Goal: Task Accomplishment & Management: Complete application form

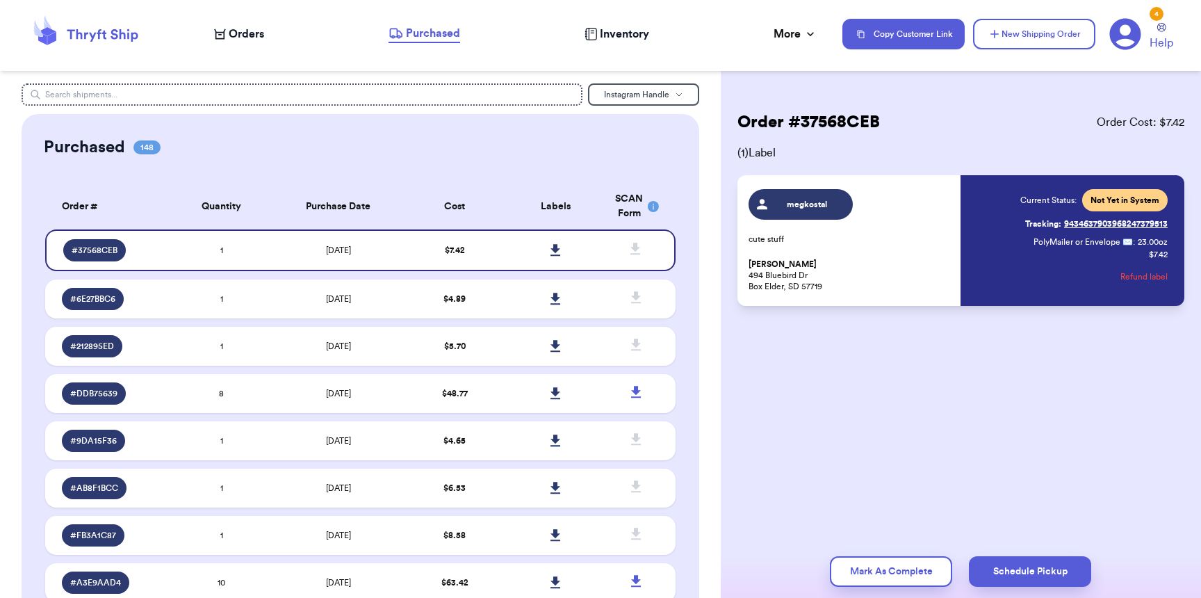
click at [250, 31] on span "Orders" at bounding box center [246, 34] width 35 height 17
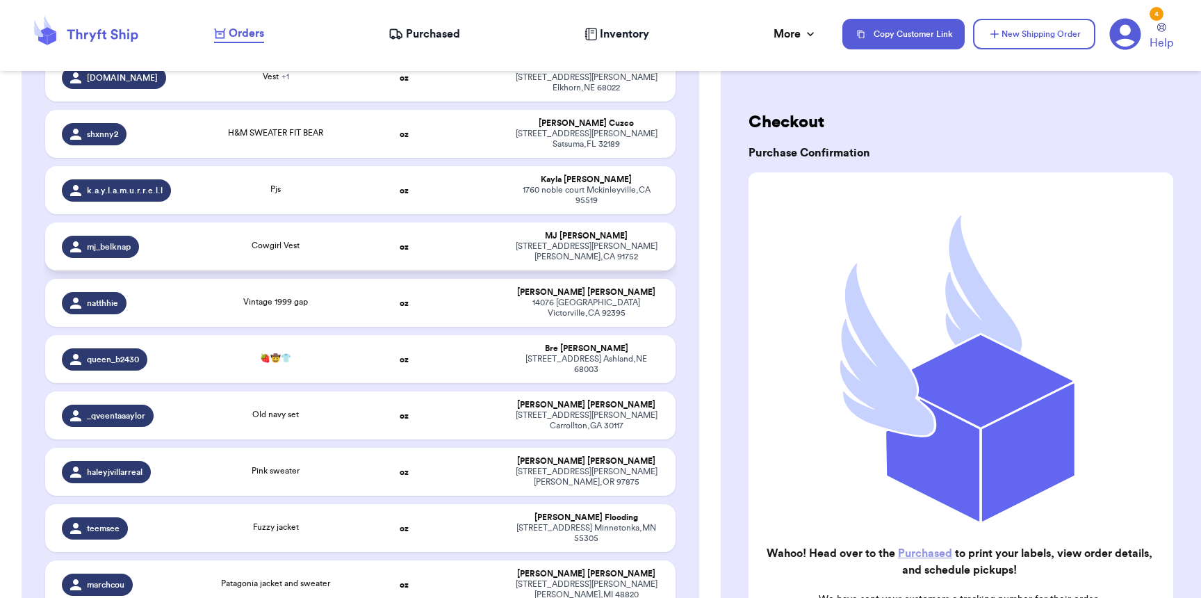
scroll to position [833, 0]
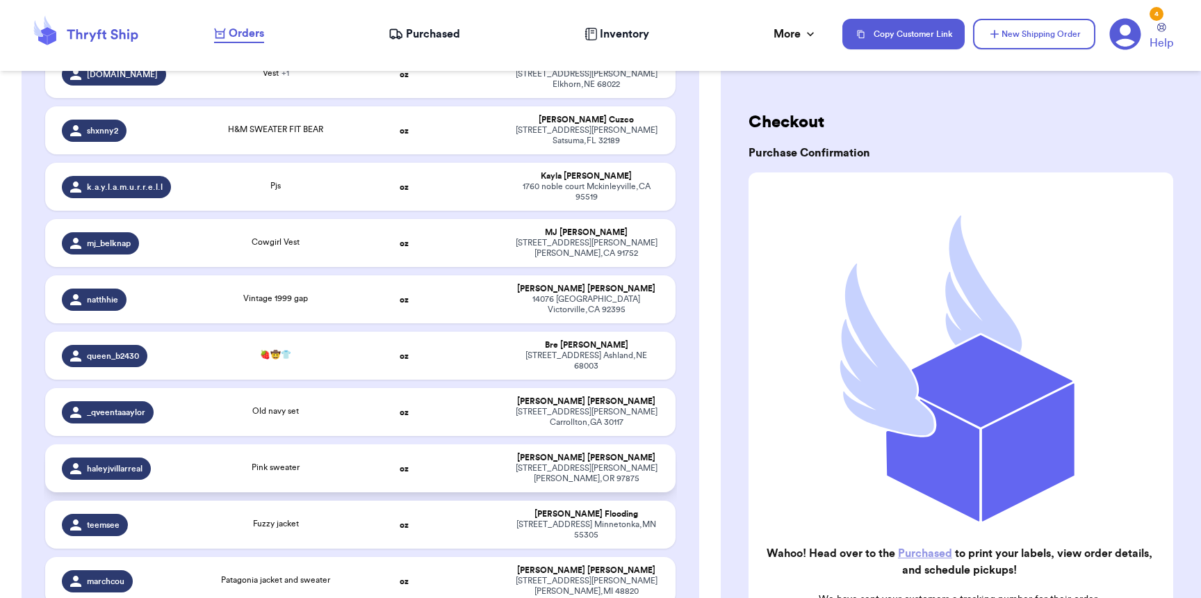
click at [338, 444] on td "Pink sweater" at bounding box center [276, 468] width 190 height 48
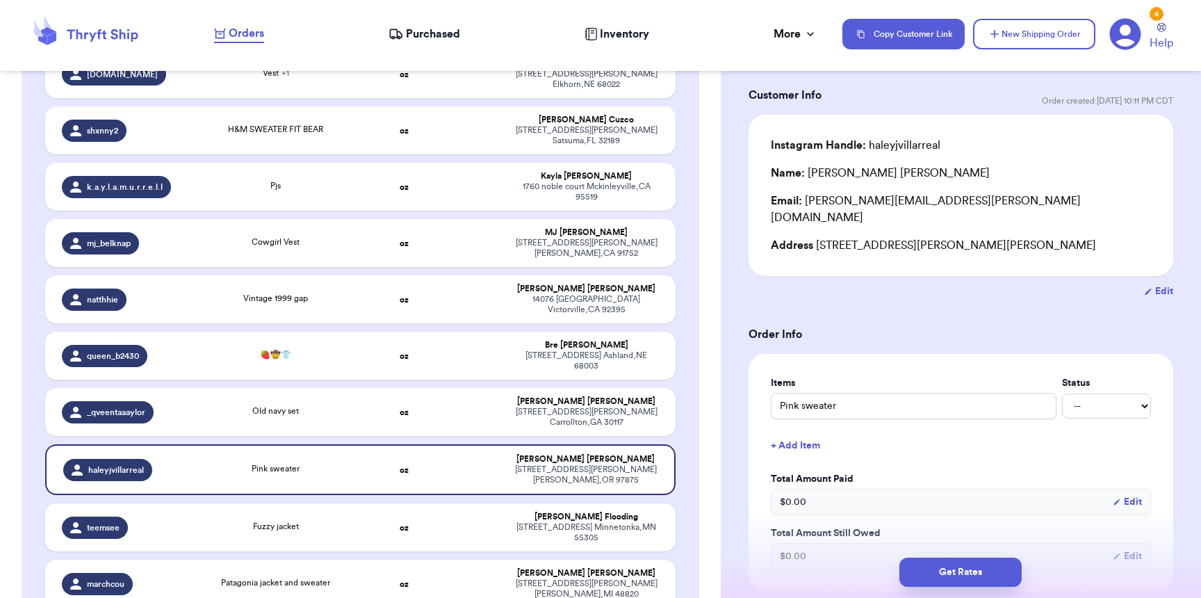
scroll to position [532, 0]
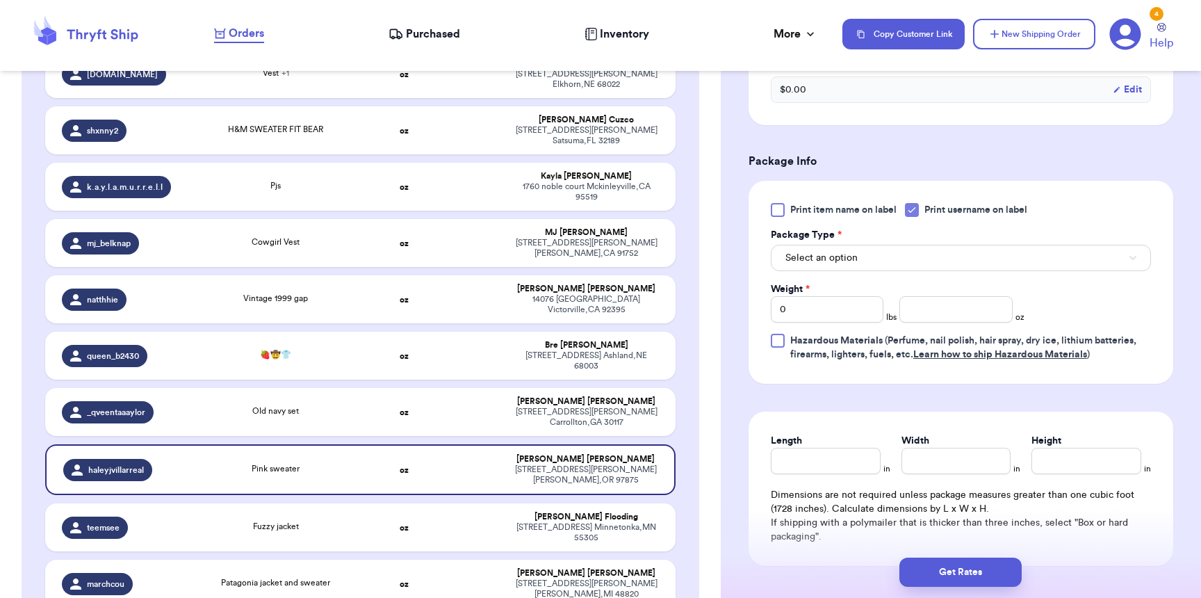
click at [818, 336] on span "Hazardous Materials" at bounding box center [836, 341] width 92 height 10
click at [0, 0] on input "Hazardous Materials (Perfume, nail polish, hair spray, dry ice, lithium batteri…" at bounding box center [0, 0] width 0 height 0
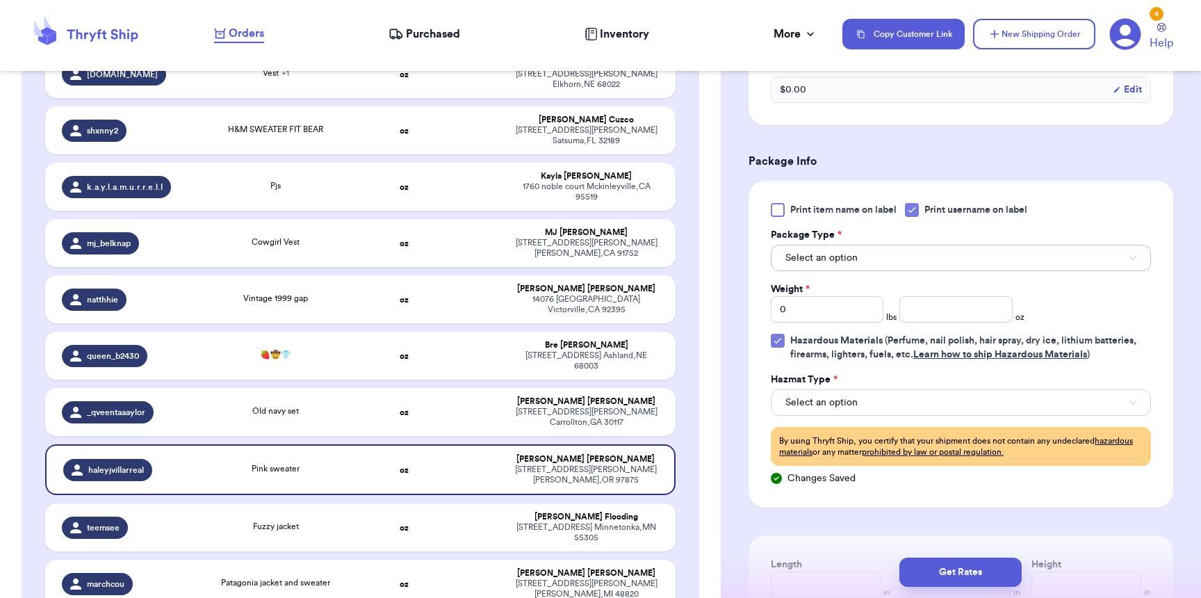
click at [821, 251] on span "Select an option" at bounding box center [821, 258] width 72 height 14
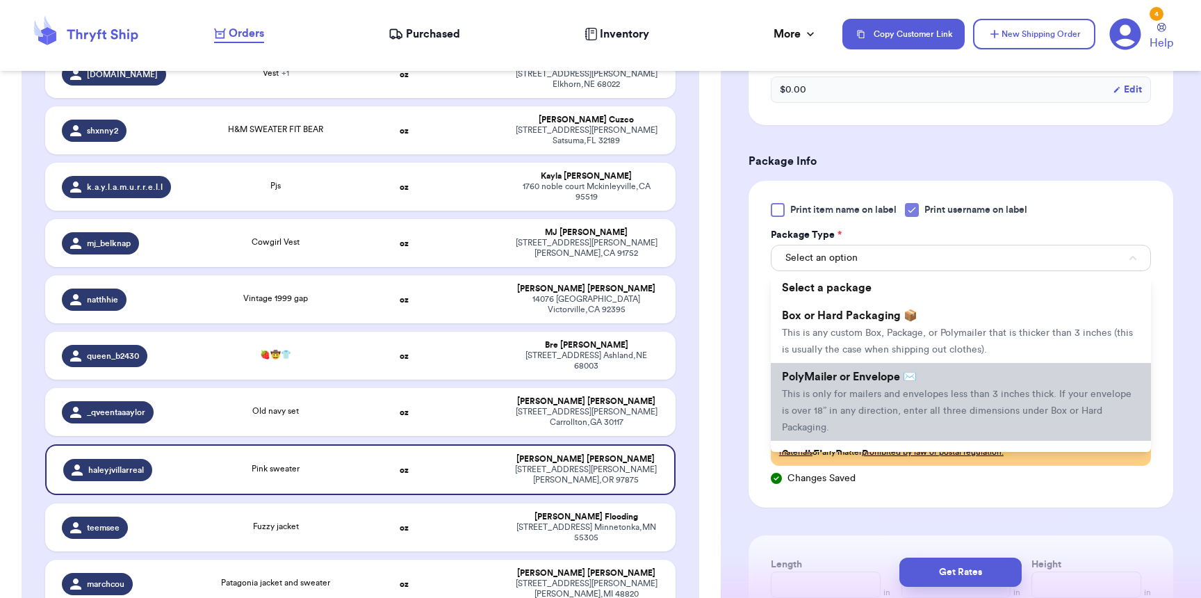
click at [793, 371] on span "PolyMailer or Envelope ✉️" at bounding box center [849, 376] width 135 height 11
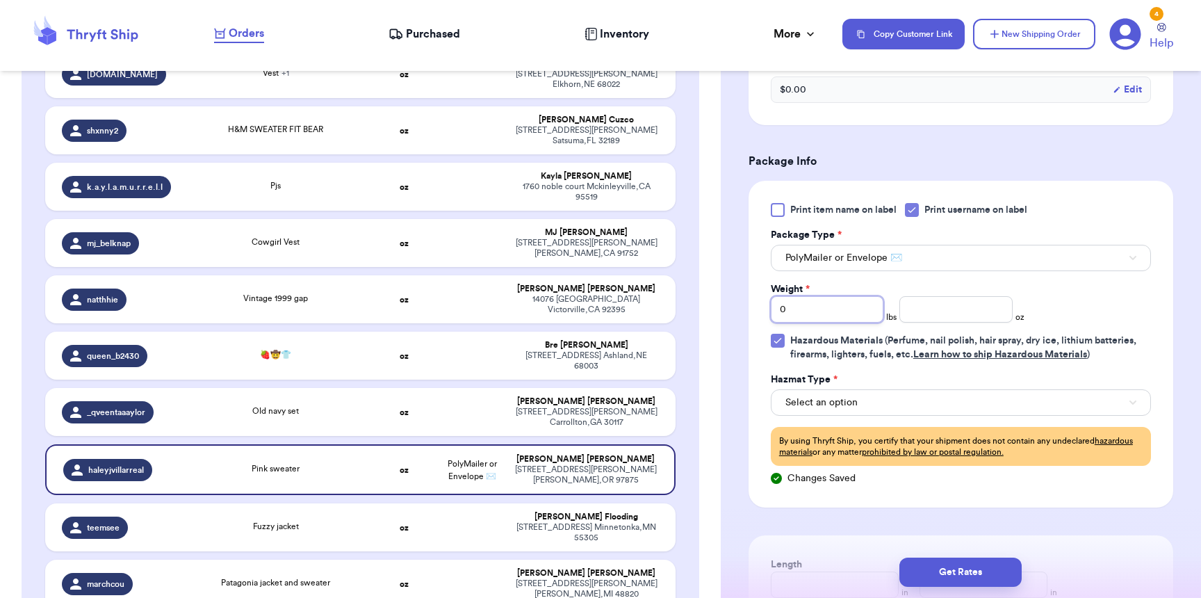
click at [793, 302] on input "0" at bounding box center [827, 309] width 113 height 26
type input "01"
type input "3"
click at [886, 406] on button "Select an option" at bounding box center [961, 402] width 380 height 26
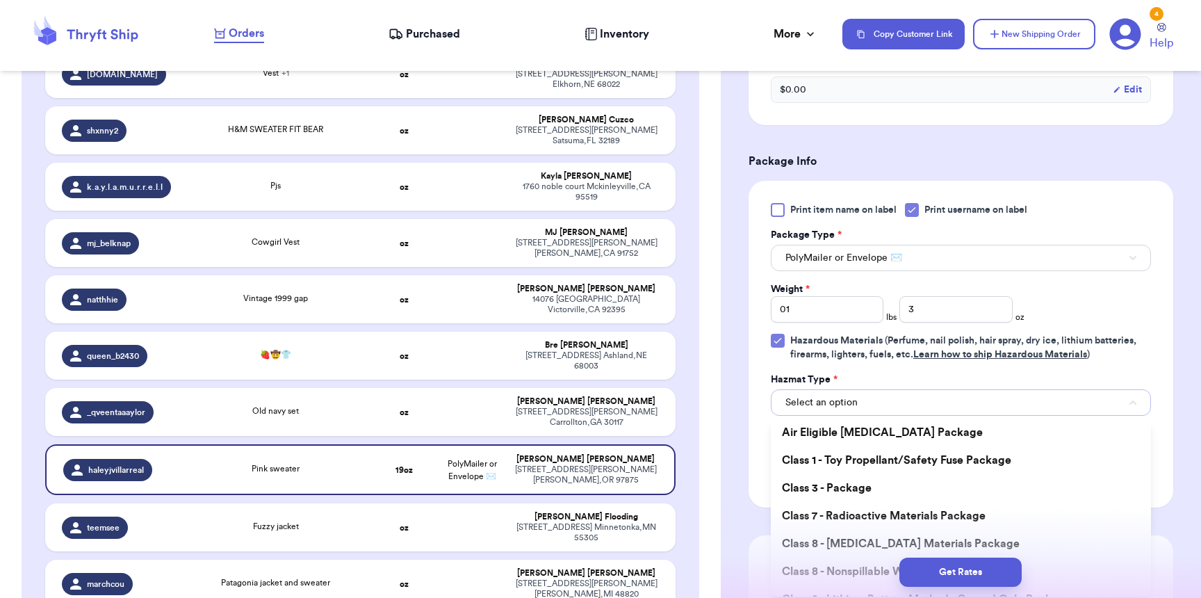
click at [886, 406] on button "Select an option" at bounding box center [961, 402] width 380 height 26
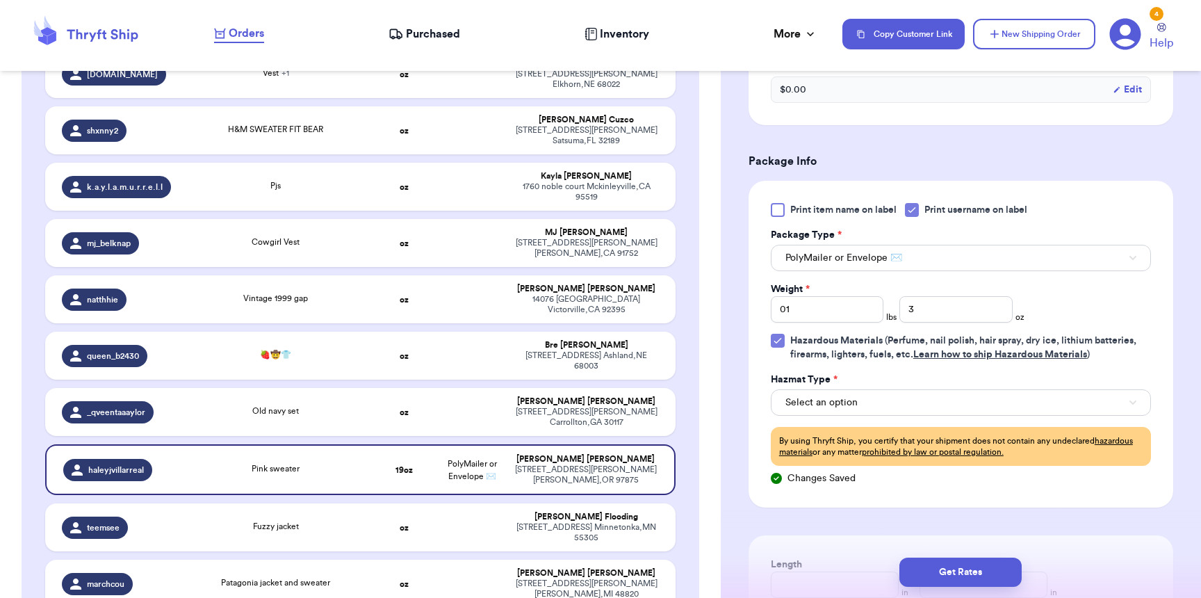
click at [795, 336] on span "Hazardous Materials (Perfume, nail polish, hair spray, dry ice, lithium batteri…" at bounding box center [963, 348] width 346 height 24
click at [0, 0] on input "Hazardous Materials (Perfume, nail polish, hair spray, dry ice, lithium batteri…" at bounding box center [0, 0] width 0 height 0
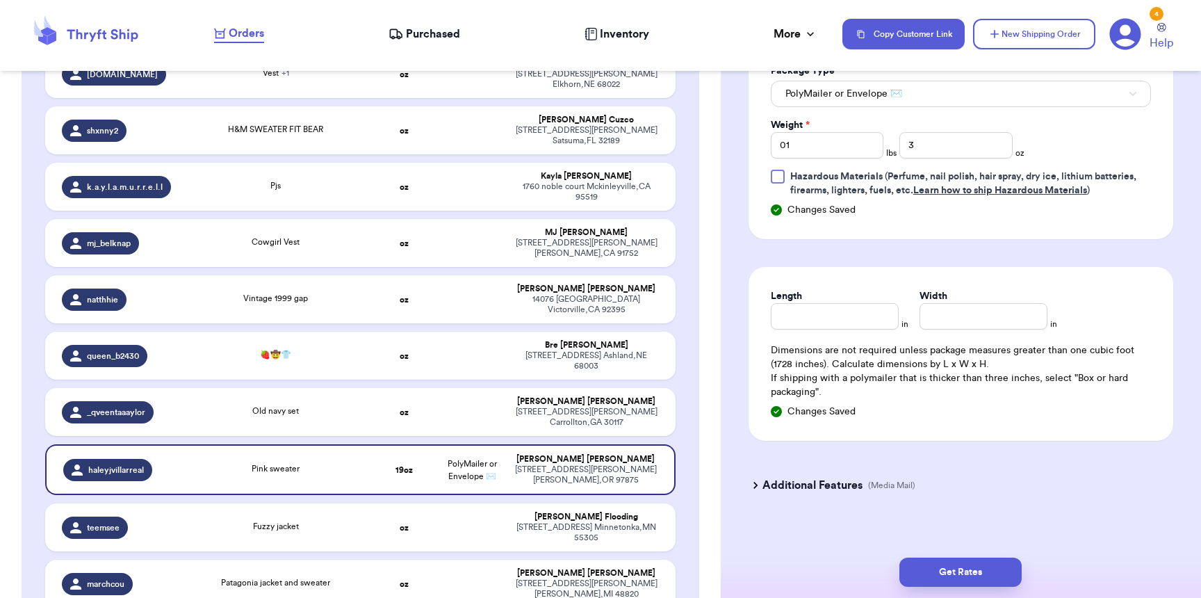
scroll to position [709, 0]
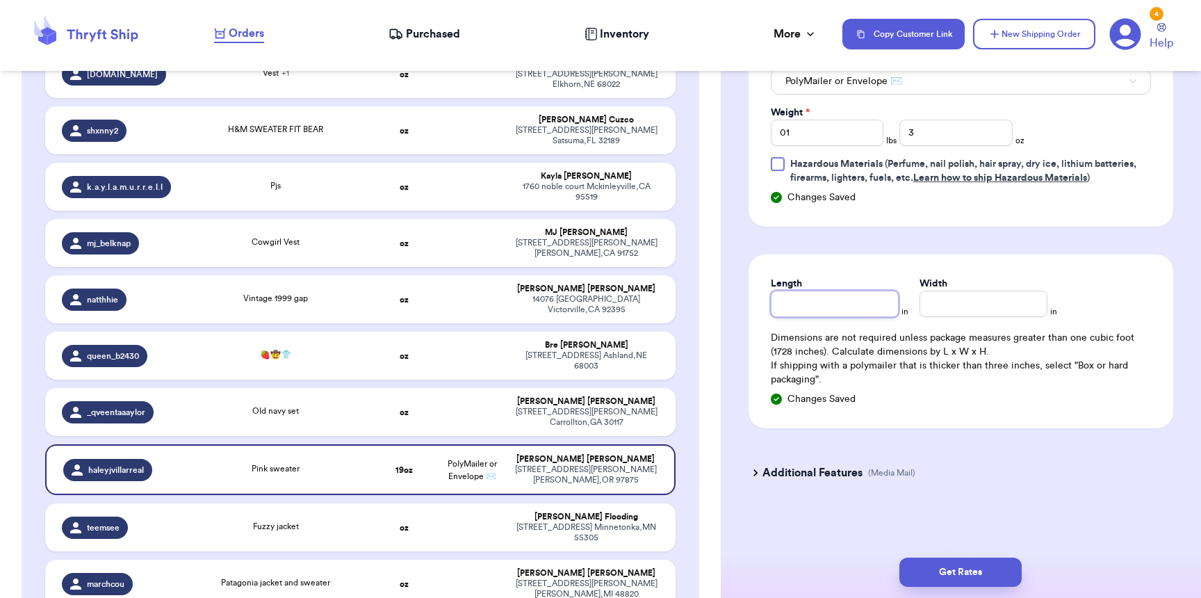
click at [825, 309] on input "Length" at bounding box center [835, 303] width 128 height 26
type input "11"
type input "9"
click at [978, 566] on button "Get Rates" at bounding box center [960, 571] width 122 height 29
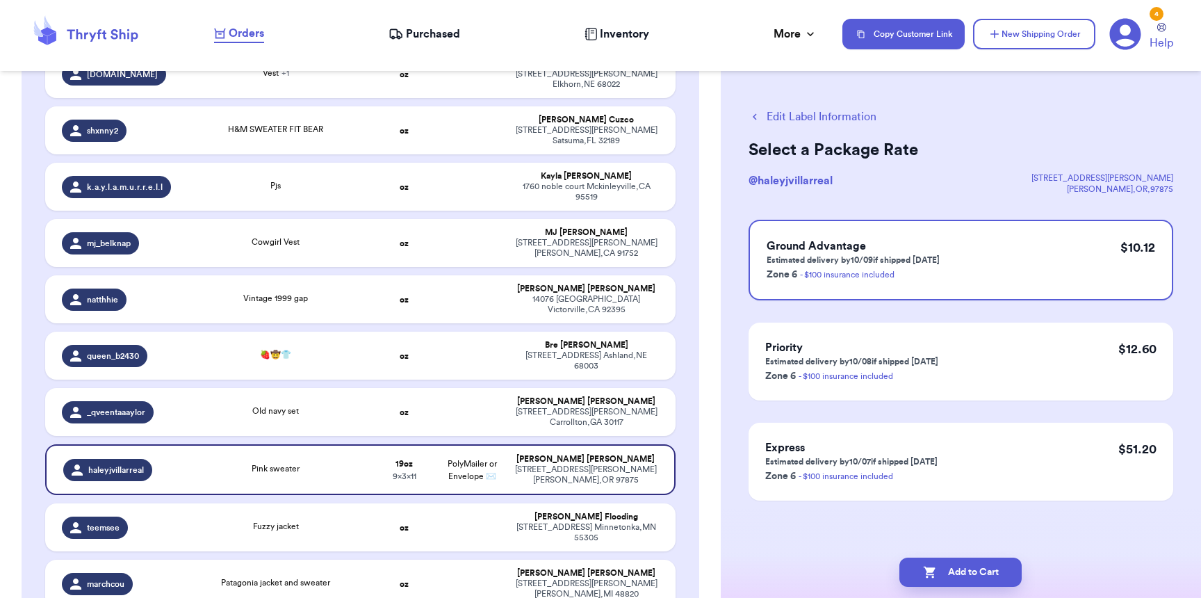
scroll to position [0, 0]
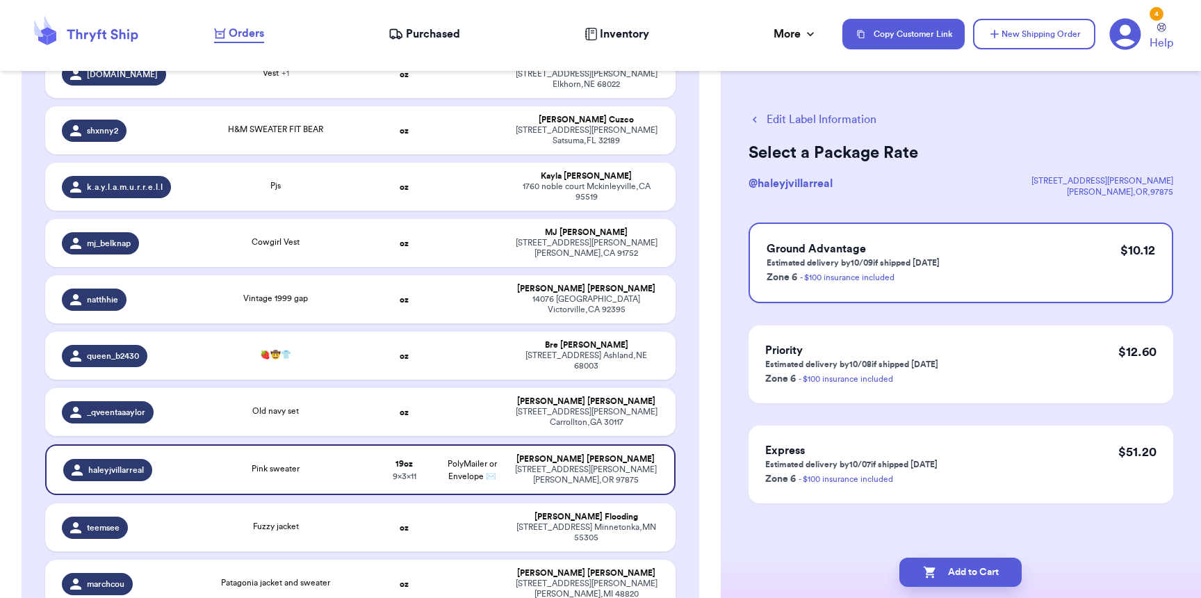
click at [798, 119] on button "Edit Label Information" at bounding box center [812, 119] width 128 height 17
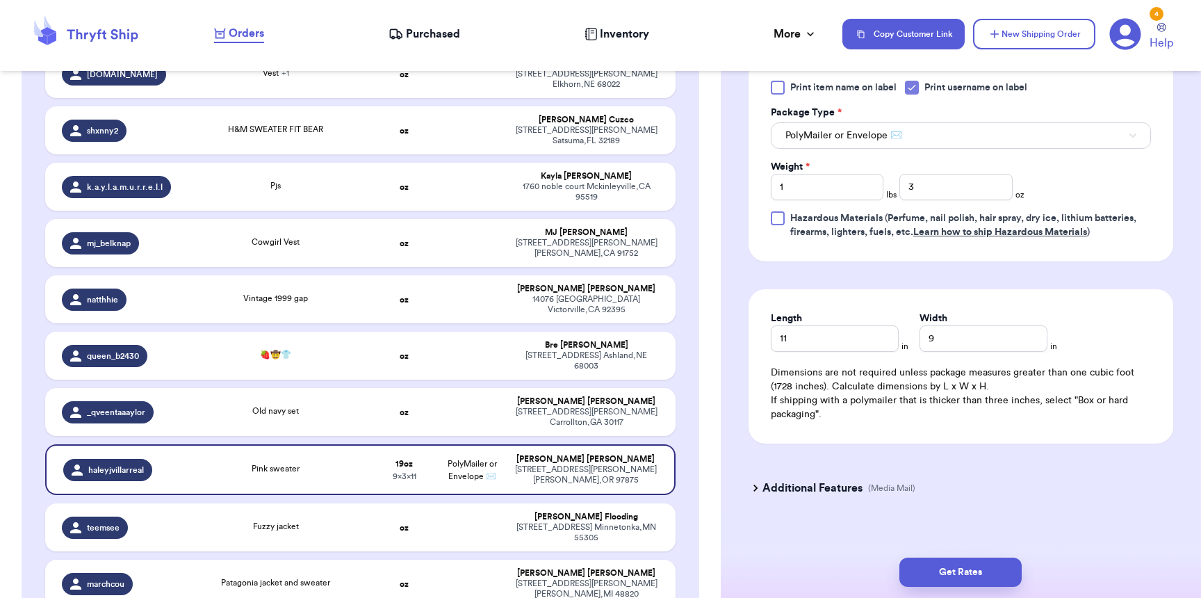
scroll to position [670, 0]
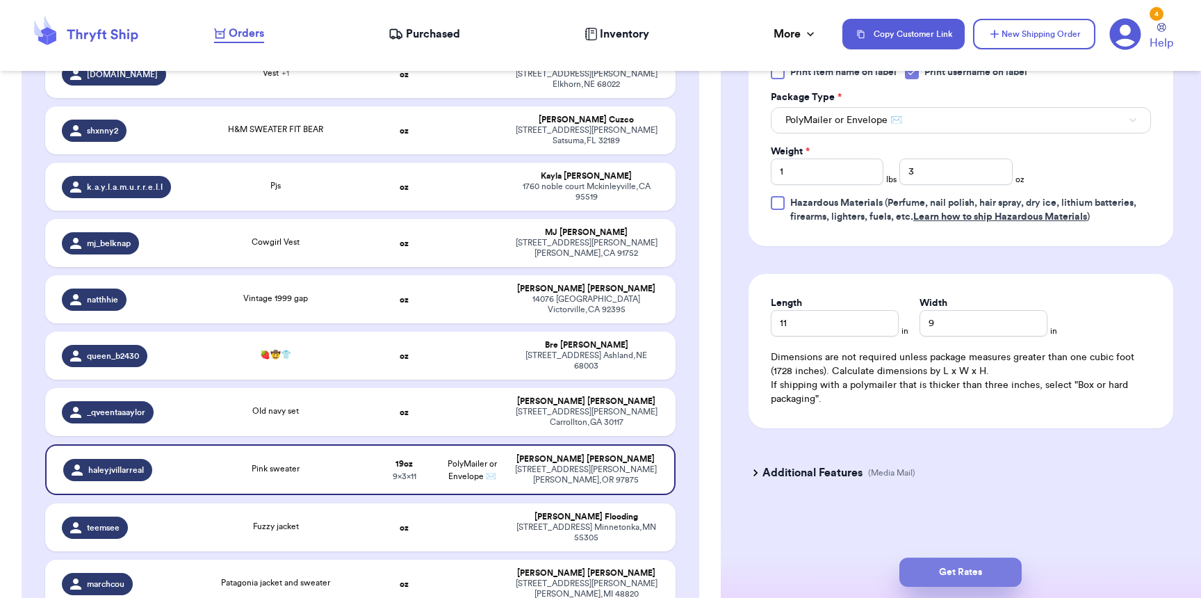
click at [968, 570] on button "Get Rates" at bounding box center [960, 571] width 122 height 29
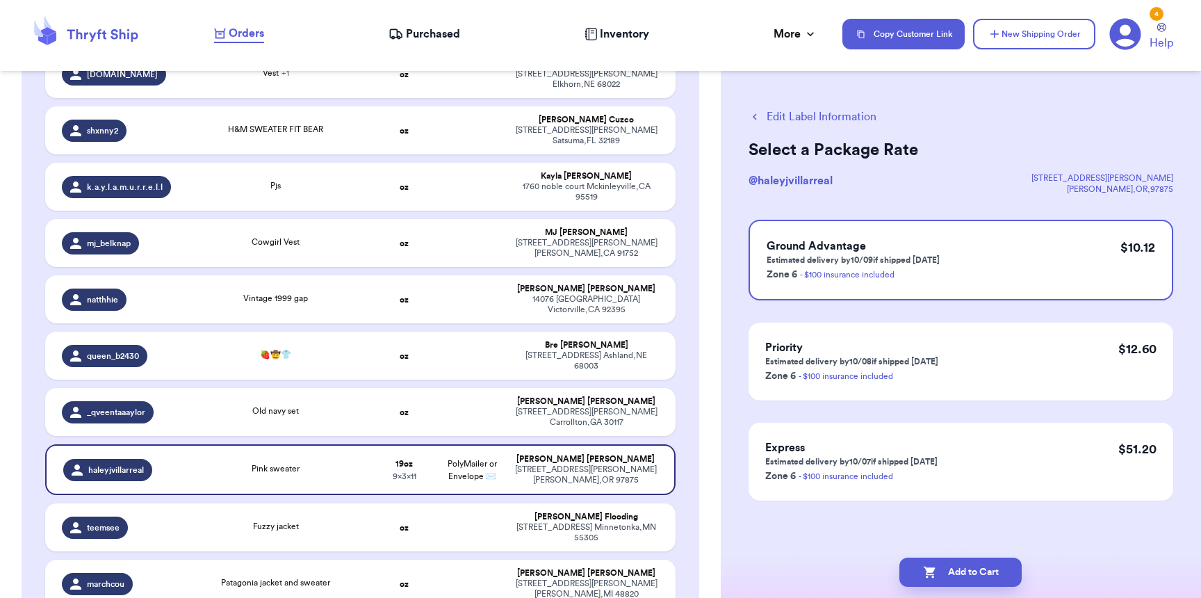
scroll to position [0, 0]
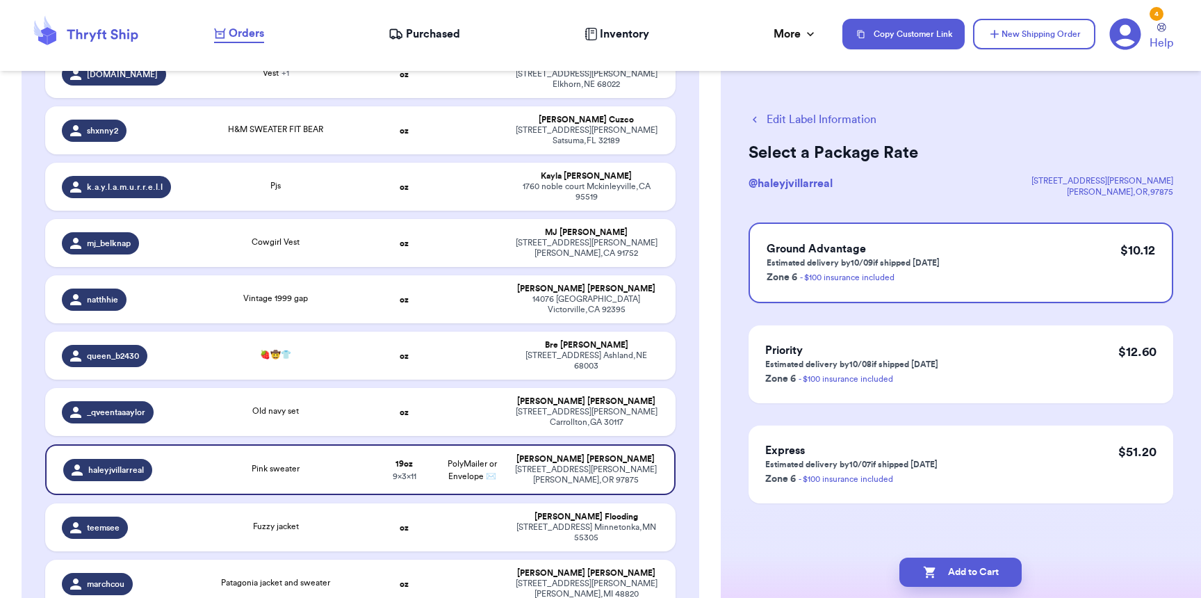
click at [775, 119] on button "Edit Label Information" at bounding box center [812, 119] width 128 height 17
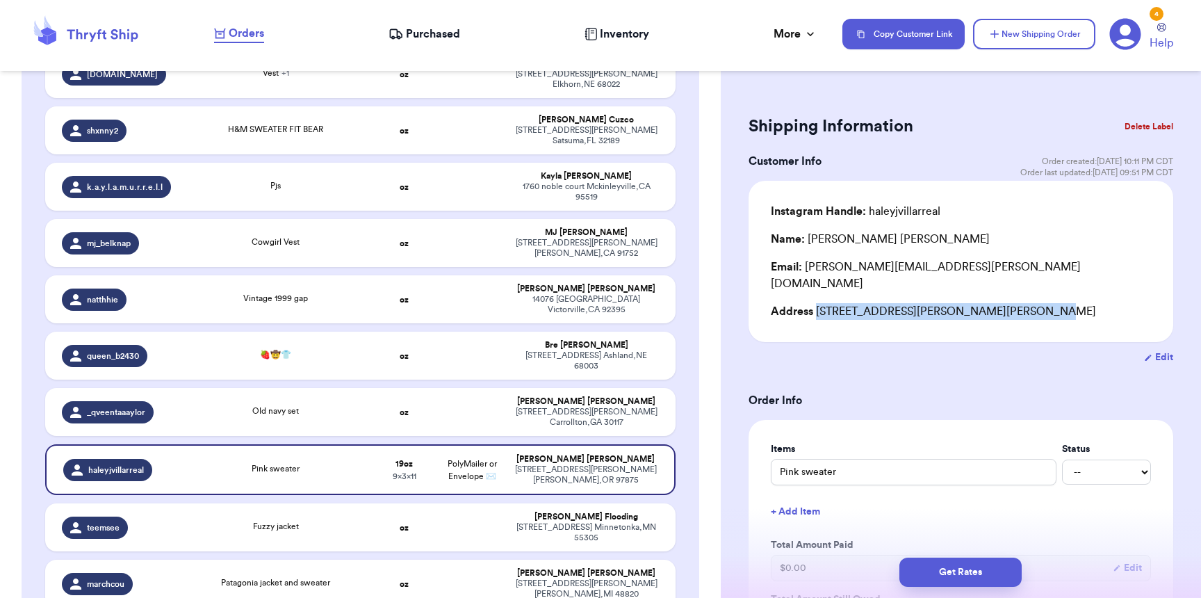
drag, startPoint x: 1028, startPoint y: 292, endPoint x: 815, endPoint y: 301, distance: 213.5
click at [815, 303] on div "Address 800 Stanfield Ave, Stanfield, OR 97875" at bounding box center [961, 311] width 380 height 17
copy div "800 Stanfield Ave, Stanfield, OR 97875"
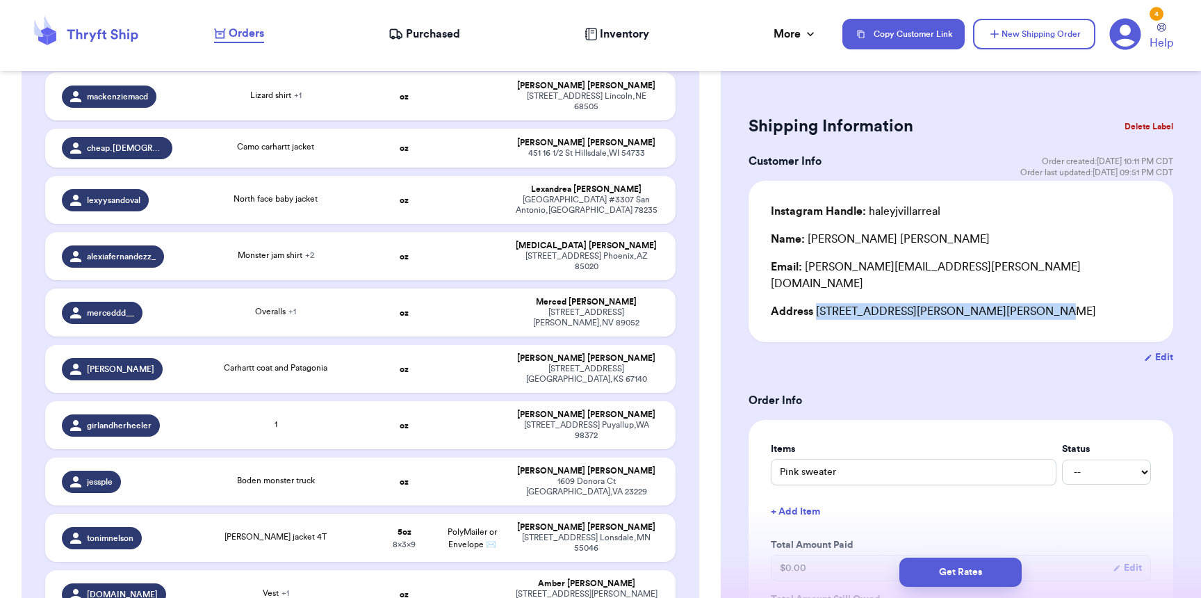
scroll to position [295, 0]
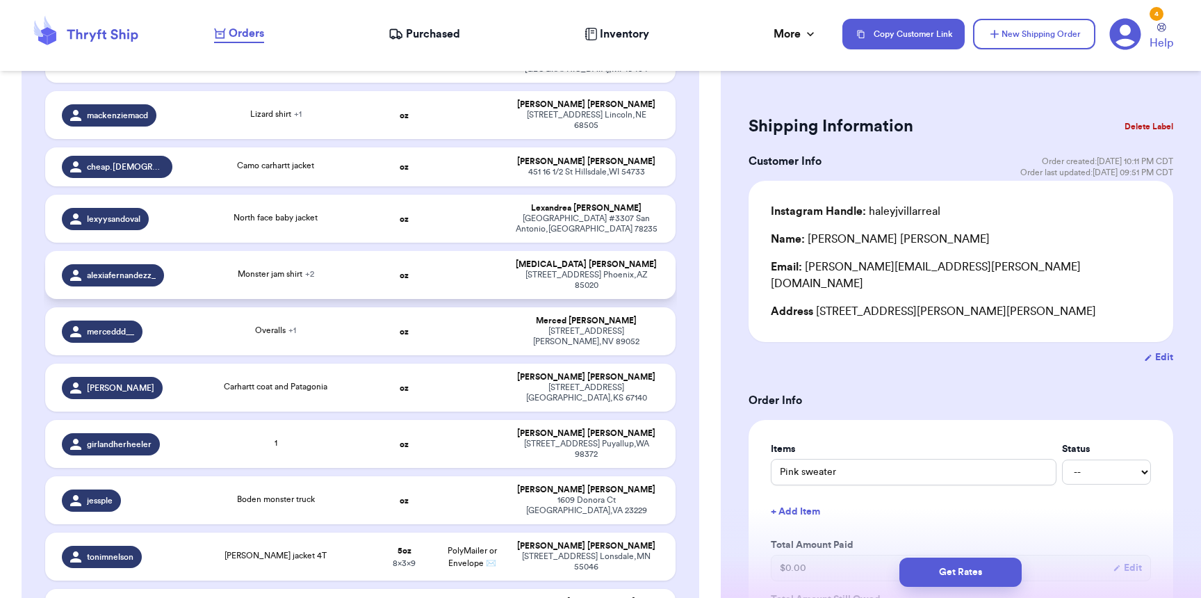
click at [151, 264] on div "alexiafernandezz_" at bounding box center [113, 275] width 102 height 22
type input "Monster jam shirt"
type input "0"
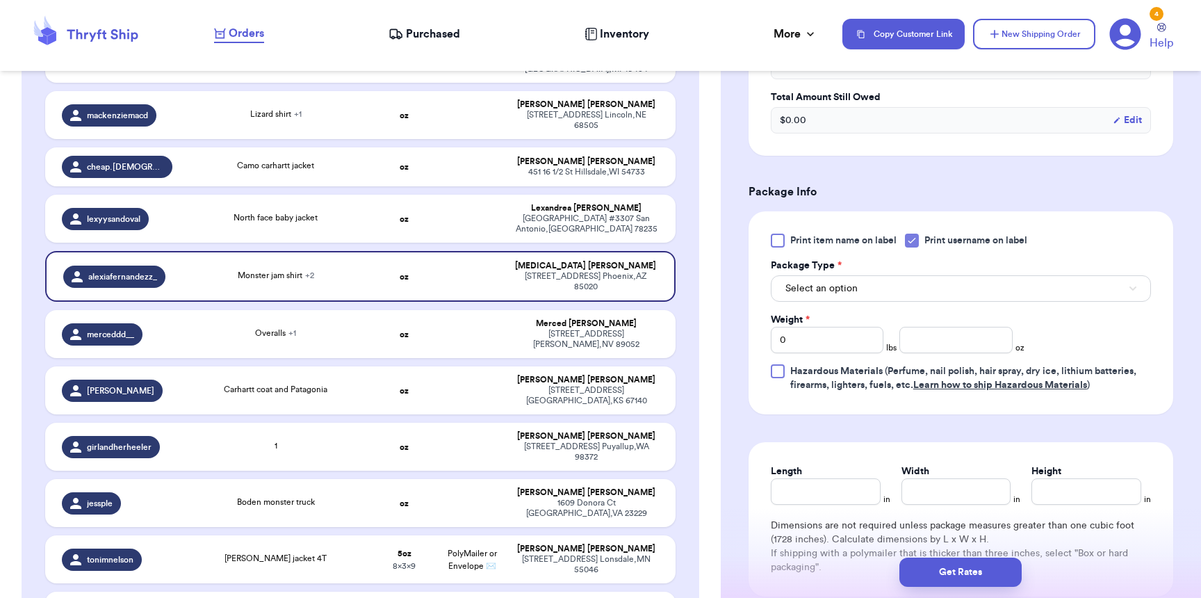
scroll to position [570, 0]
click at [823, 290] on span "Select an option" at bounding box center [821, 290] width 72 height 14
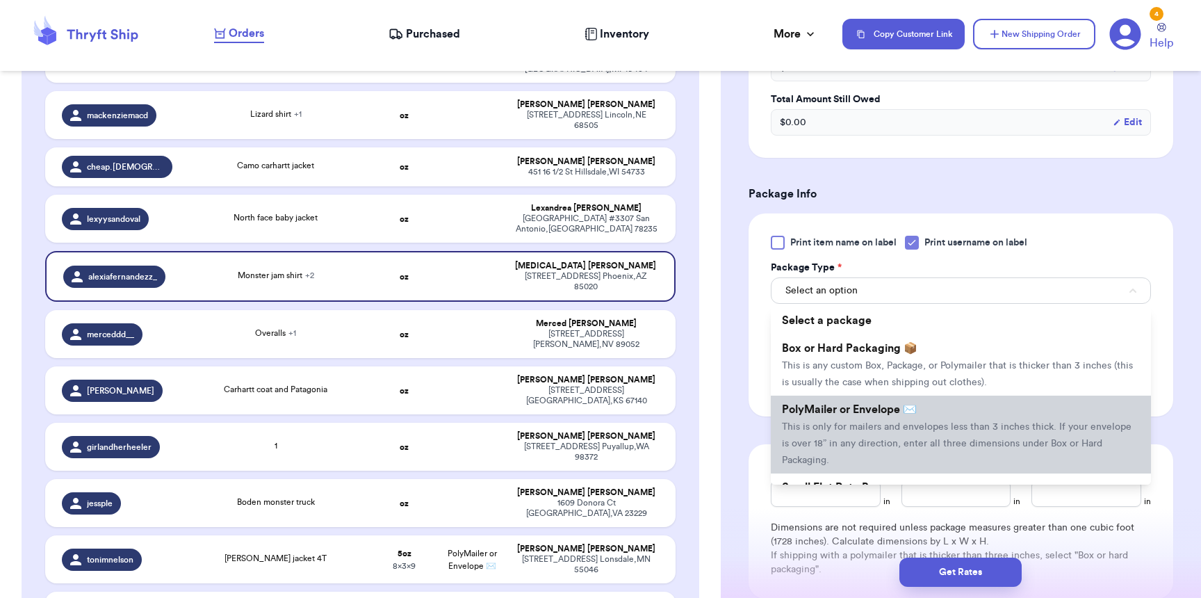
click at [831, 405] on li "PolyMailer or Envelope ✉️ This is only for mailers and envelopes less than 3 in…" at bounding box center [961, 434] width 380 height 78
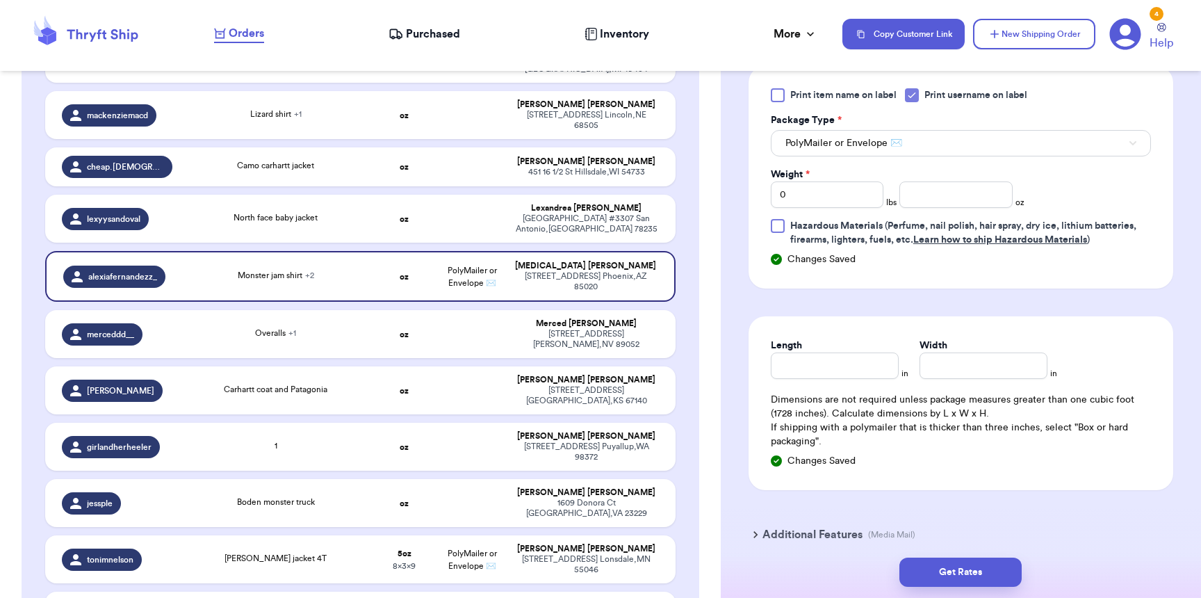
scroll to position [718, 0]
click at [934, 207] on input "number" at bounding box center [955, 194] width 113 height 26
type input "8"
type input "9"
type input "8"
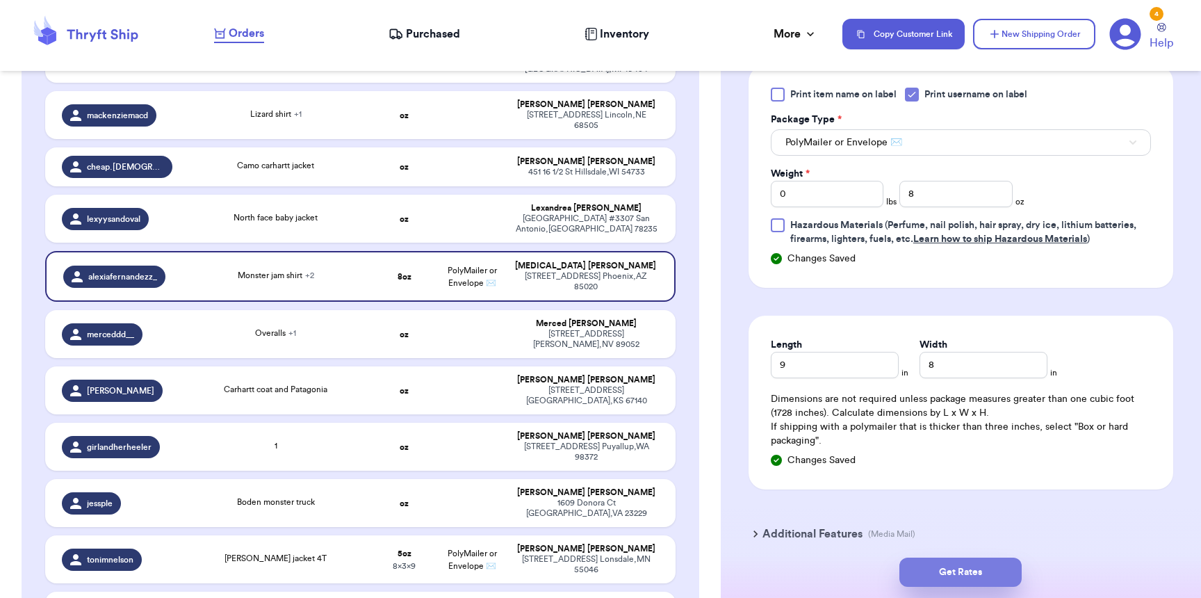
click at [961, 577] on button "Get Rates" at bounding box center [960, 571] width 122 height 29
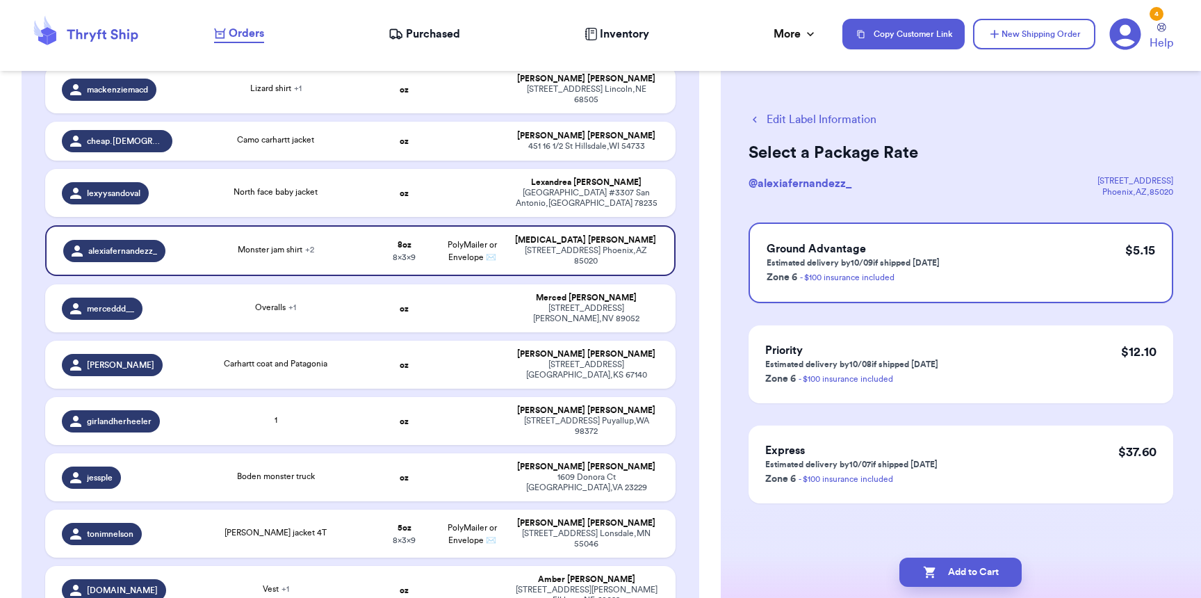
scroll to position [0, 0]
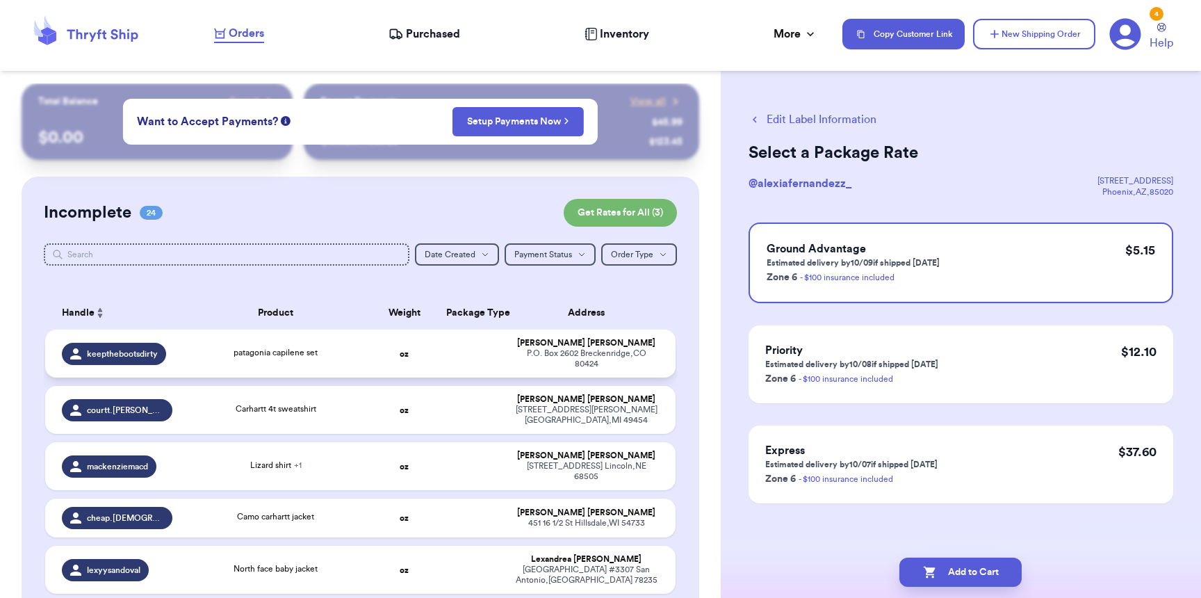
click at [110, 353] on span "keepthebootsdirty" at bounding box center [122, 353] width 71 height 11
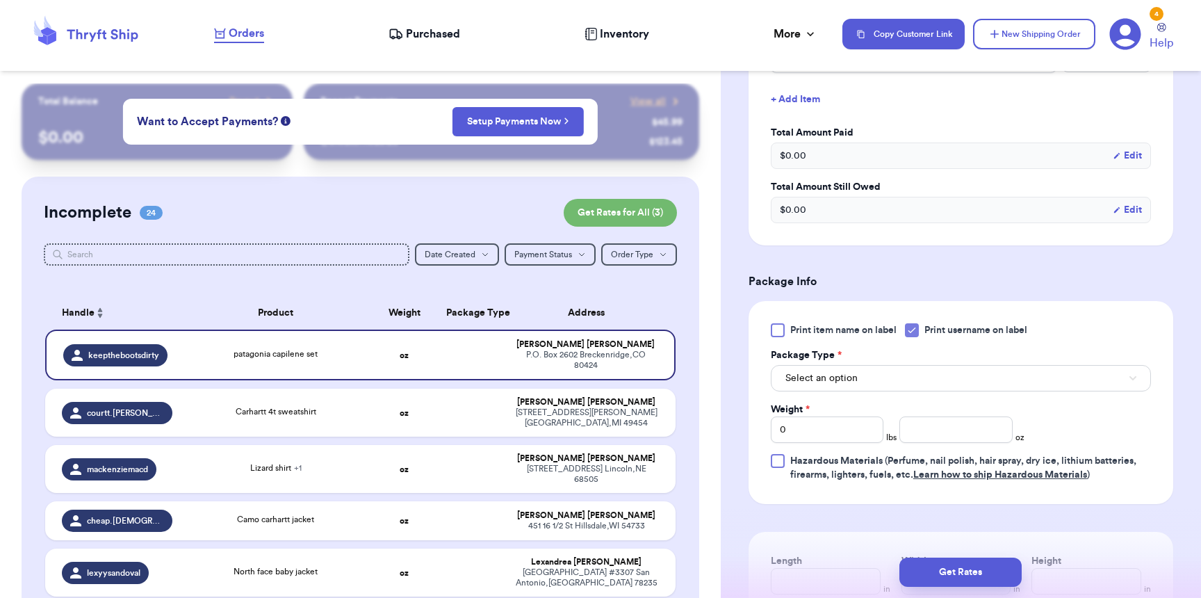
scroll to position [529, 0]
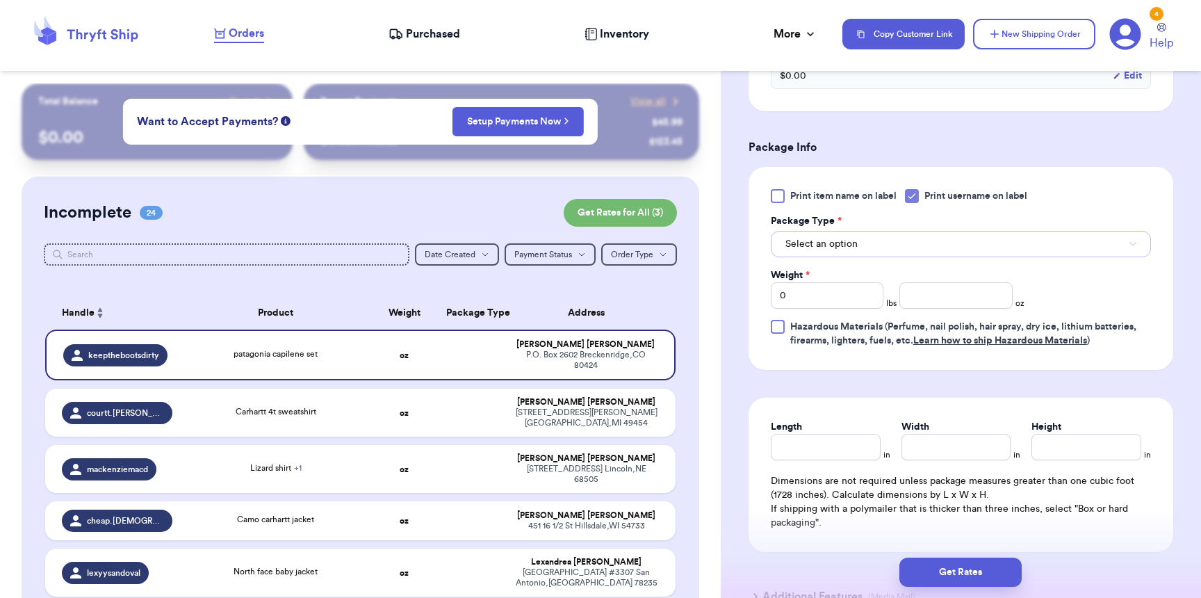
click at [833, 234] on button "Select an option" at bounding box center [961, 244] width 380 height 26
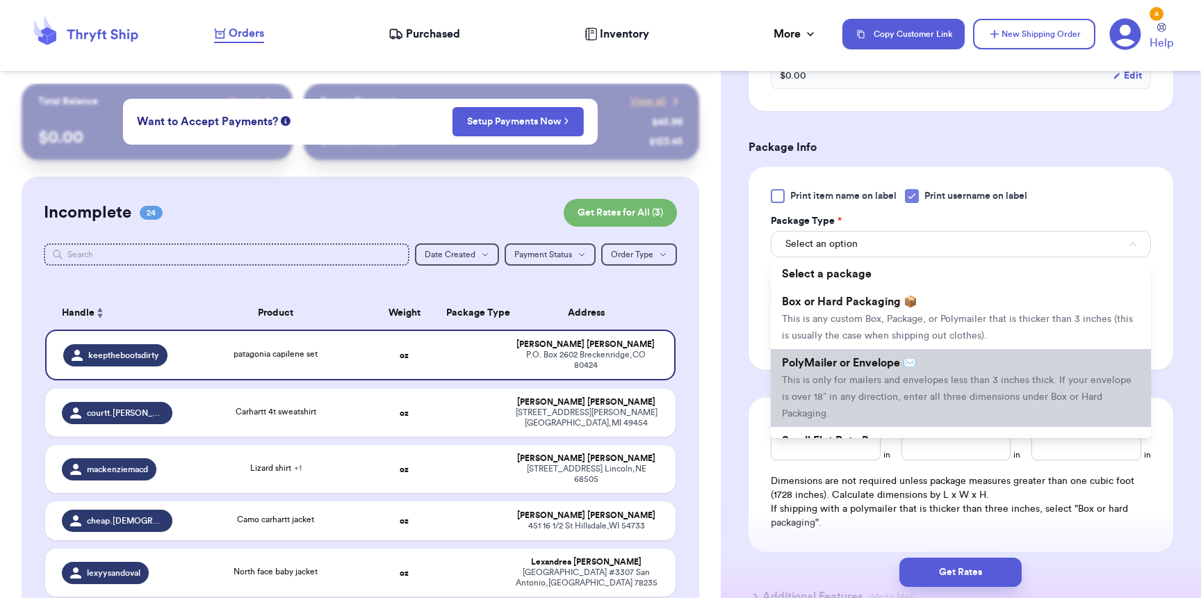
click at [840, 367] on span "PolyMailer or Envelope ✉️" at bounding box center [849, 362] width 135 height 11
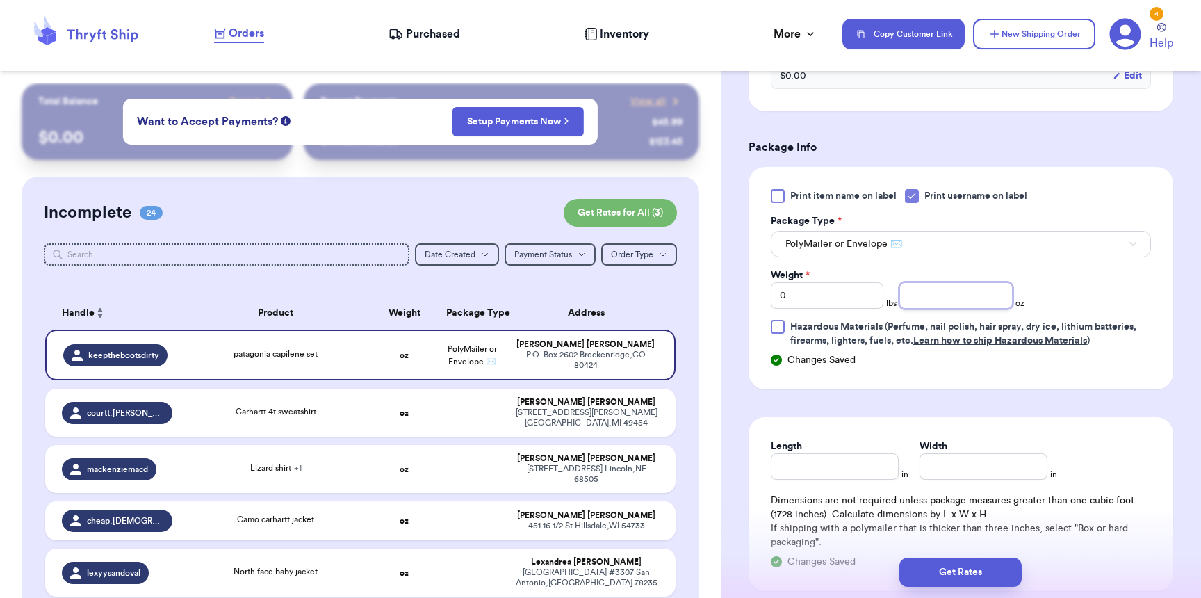
click at [989, 307] on input "number" at bounding box center [955, 295] width 113 height 26
type input "6"
type input "2"
type input "8"
type input "7"
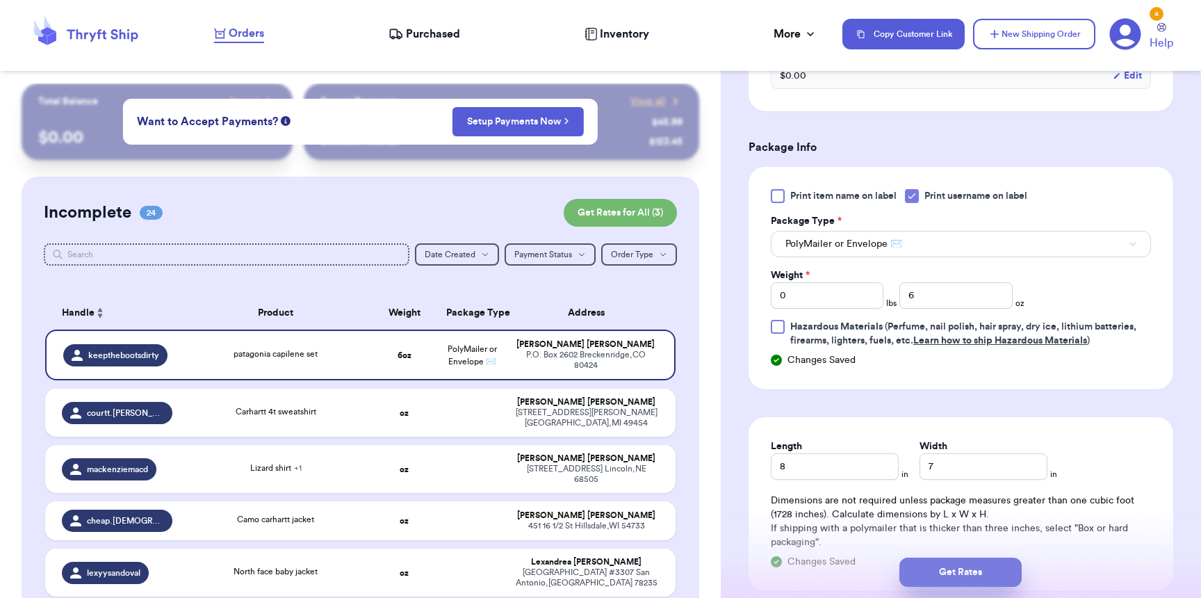
click at [962, 578] on button "Get Rates" at bounding box center [960, 571] width 122 height 29
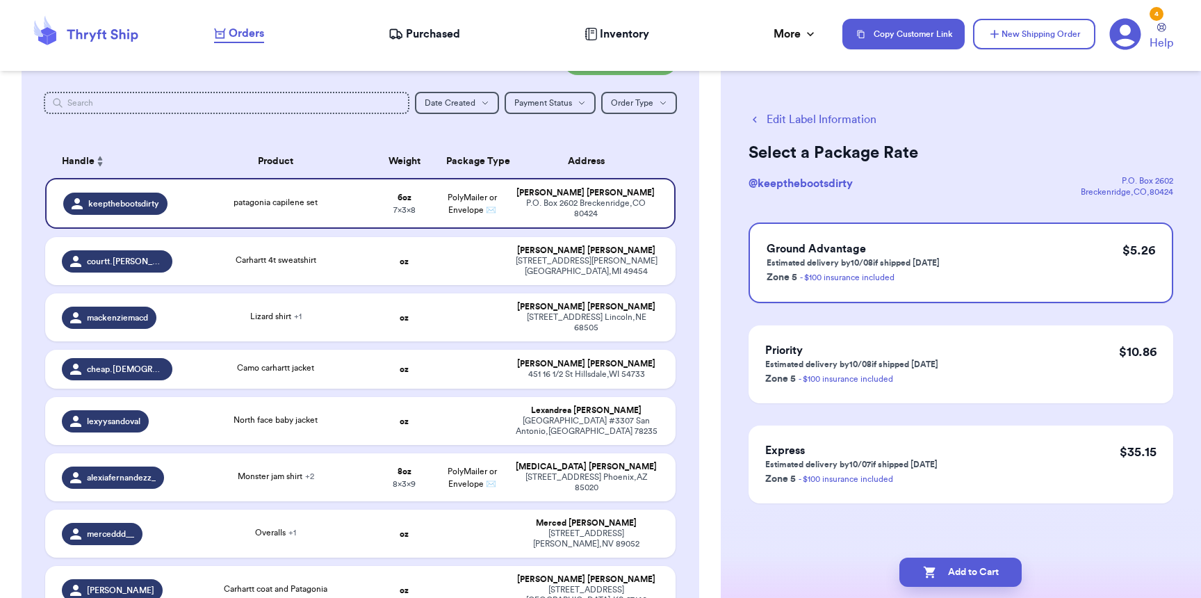
scroll to position [0, 0]
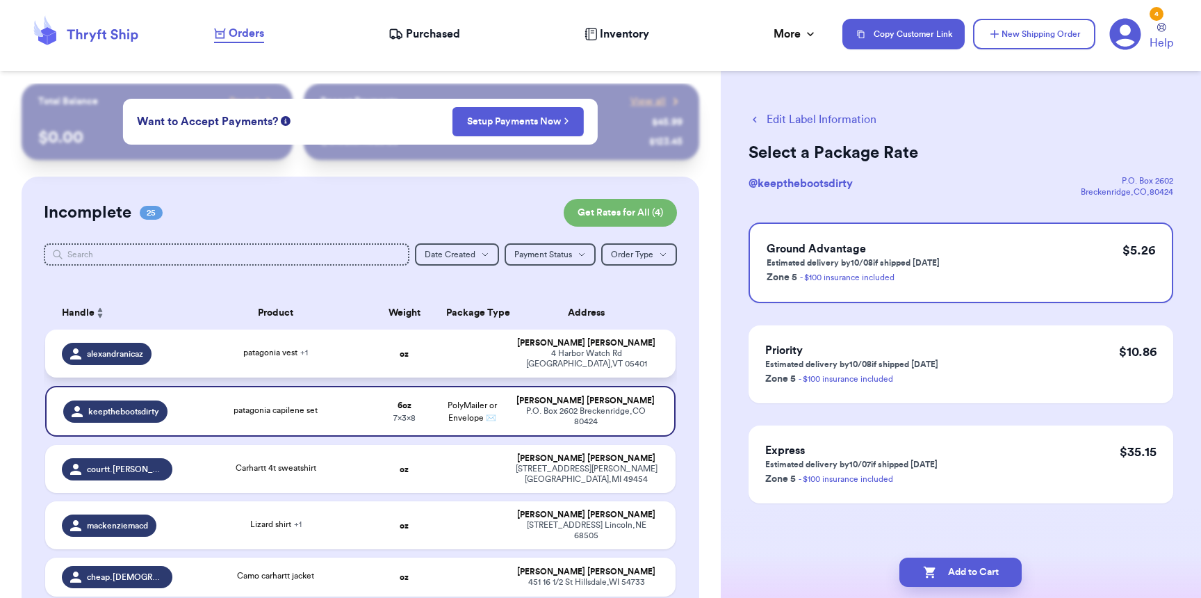
click at [375, 346] on td "oz" at bounding box center [403, 353] width 67 height 48
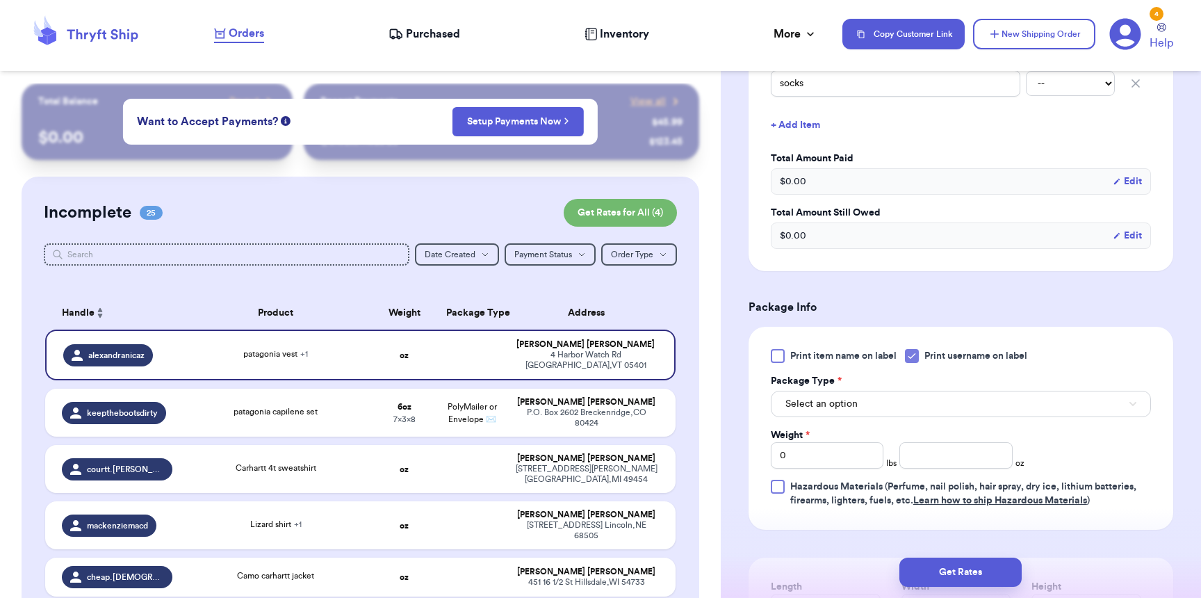
scroll to position [513, 0]
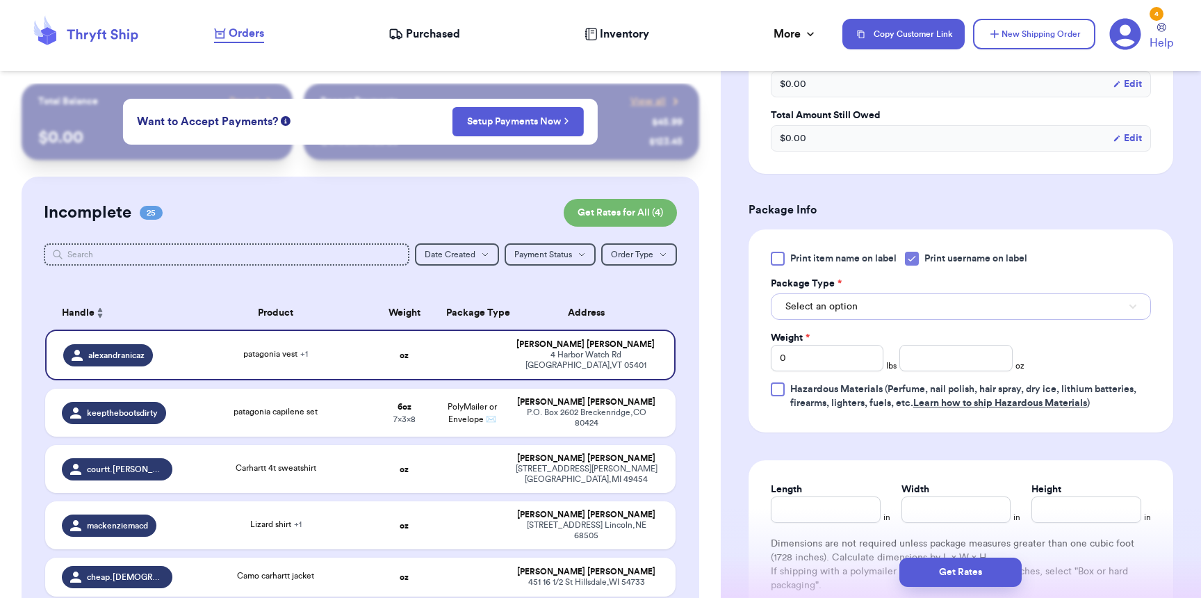
click at [836, 320] on button "Select an option" at bounding box center [961, 306] width 380 height 26
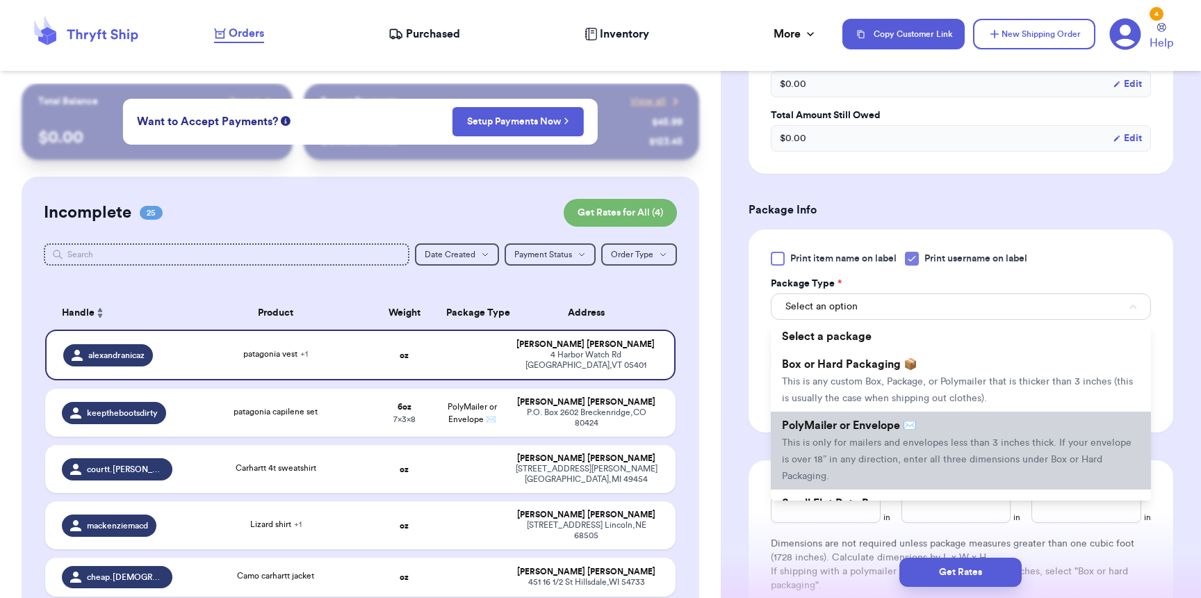
click at [825, 427] on span "PolyMailer or Envelope ✉️" at bounding box center [849, 425] width 135 height 11
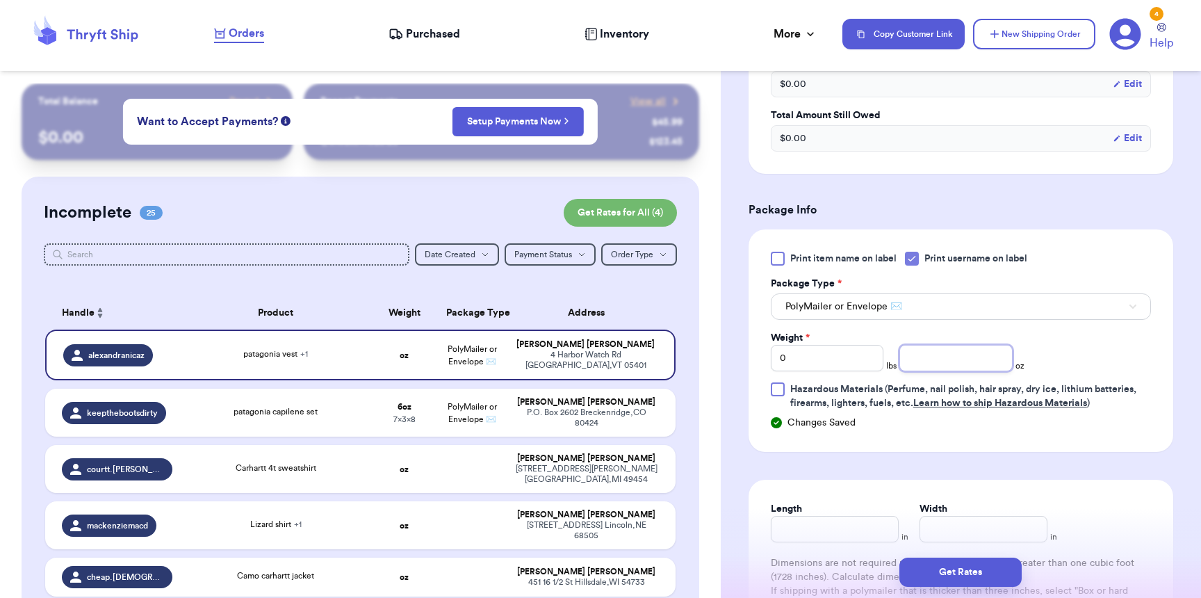
click at [974, 369] on input "number" at bounding box center [955, 358] width 113 height 26
type input "5"
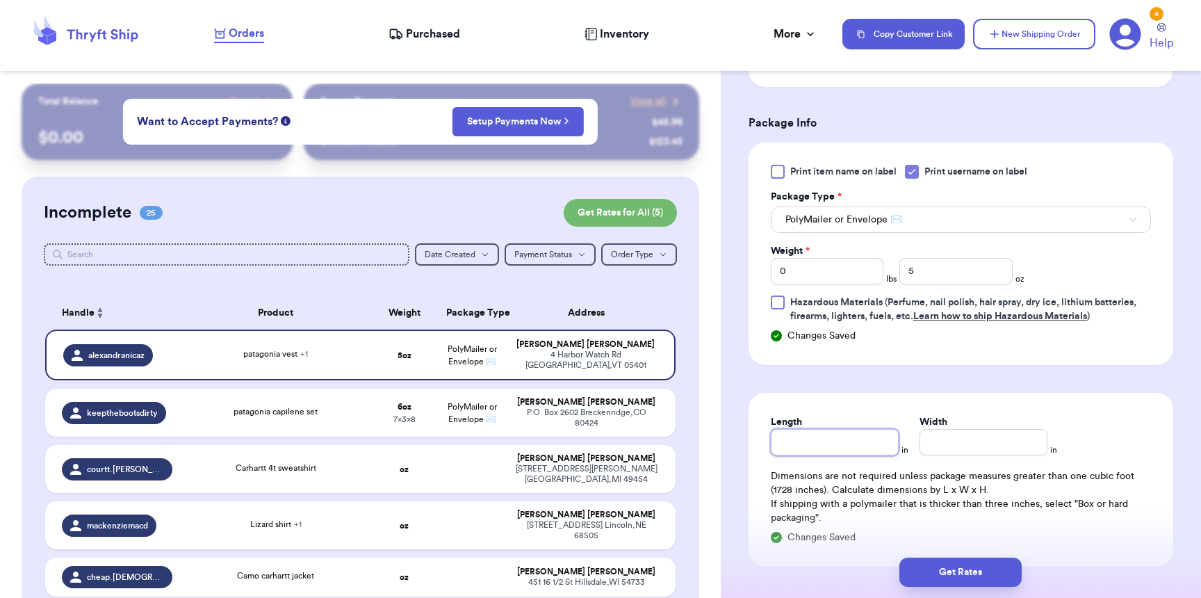
scroll to position [755, 0]
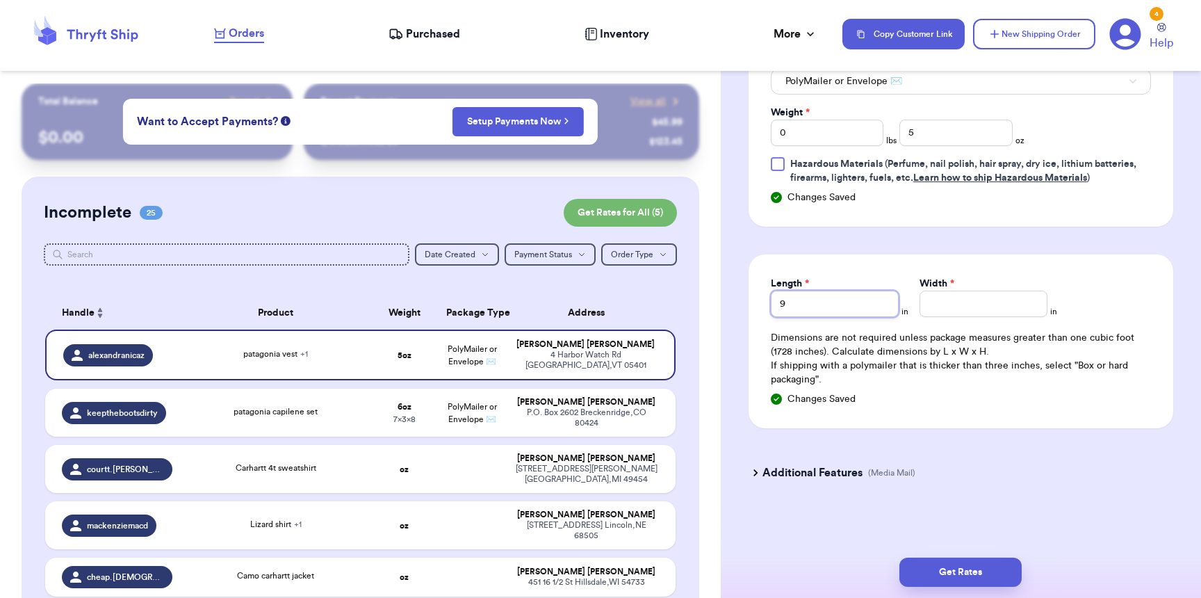
type input "9"
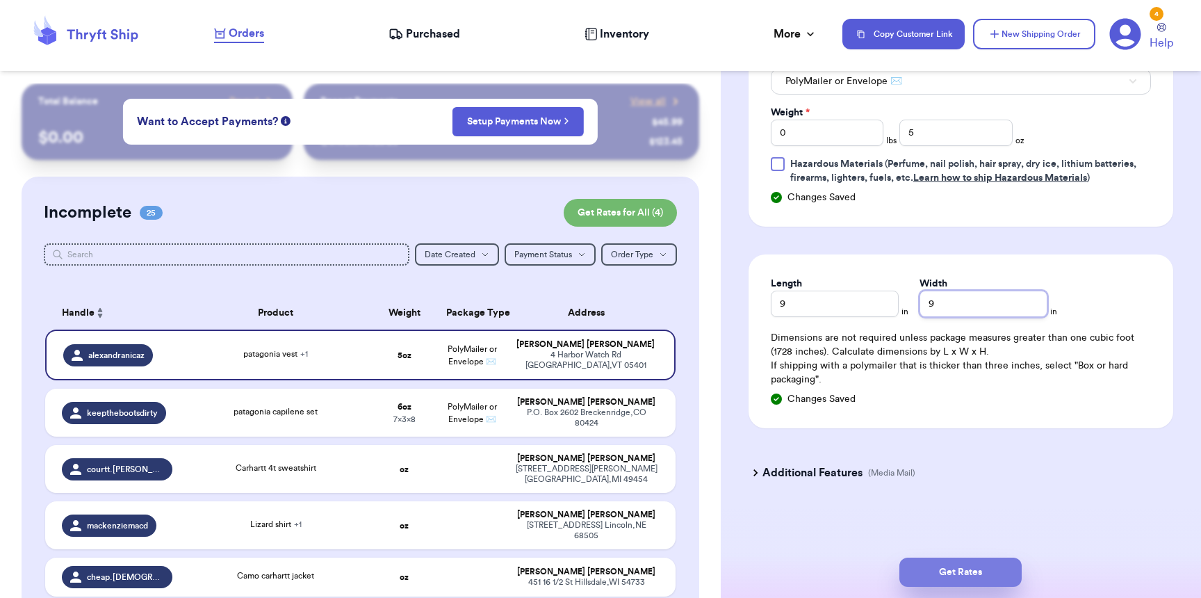
type input "9"
click at [950, 578] on button "Get Rates" at bounding box center [960, 571] width 122 height 29
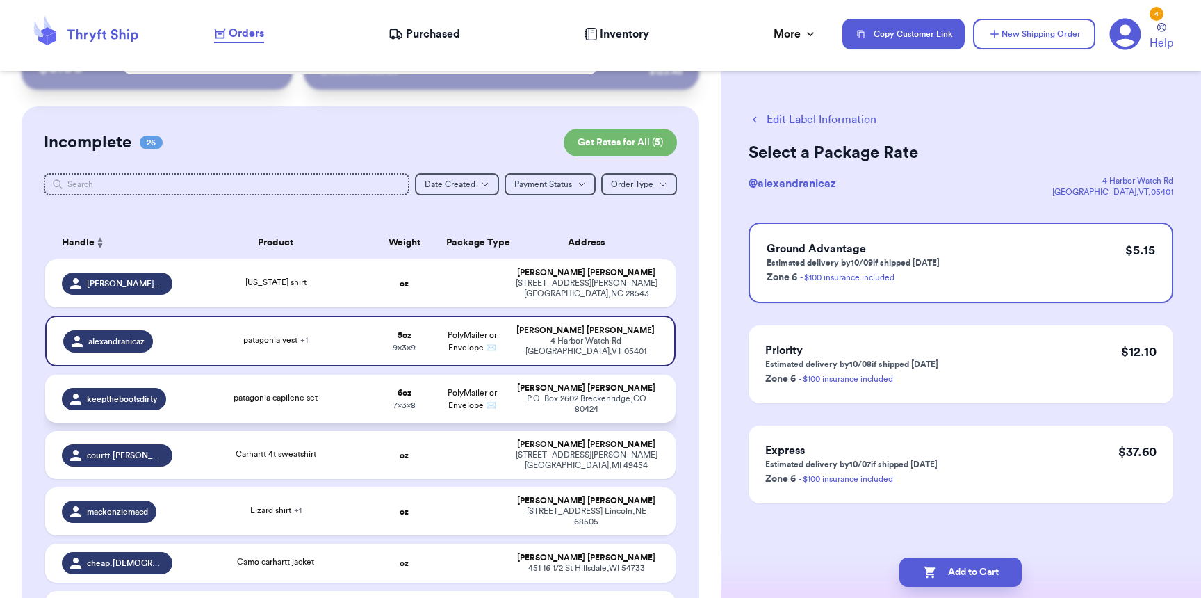
scroll to position [0, 0]
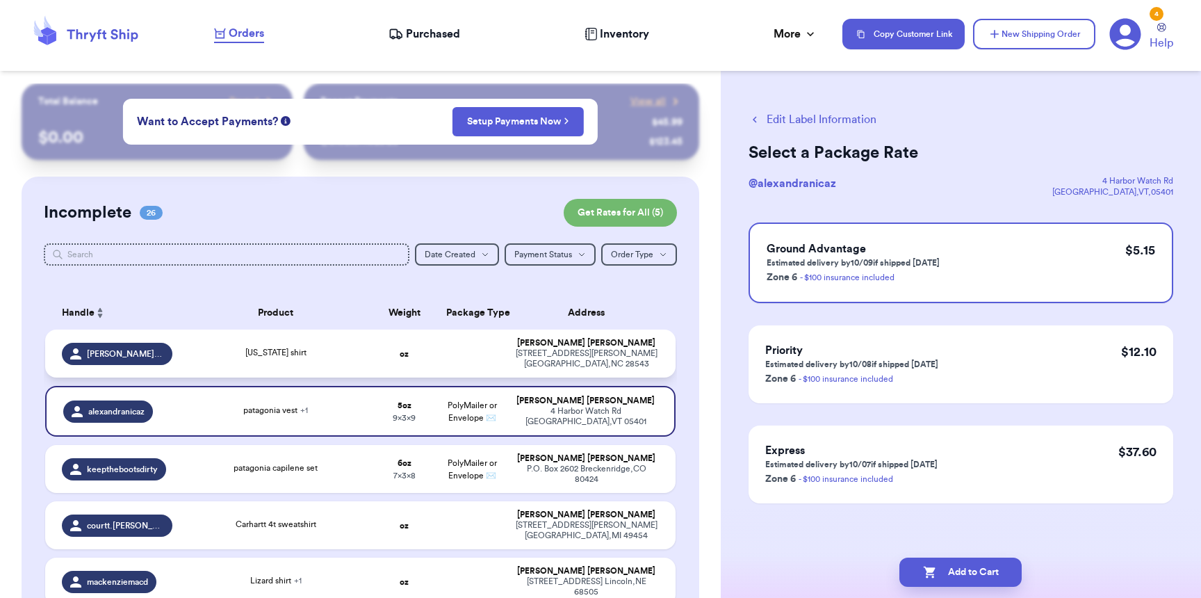
click at [140, 355] on div "ella.taylorrrr" at bounding box center [117, 354] width 110 height 22
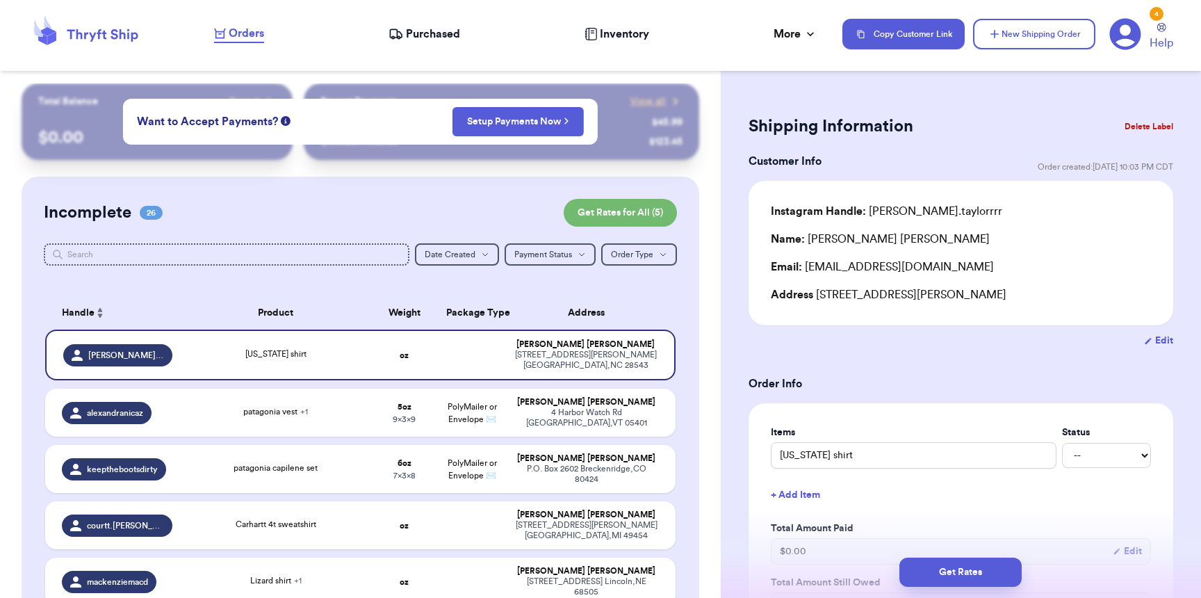
scroll to position [400, 0]
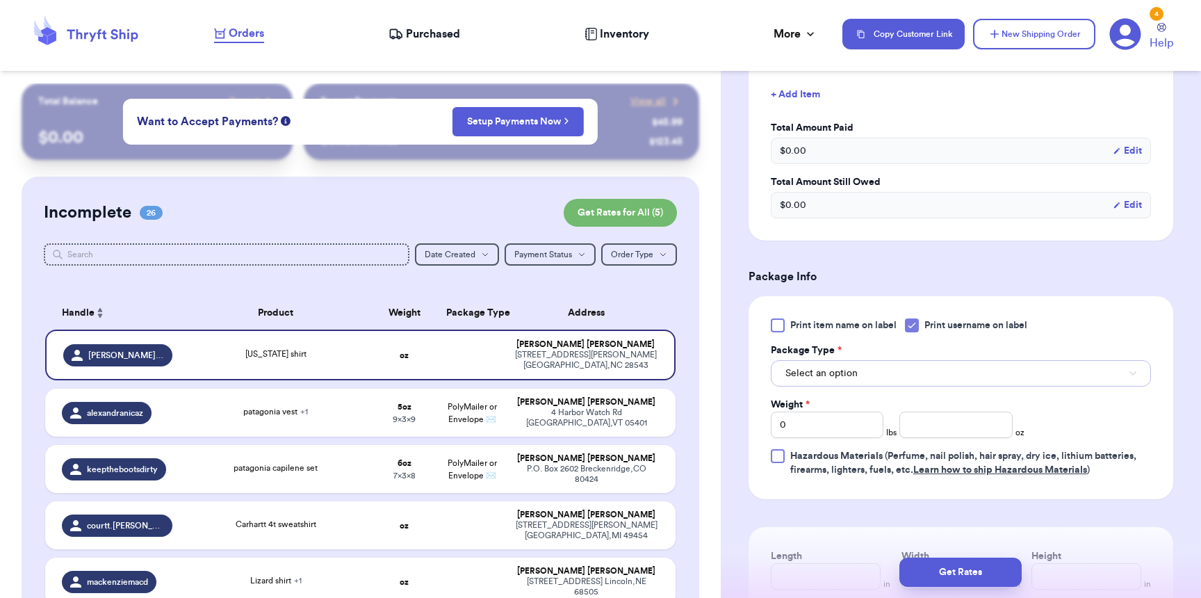
click at [889, 377] on button "Select an option" at bounding box center [961, 373] width 380 height 26
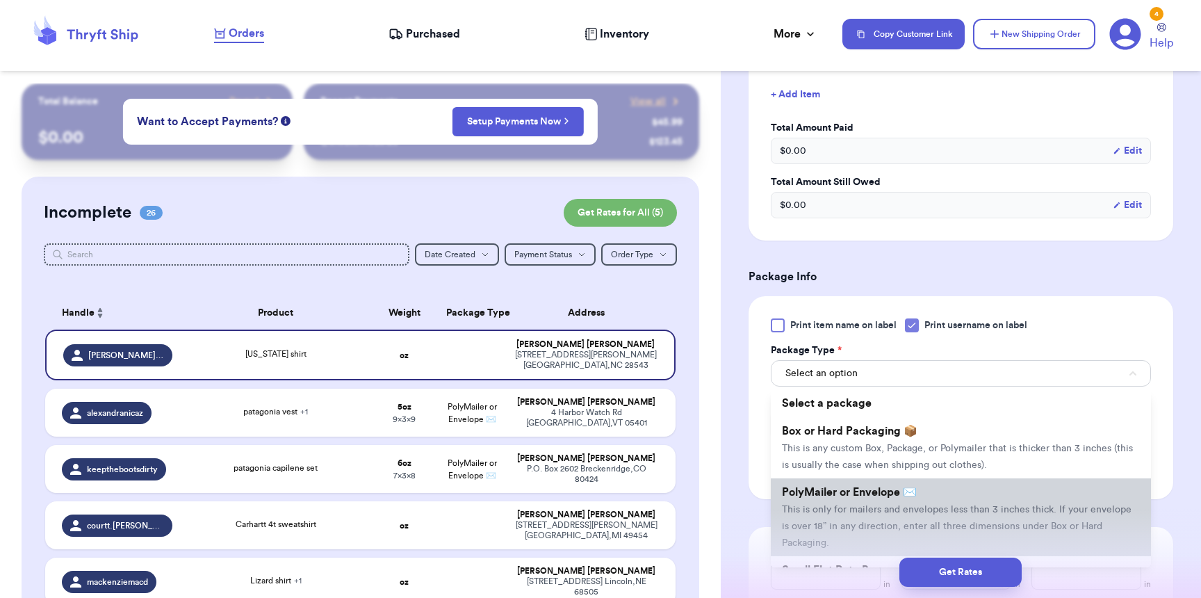
click at [850, 492] on span "PolyMailer or Envelope ✉️" at bounding box center [849, 491] width 135 height 11
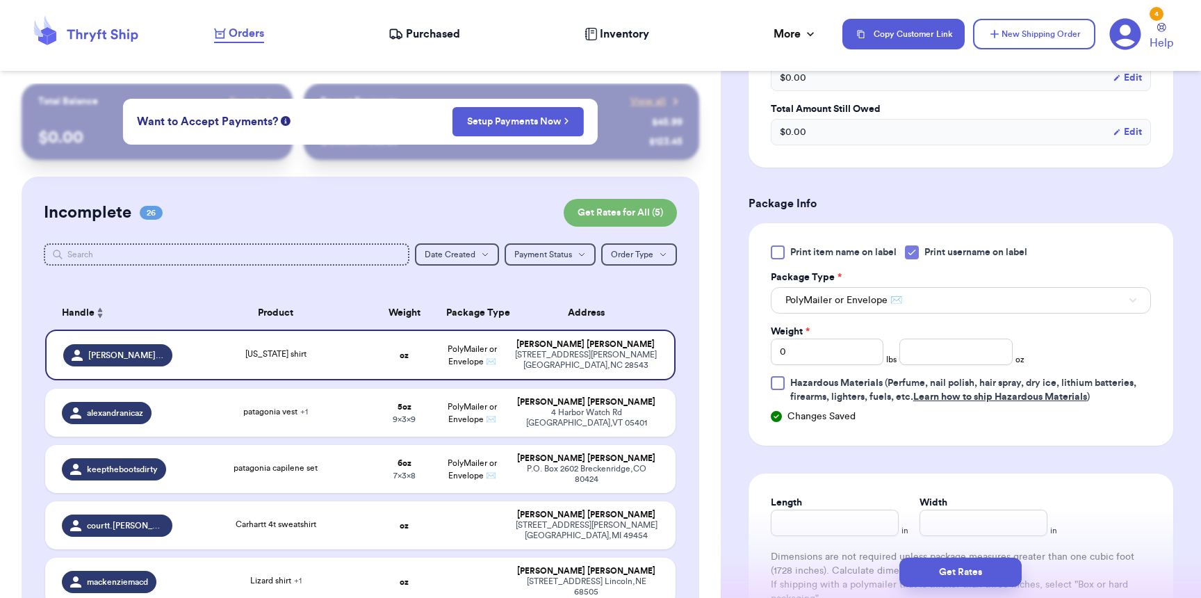
scroll to position [482, 0]
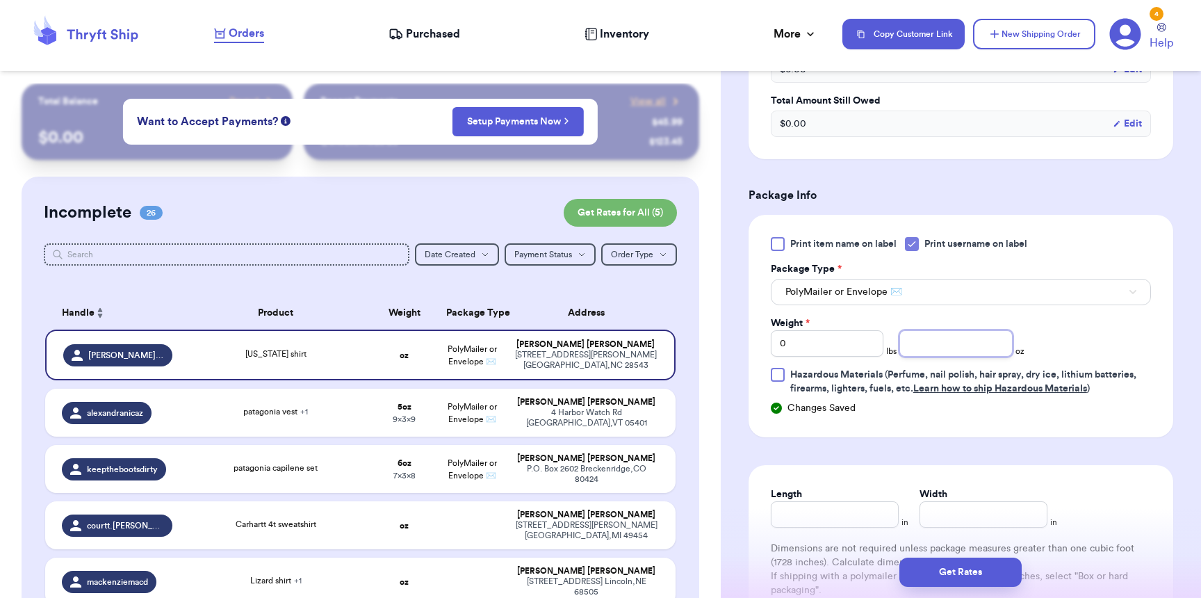
click at [921, 345] on input "number" at bounding box center [955, 343] width 113 height 26
type input "3"
type input "8"
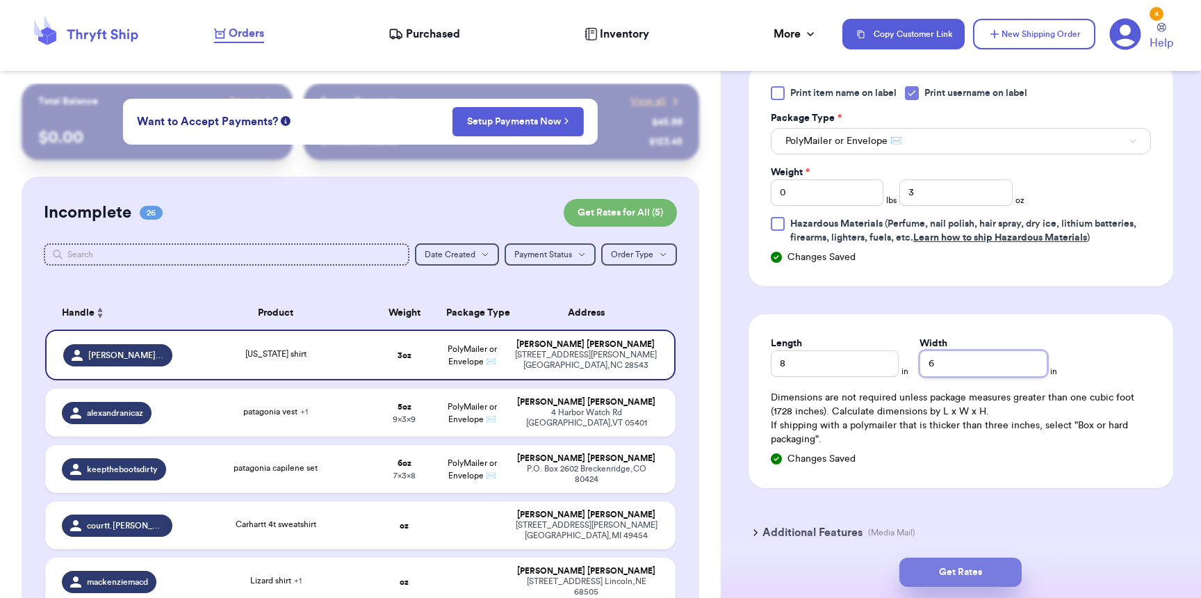
type input "6"
click at [971, 578] on button "Get Rates" at bounding box center [960, 571] width 122 height 29
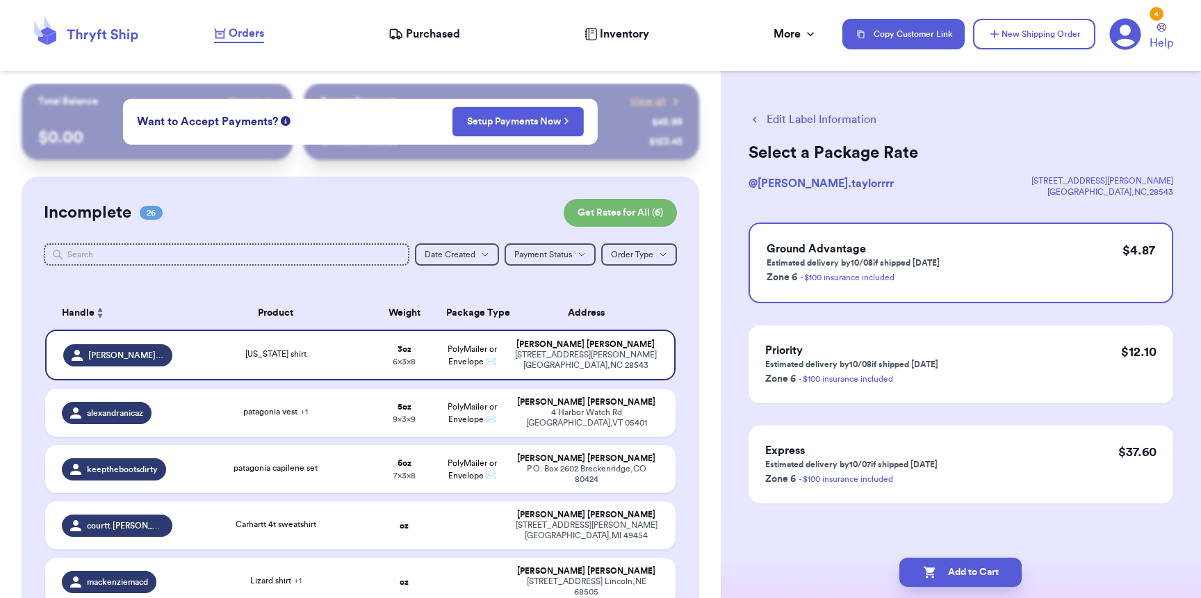
scroll to position [428, 0]
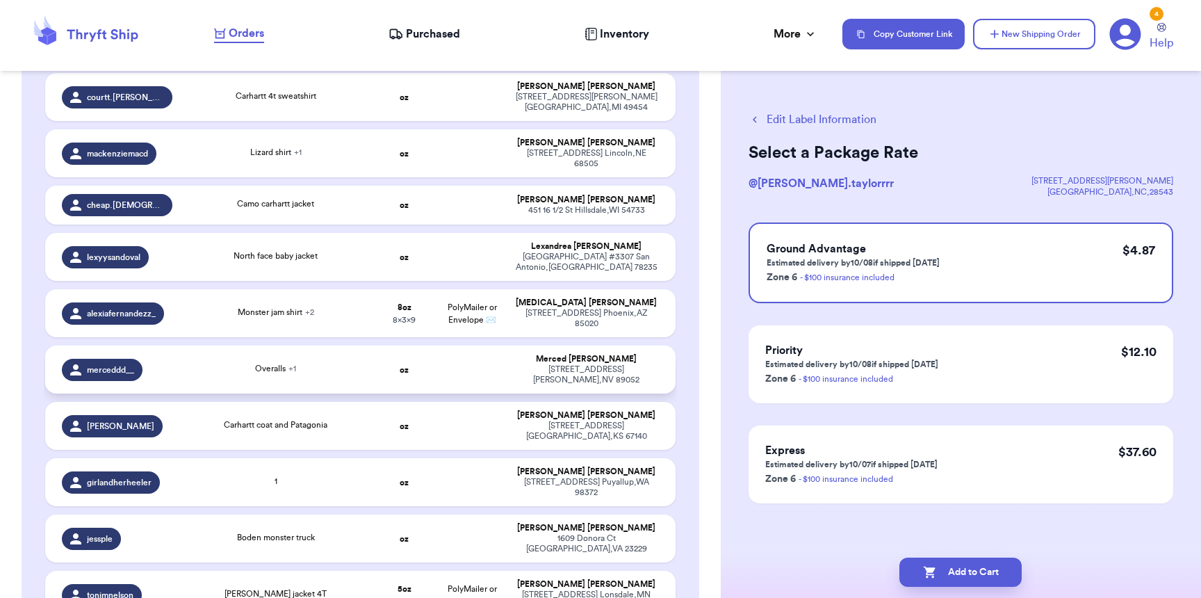
click at [229, 362] on div "Overalls + 1" at bounding box center [275, 369] width 173 height 15
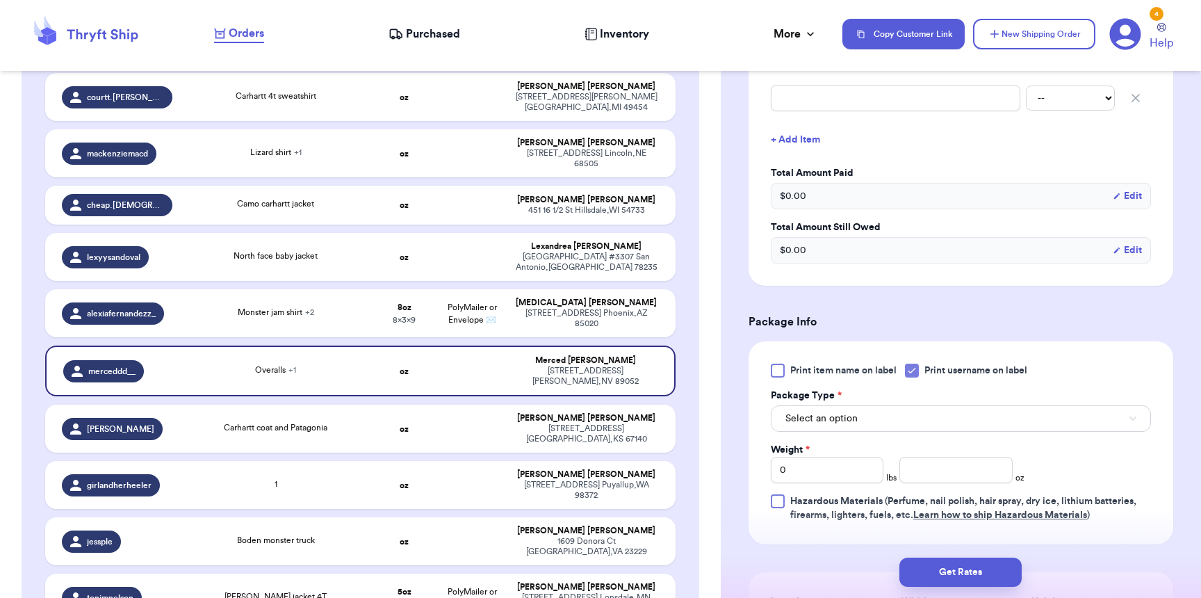
scroll to position [511, 0]
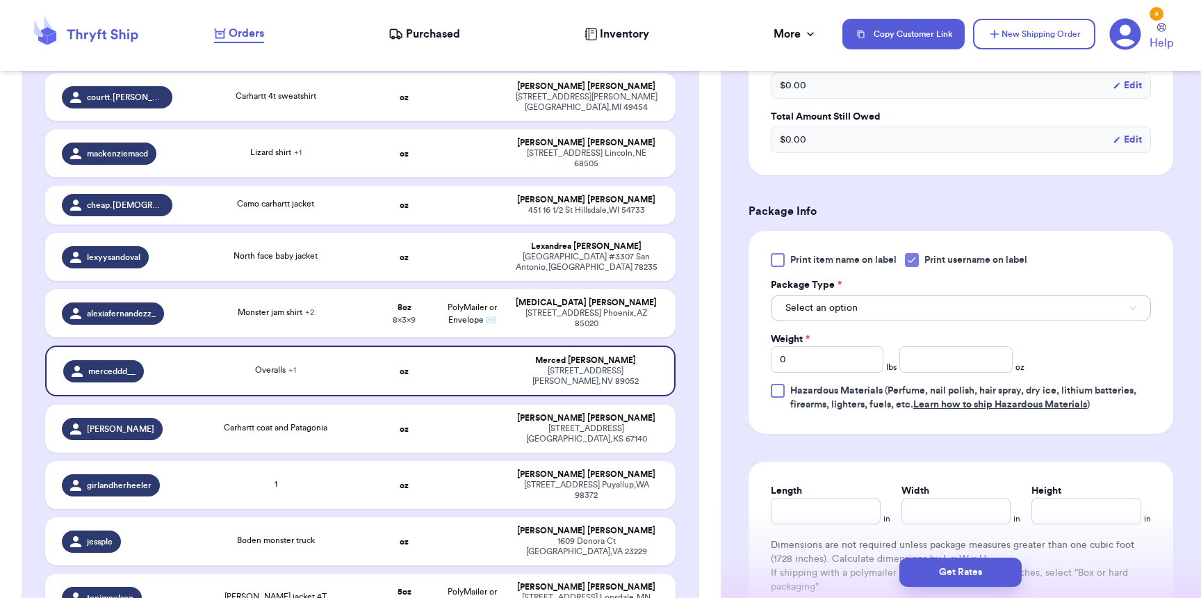
click at [791, 321] on button "Select an option" at bounding box center [961, 308] width 380 height 26
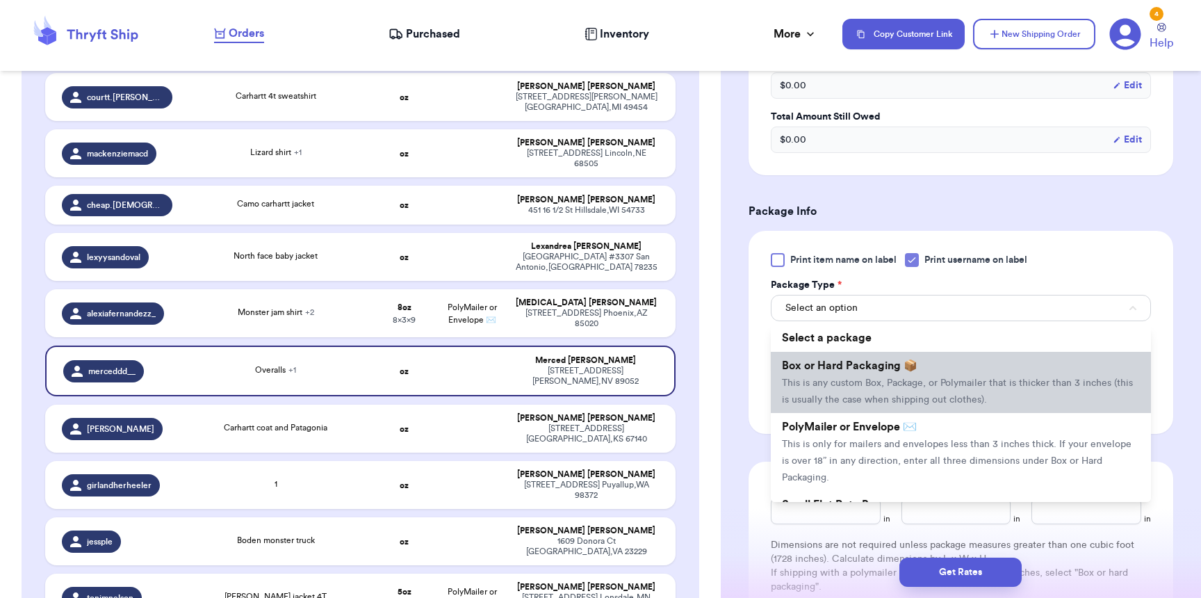
click at [811, 376] on li "Box or Hard Packaging 📦 This is any custom Box, Package, or Polymailer that is …" at bounding box center [961, 382] width 380 height 61
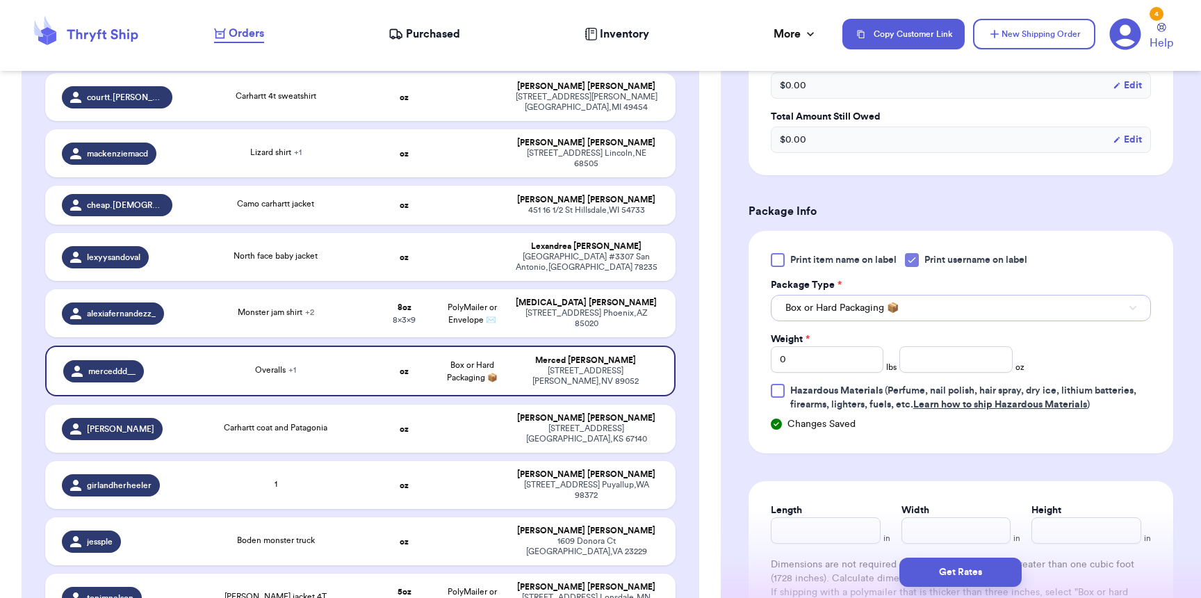
click at [821, 315] on span "Box or Hard Packaging 📦" at bounding box center [841, 308] width 113 height 14
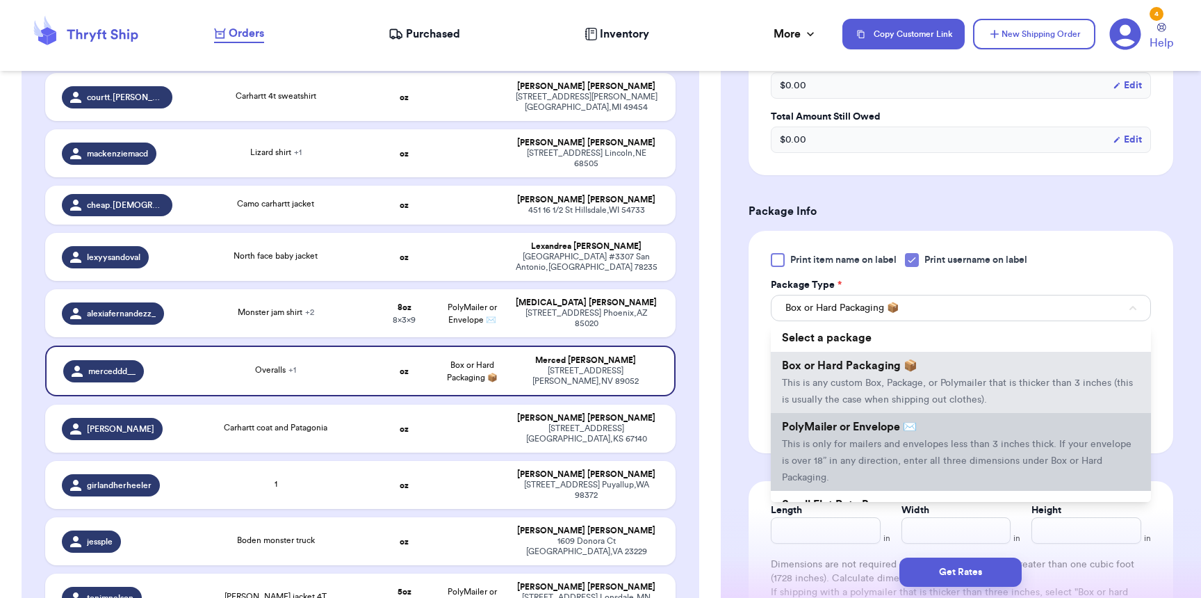
click at [824, 432] on span "PolyMailer or Envelope ✉️" at bounding box center [849, 426] width 135 height 11
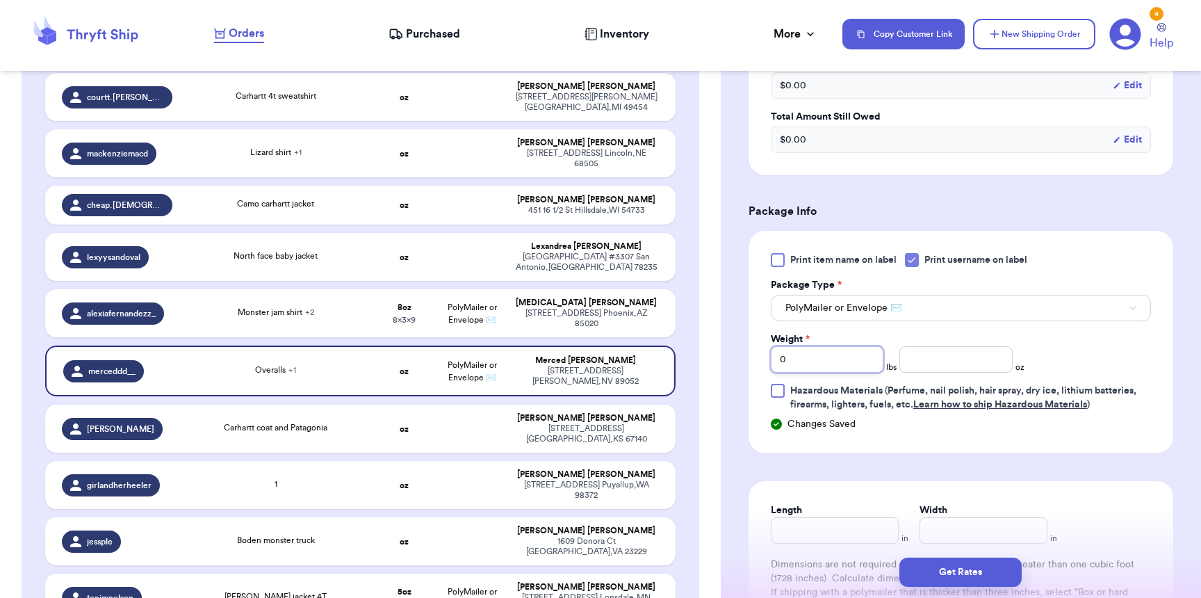
click at [812, 365] on input "0" at bounding box center [827, 359] width 113 height 26
type input "01"
type input "6"
type input "11"
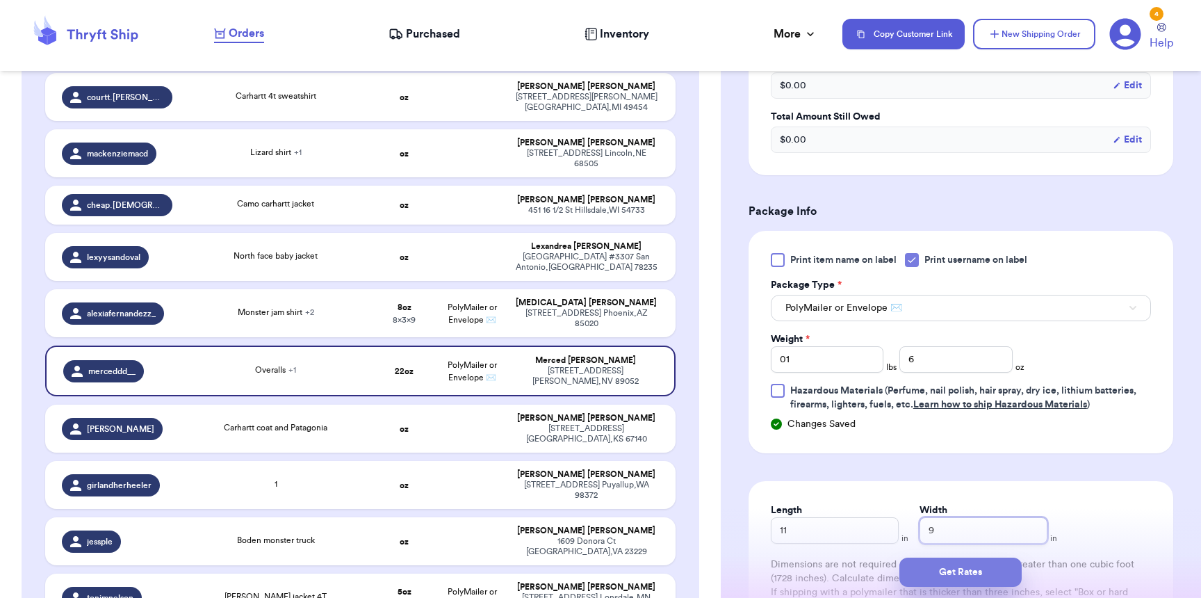
type input "9"
click at [969, 563] on button "Get Rates" at bounding box center [960, 571] width 122 height 29
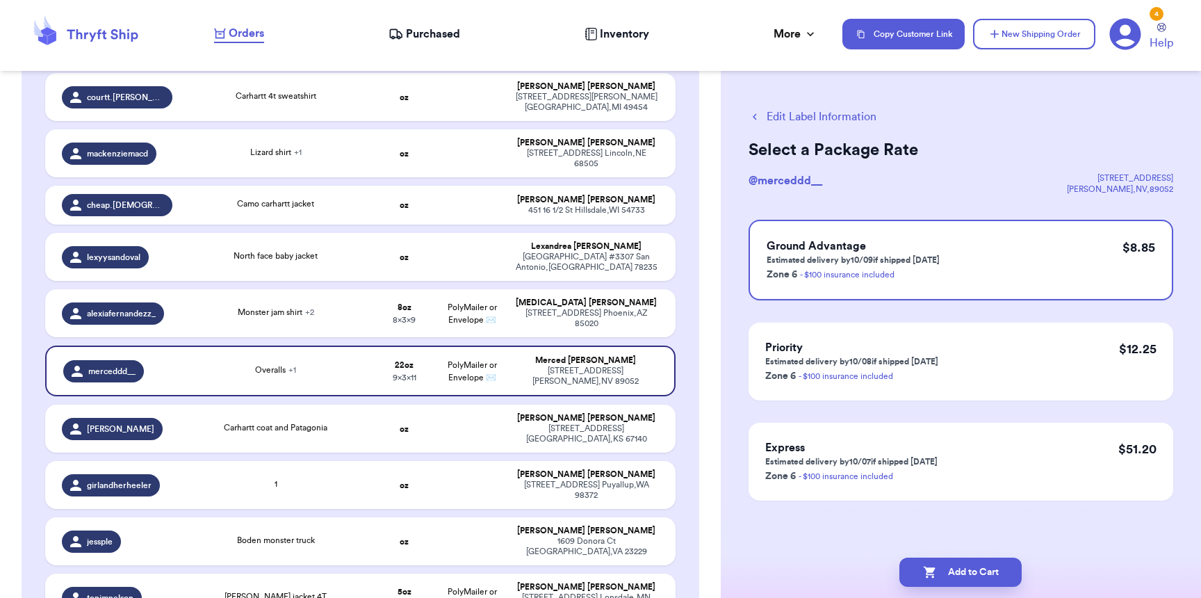
scroll to position [0, 0]
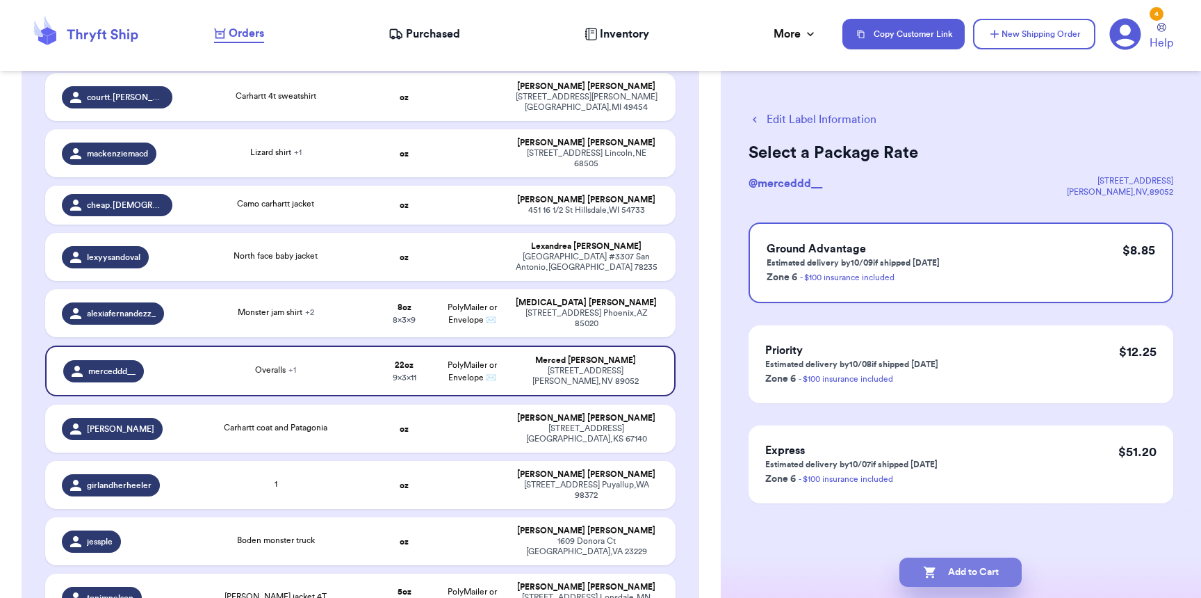
click at [1000, 570] on button "Add to Cart" at bounding box center [960, 571] width 122 height 29
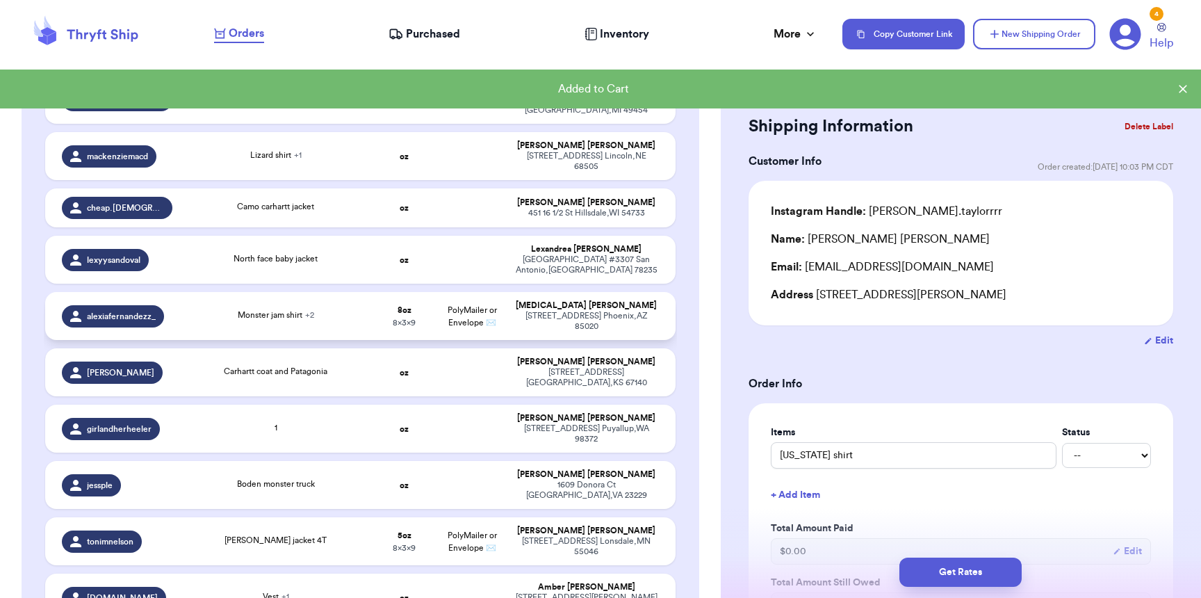
scroll to position [428, 0]
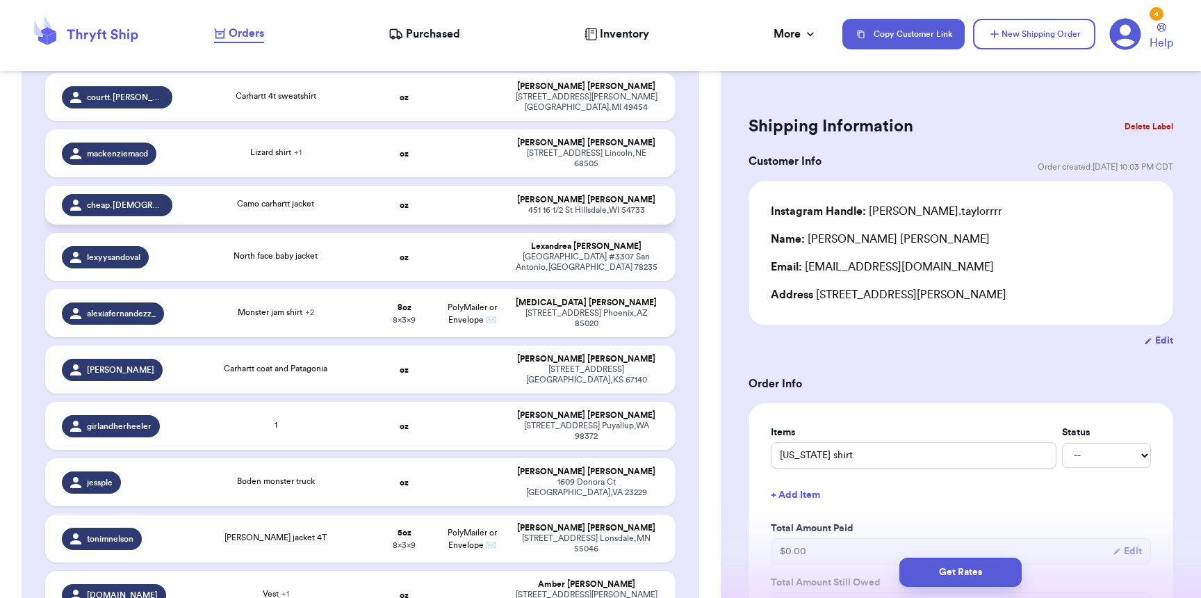
click at [151, 194] on div "cheap.chick.thrifts" at bounding box center [117, 205] width 110 height 22
type input "Camo carhartt jacket"
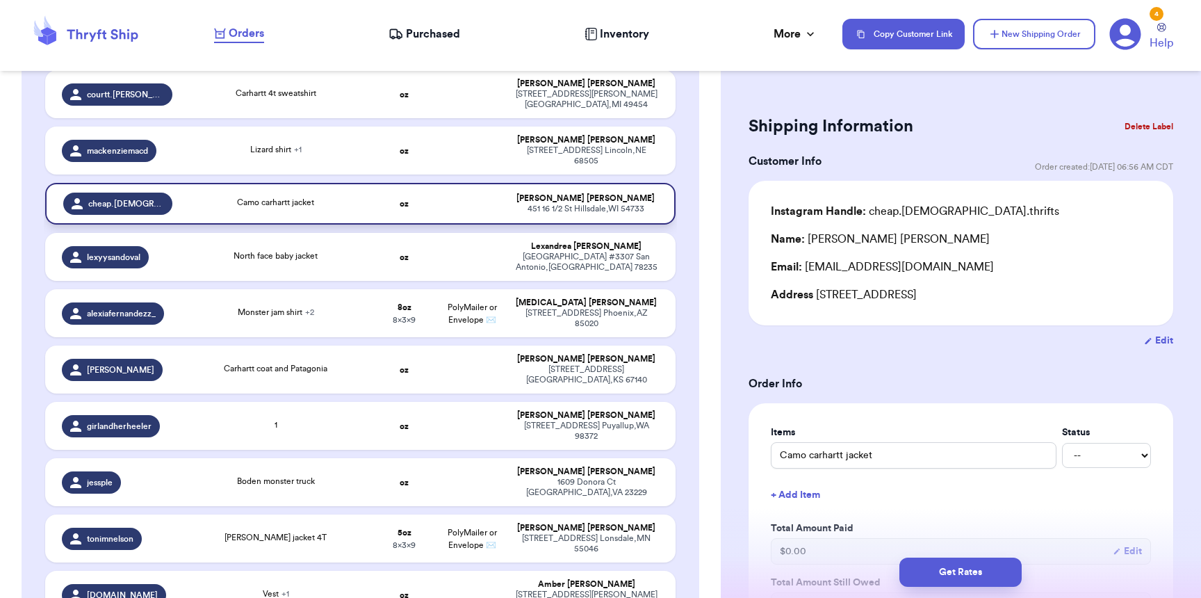
scroll to position [425, 0]
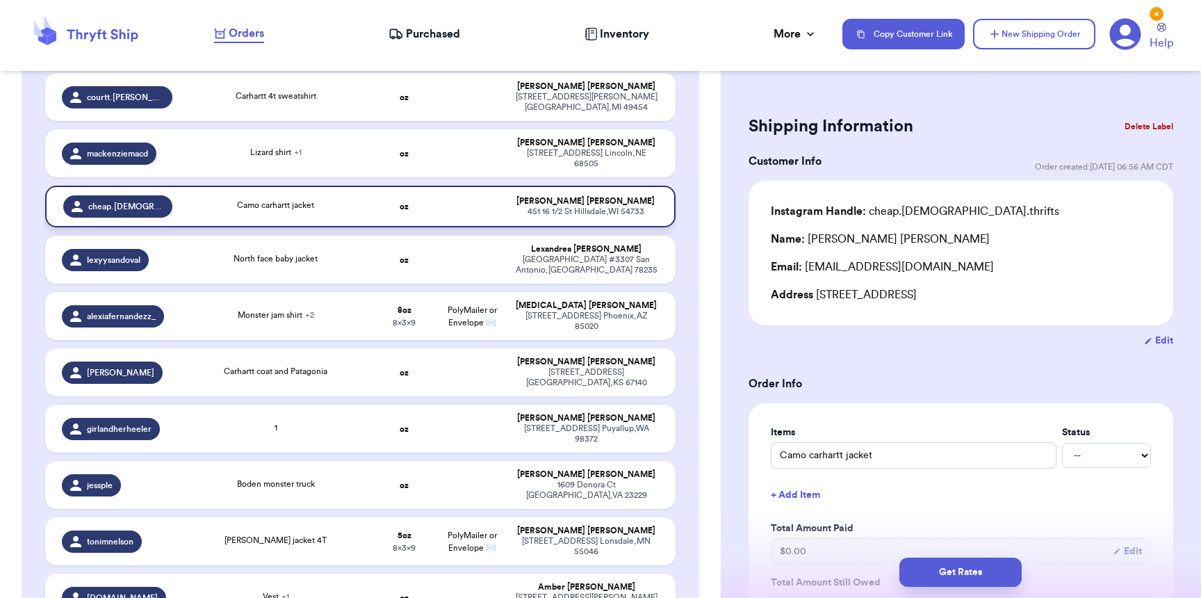
click at [212, 199] on div "Camo carhartt jacket" at bounding box center [275, 206] width 173 height 15
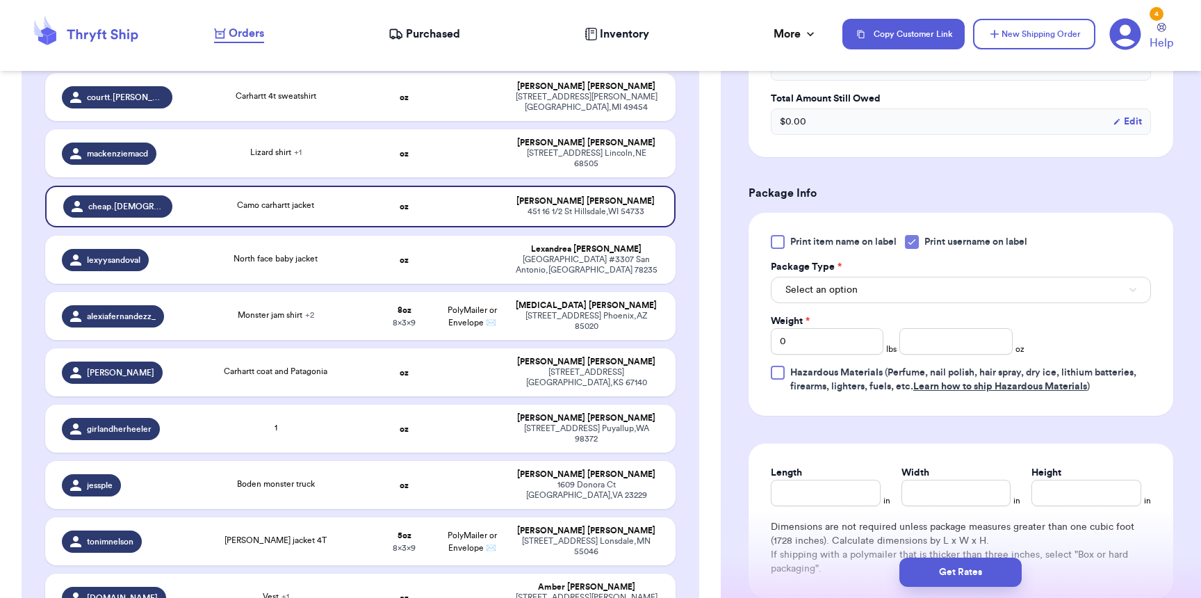
scroll to position [567, 0]
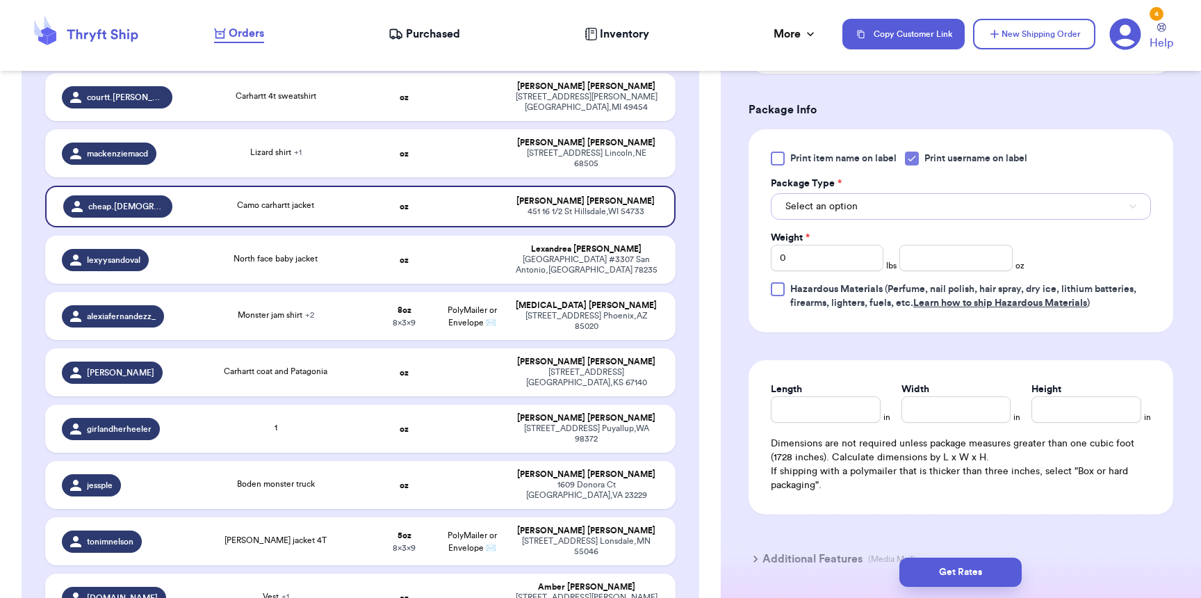
click at [837, 213] on span "Select an option" at bounding box center [821, 206] width 72 height 14
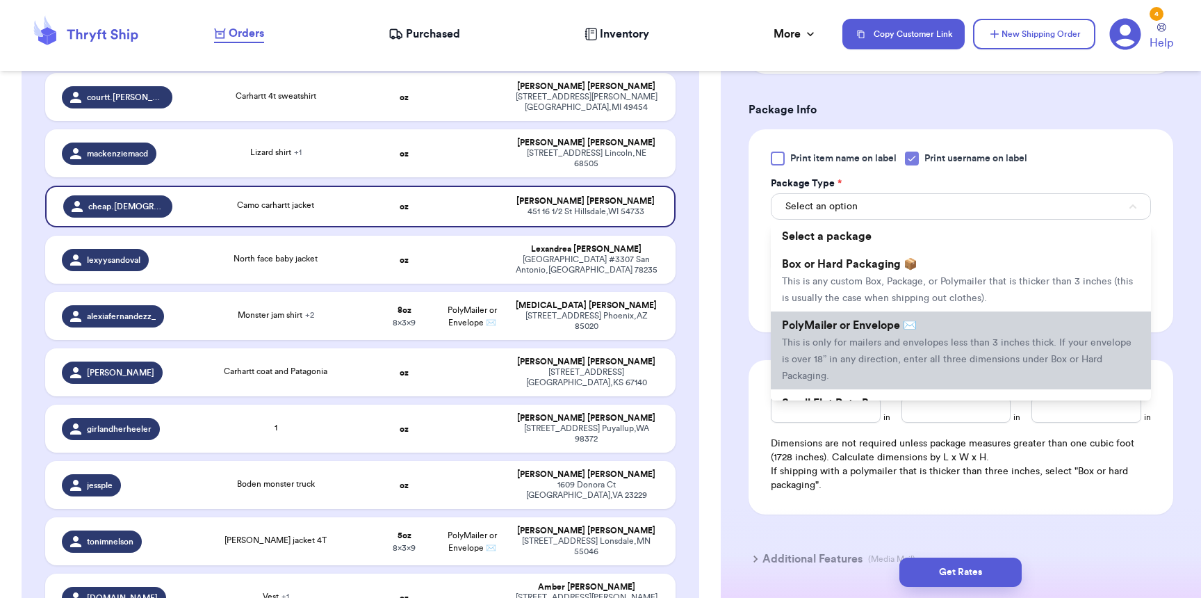
click at [834, 327] on span "PolyMailer or Envelope ✉️" at bounding box center [849, 325] width 135 height 11
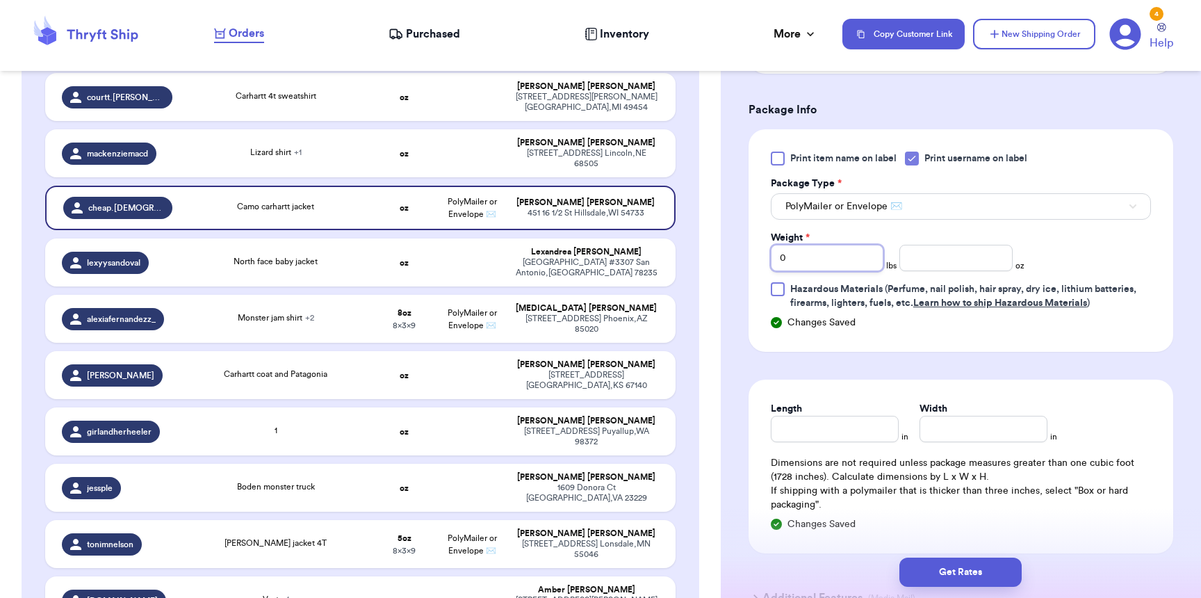
click at [801, 268] on input "0" at bounding box center [827, 258] width 113 height 26
type input "01"
type input "13"
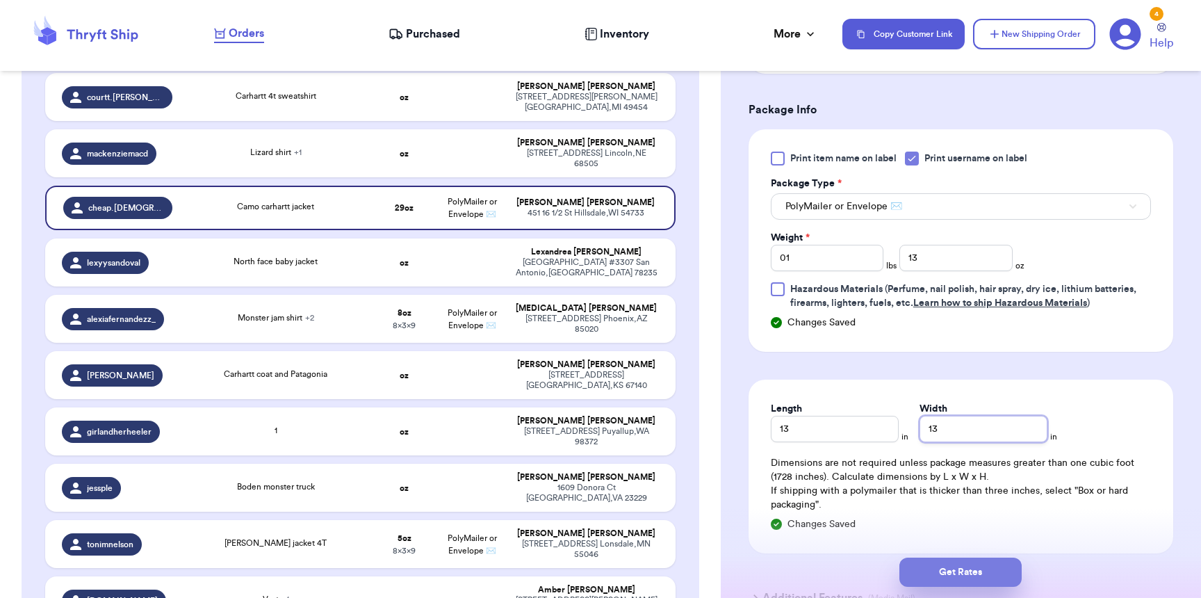
type input "13"
click at [969, 570] on button "Get Rates" at bounding box center [960, 571] width 122 height 29
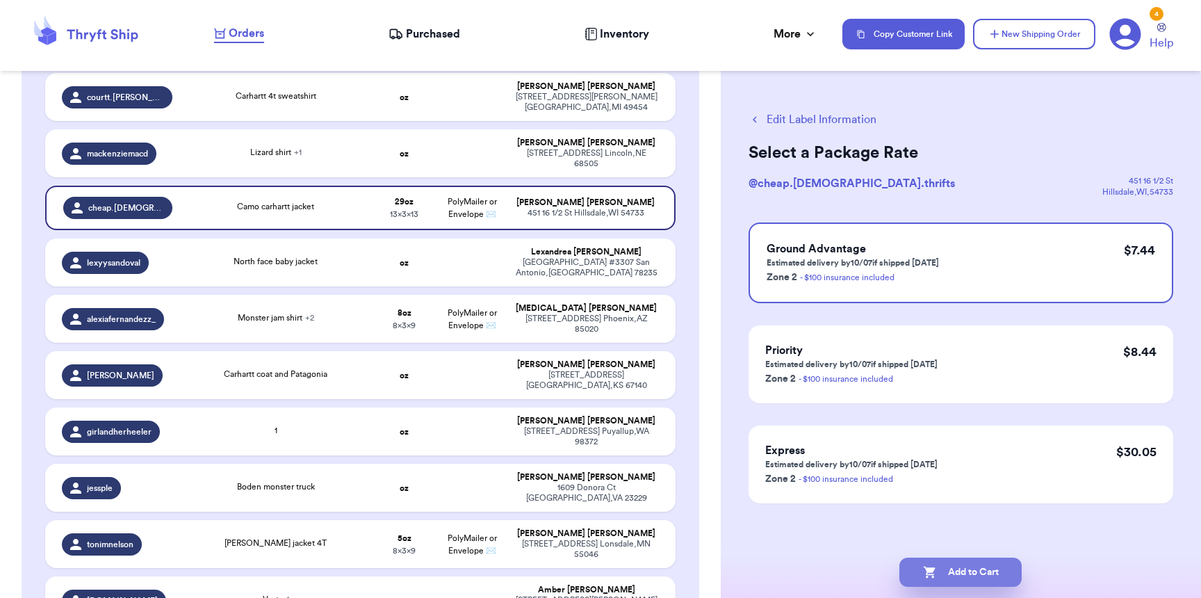
click at [998, 579] on button "Add to Cart" at bounding box center [960, 571] width 122 height 29
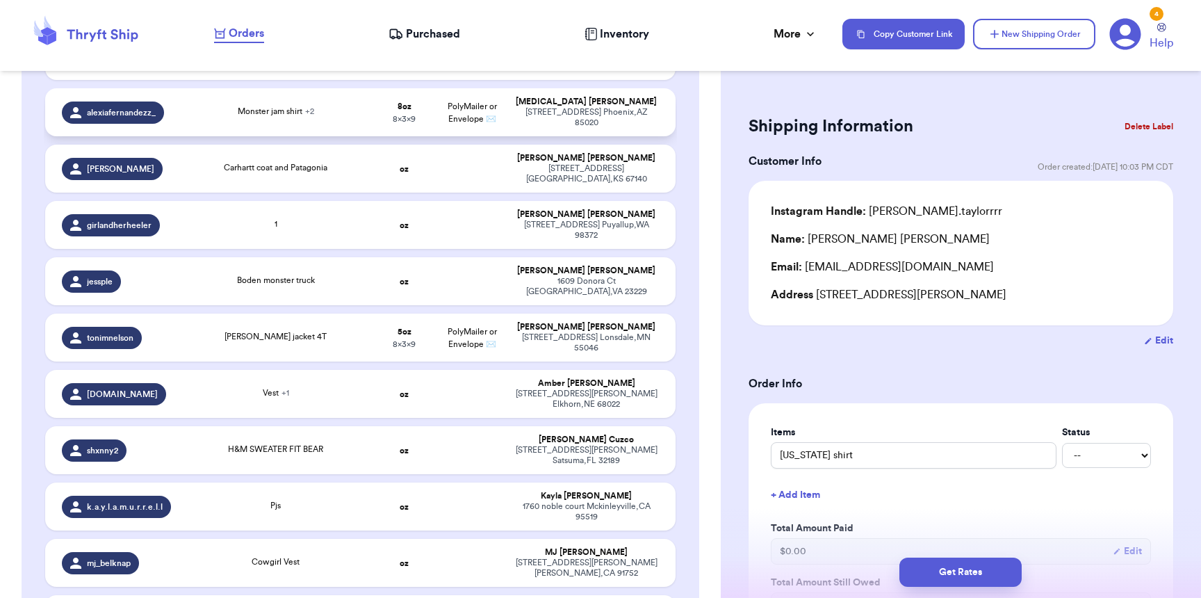
scroll to position [424, 0]
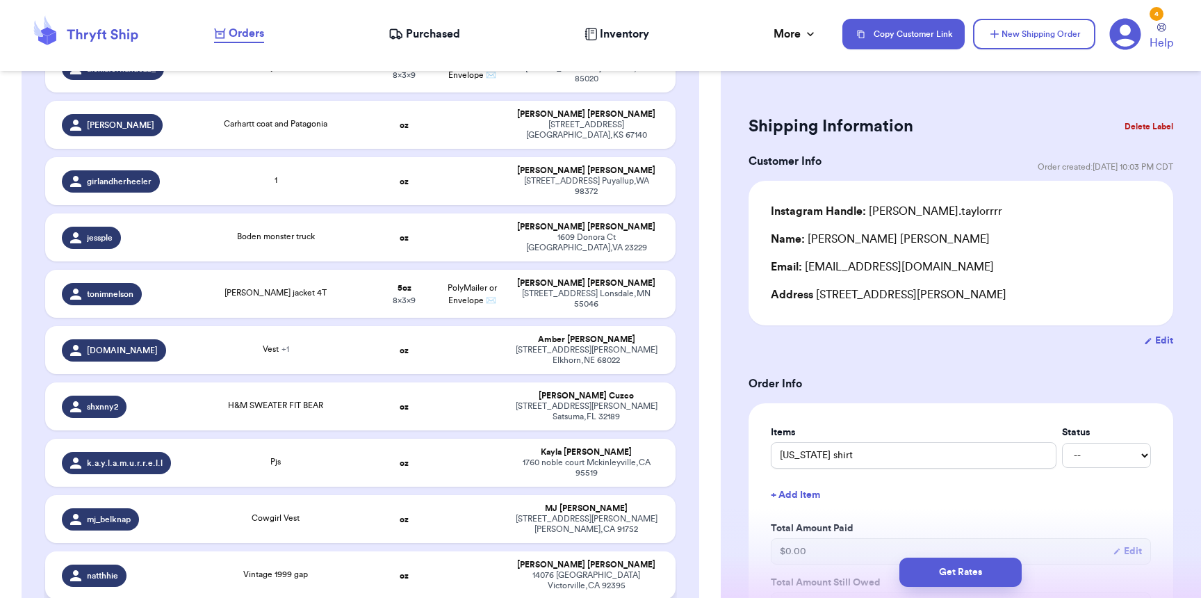
click at [272, 568] on div "Vintage 1999 gap" at bounding box center [275, 574] width 65 height 13
type input "Vintage 1999 gap"
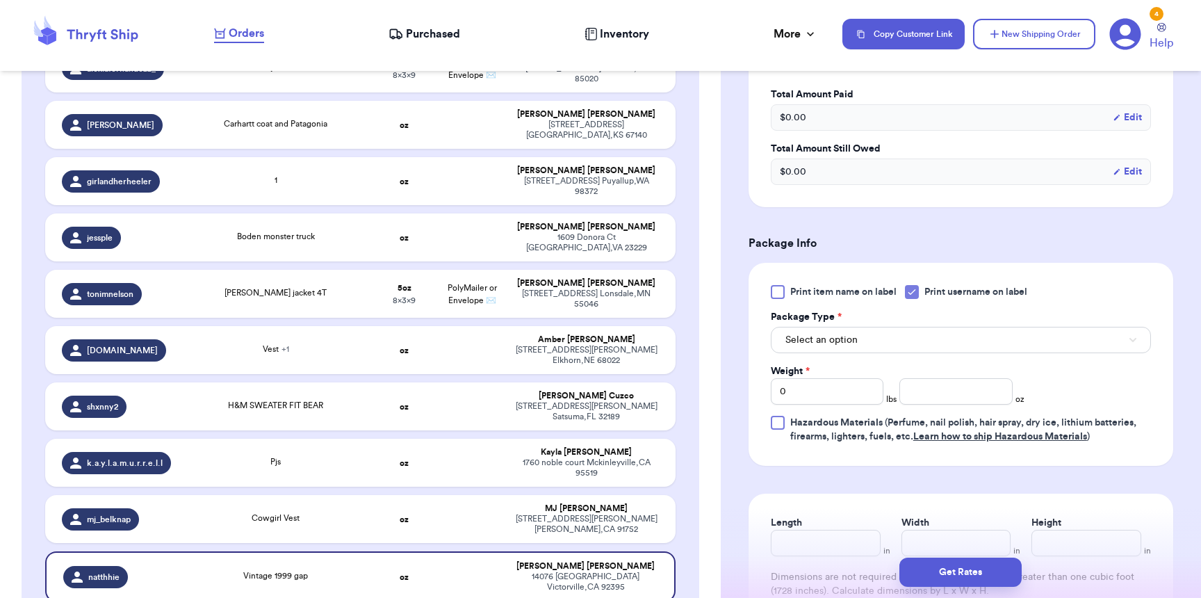
scroll to position [527, 0]
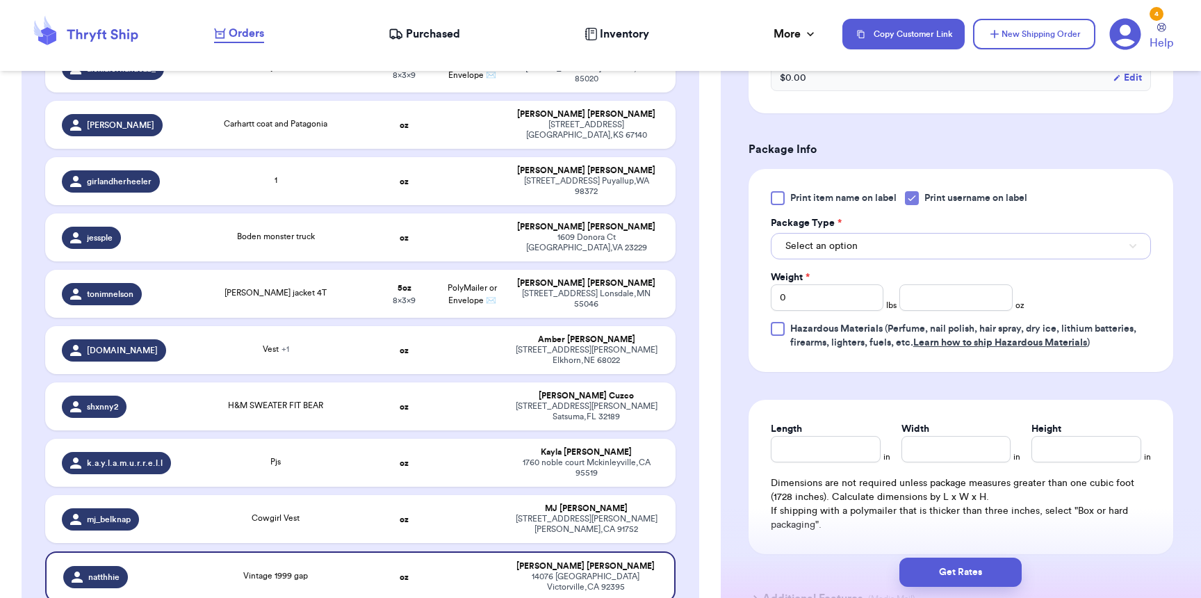
click at [840, 253] on span "Select an option" at bounding box center [821, 246] width 72 height 14
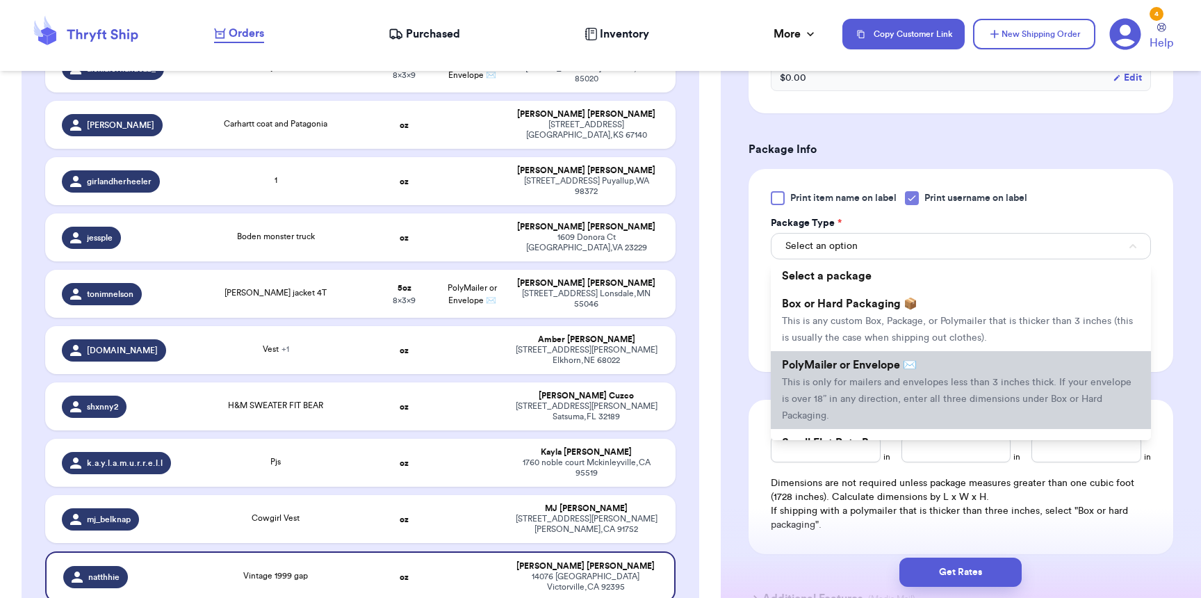
click at [841, 390] on span "This is only for mailers and envelopes less than 3 inches thick. If your envelo…" at bounding box center [956, 398] width 349 height 43
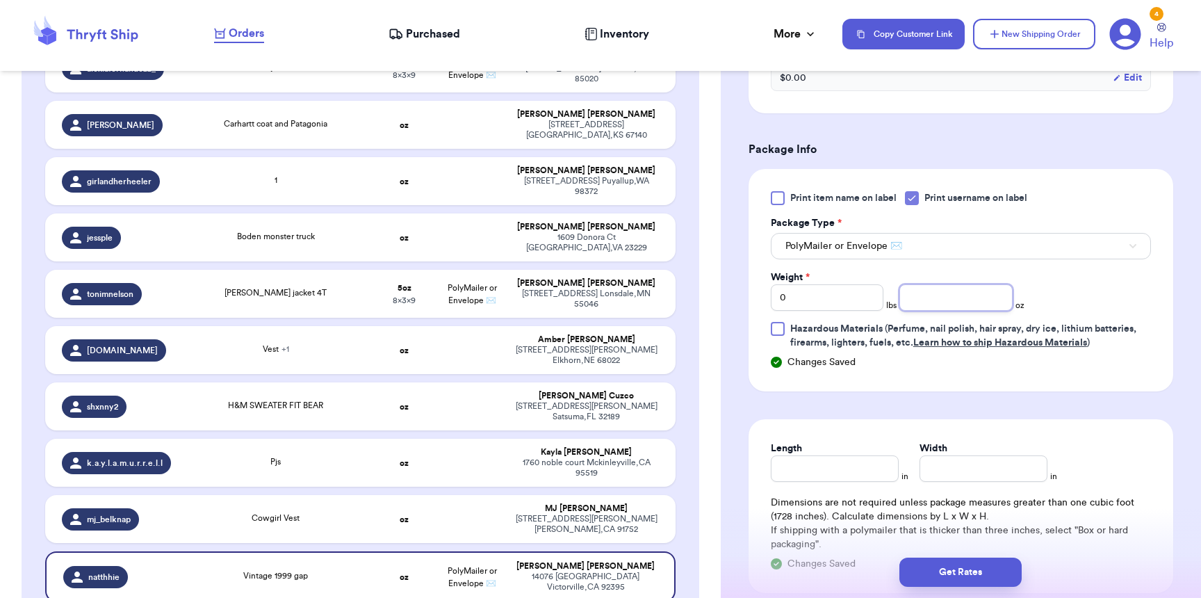
click at [916, 290] on div "Weight * 0 lbs oz" at bounding box center [898, 290] width 254 height 40
click at [914, 295] on input "number" at bounding box center [955, 297] width 113 height 26
type input "3"
type input "8"
type input "6"
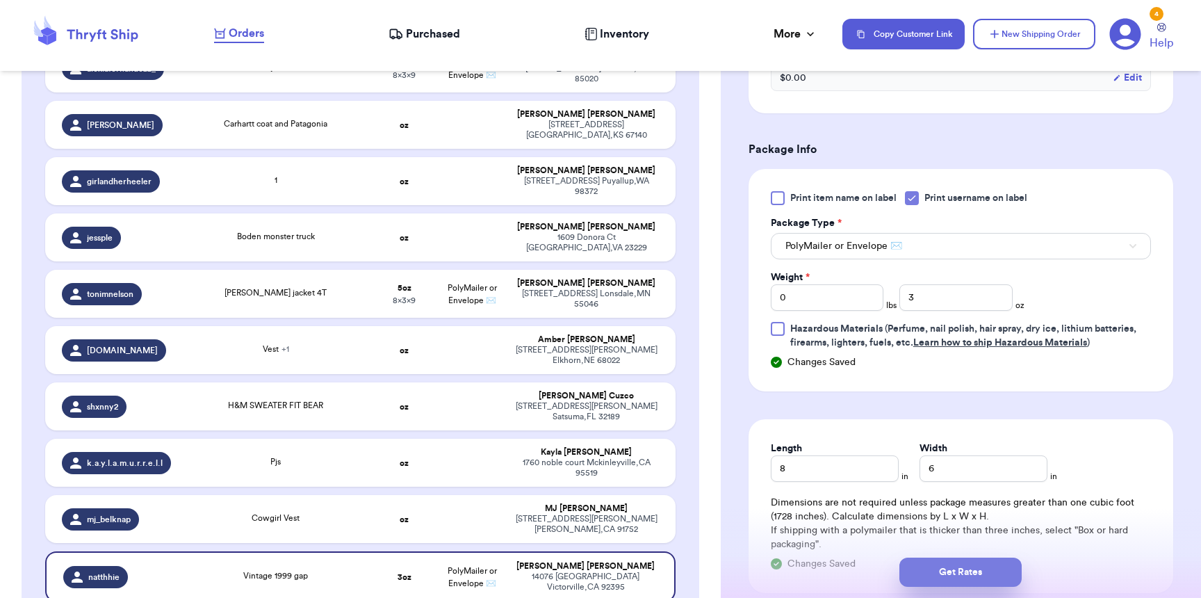
click at [946, 577] on button "Get Rates" at bounding box center [960, 571] width 122 height 29
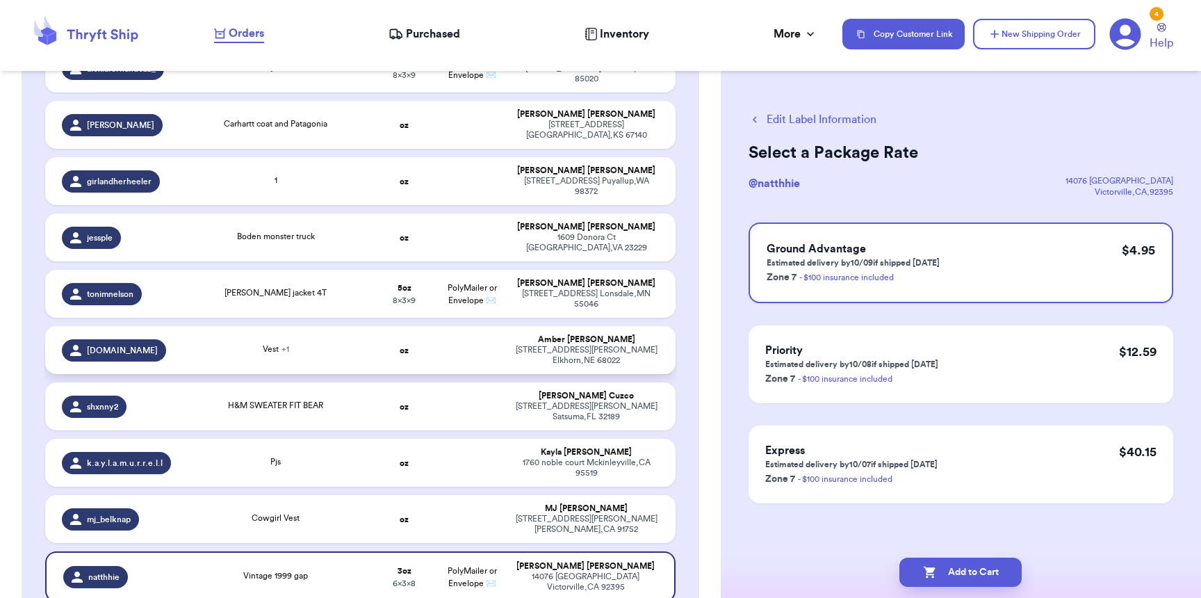
click at [134, 339] on div "just.us.4.now" at bounding box center [114, 350] width 104 height 22
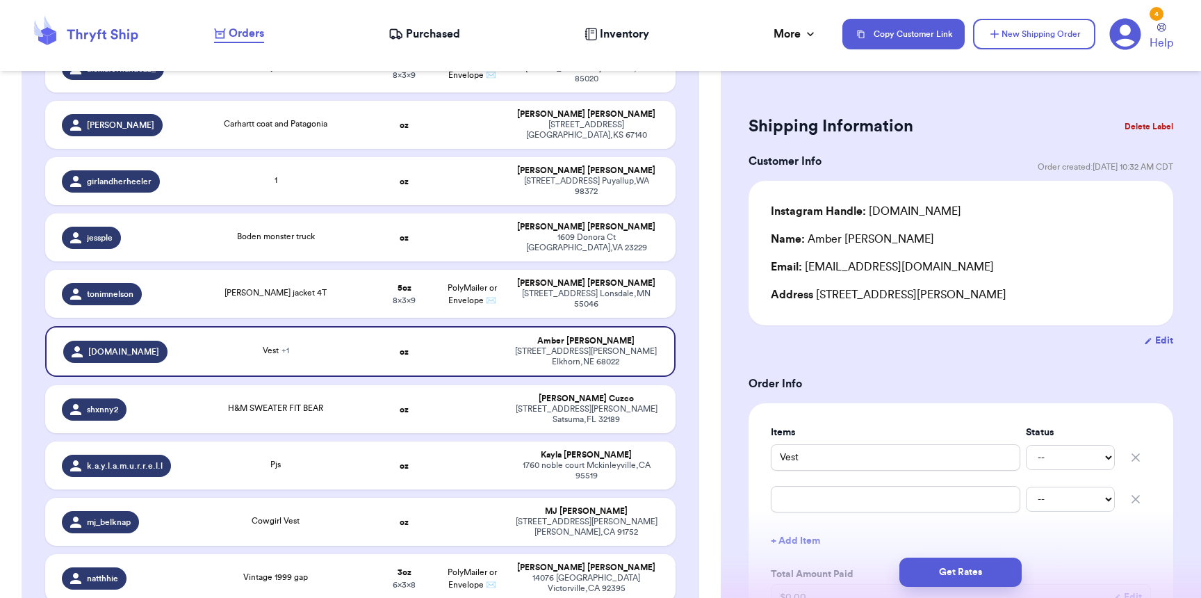
scroll to position [384, 0]
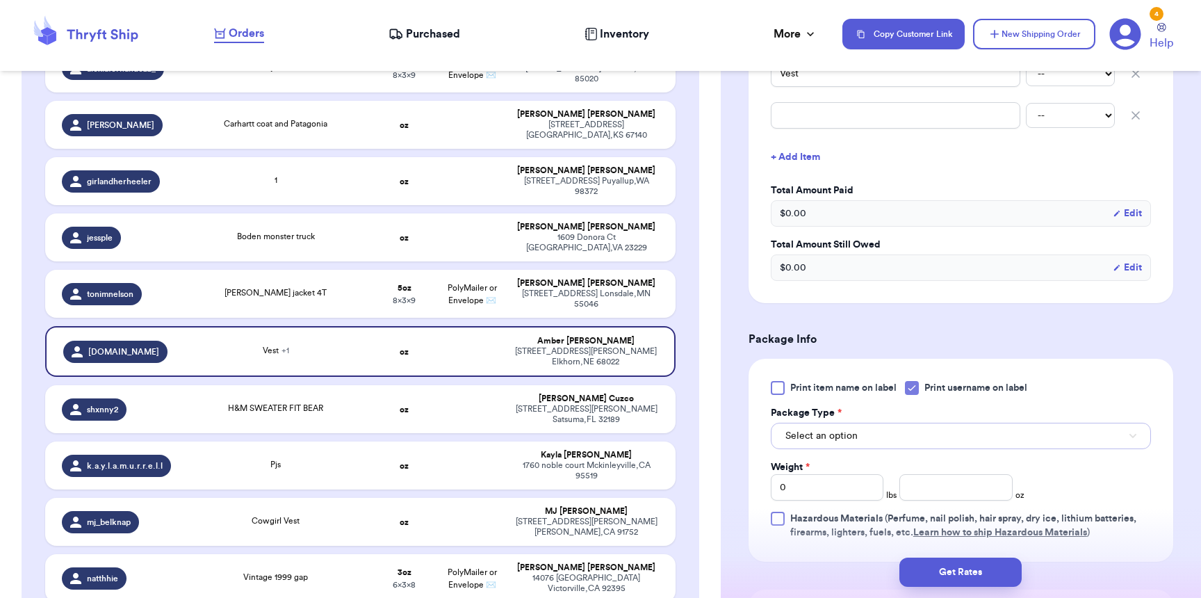
click at [846, 447] on button "Select an option" at bounding box center [961, 435] width 380 height 26
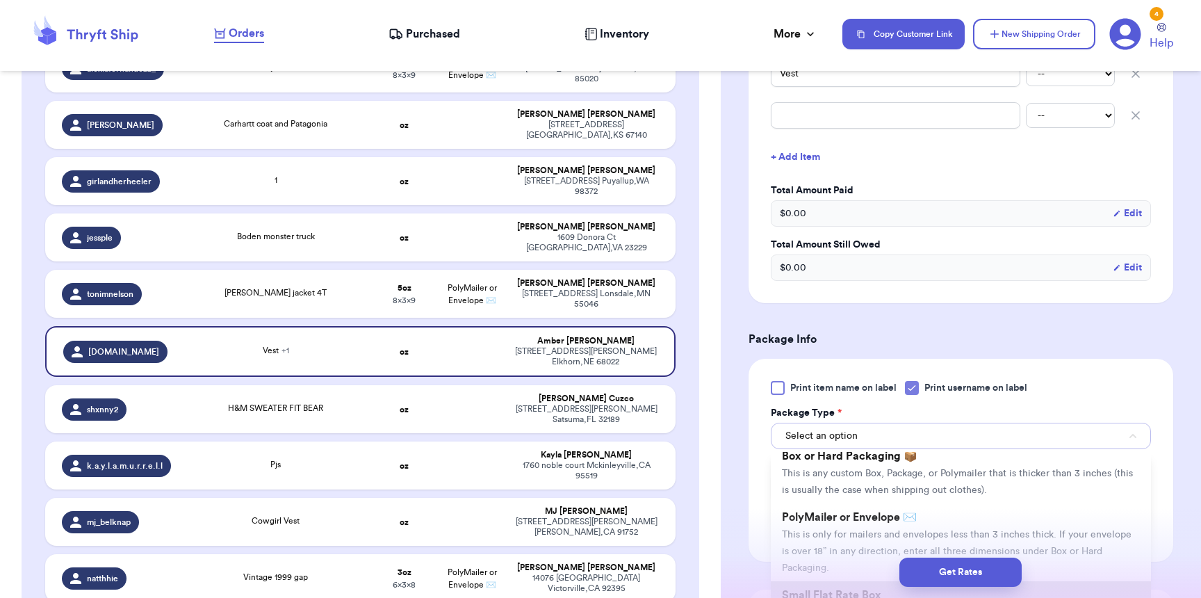
scroll to position [13, 0]
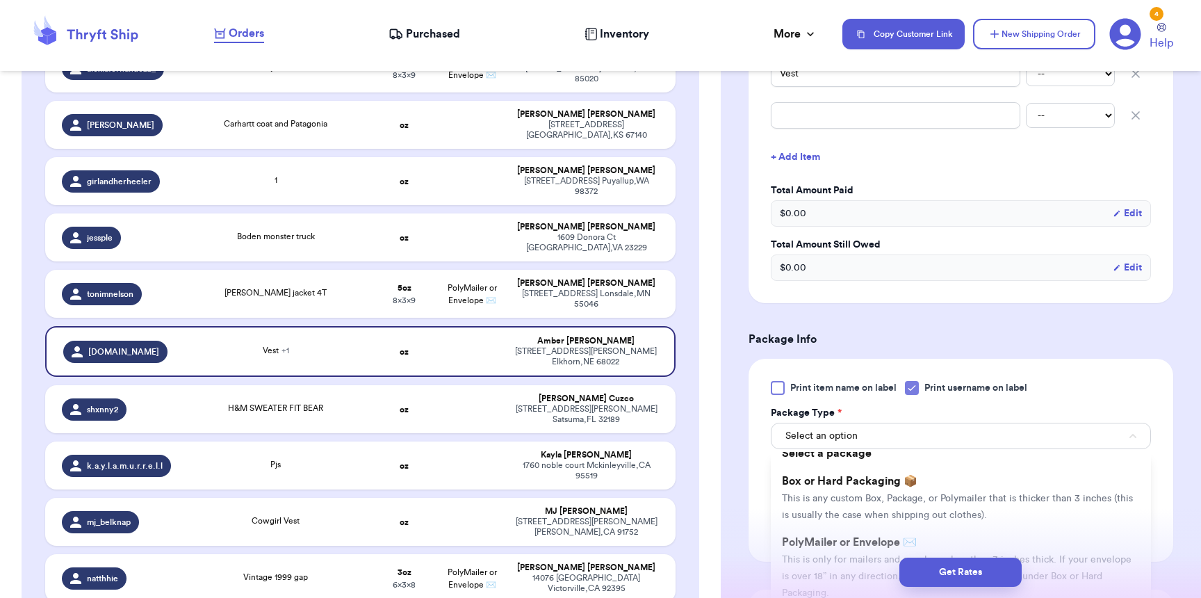
click at [837, 550] on div "Get Rates" at bounding box center [961, 571] width 480 height 51
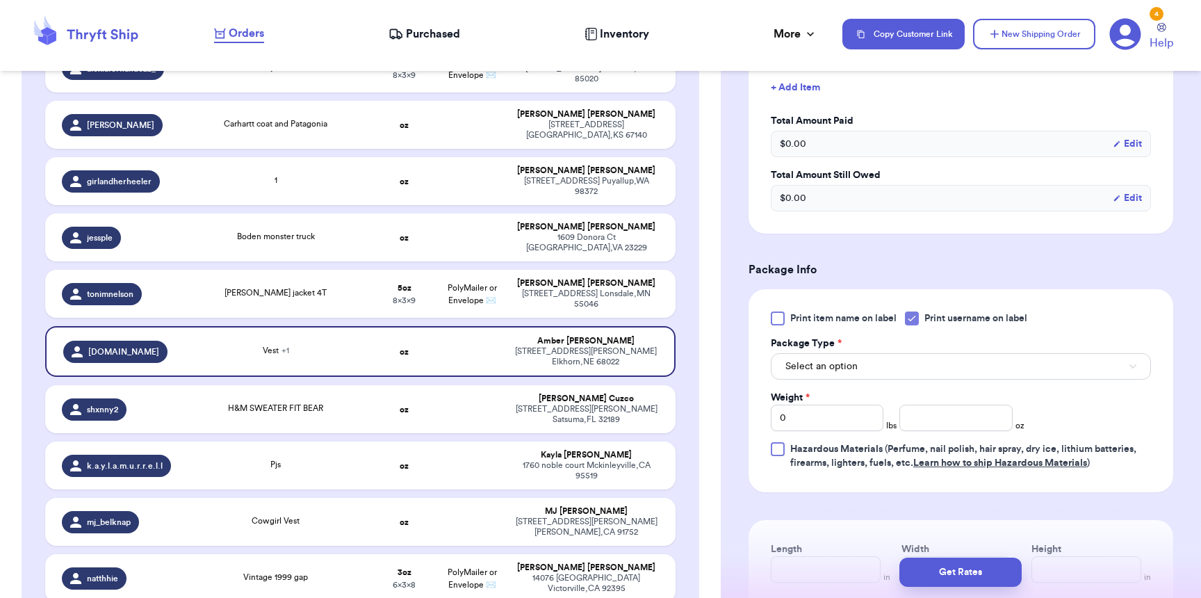
scroll to position [564, 0]
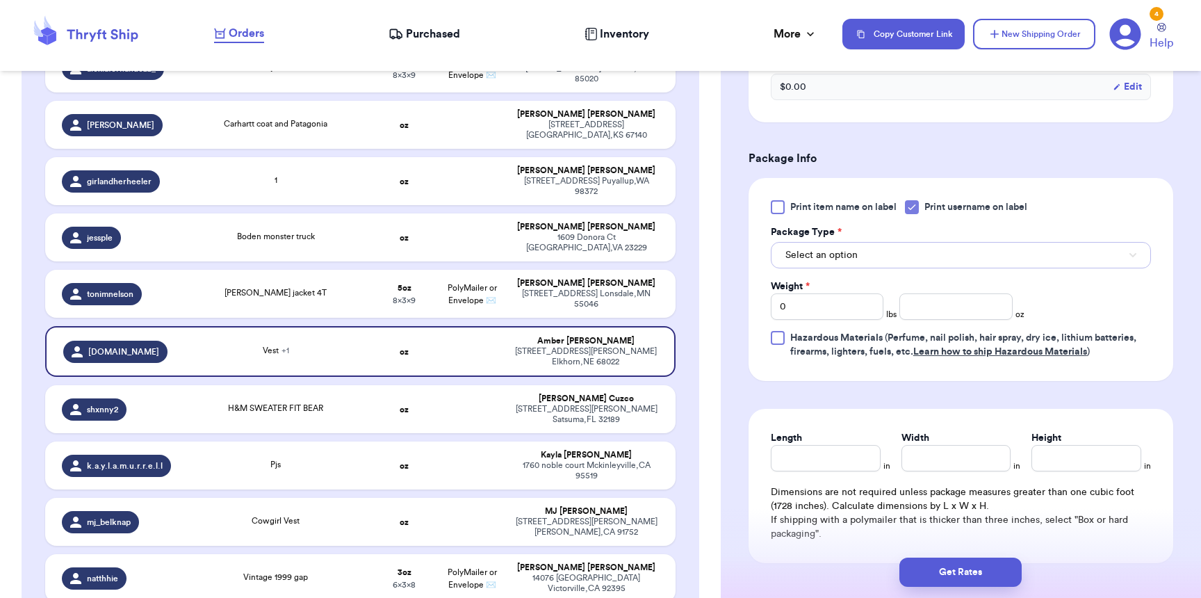
click at [818, 265] on button "Select an option" at bounding box center [961, 255] width 380 height 26
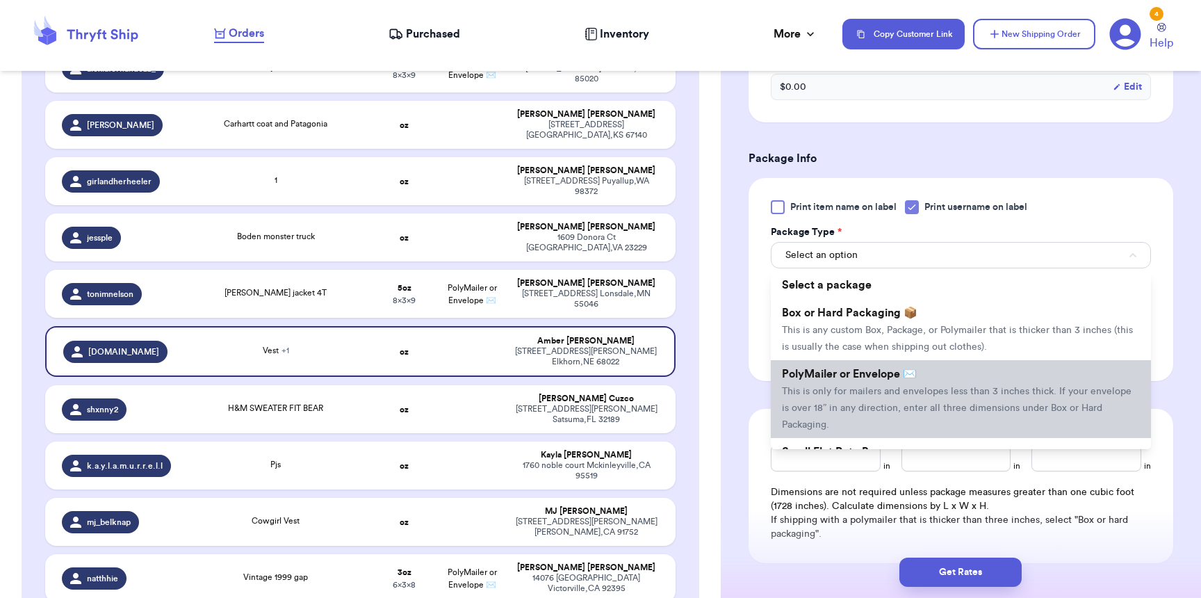
click at [825, 379] on span "PolyMailer or Envelope ✉️" at bounding box center [849, 373] width 135 height 11
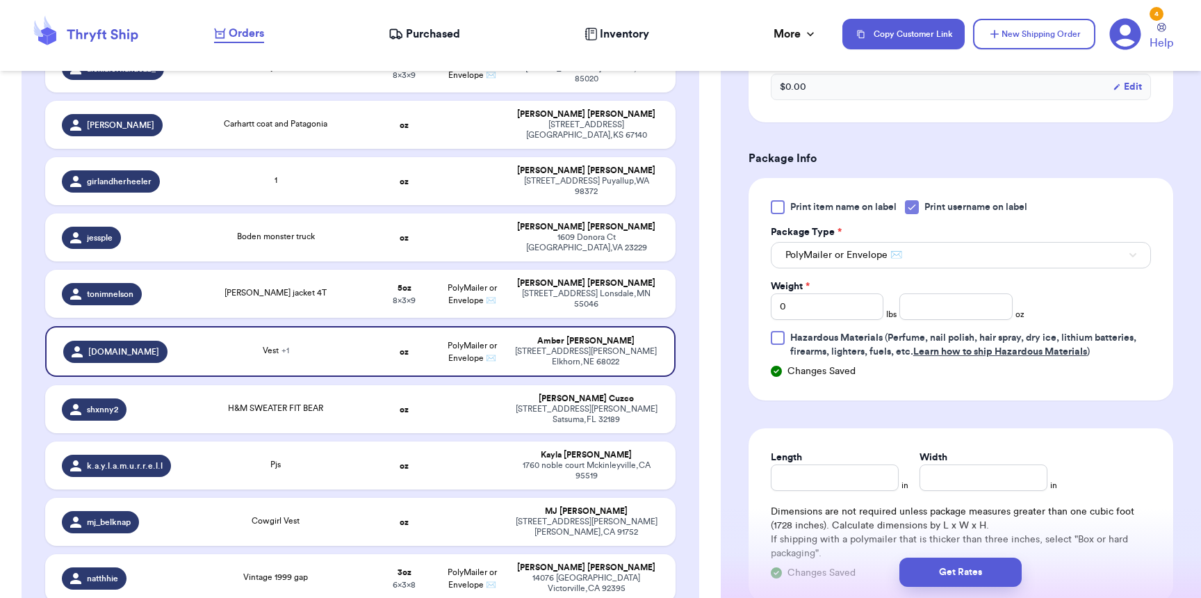
click at [806, 288] on span "*" at bounding box center [807, 286] width 4 height 10
click at [806, 293] on input "0" at bounding box center [827, 306] width 113 height 26
click at [820, 489] on input "Length" at bounding box center [835, 477] width 128 height 26
type input "1"
type input "15"
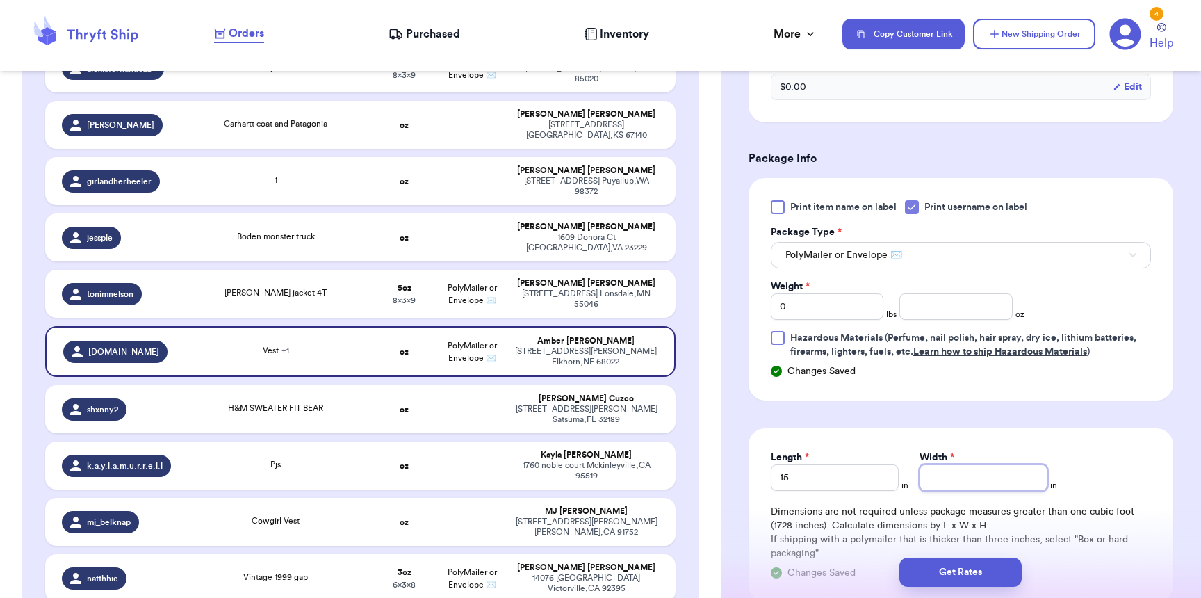
type input "1"
type input "12"
type input "1"
type input "13"
click at [837, 315] on input "0" at bounding box center [827, 306] width 113 height 26
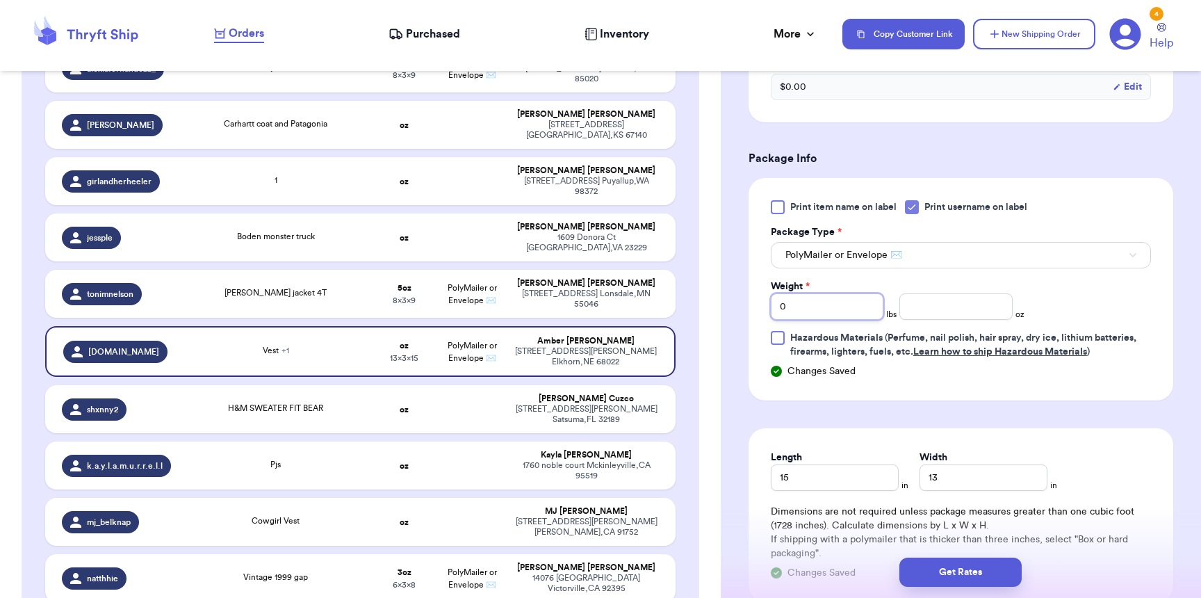
type input "02"
type input "15"
click at [960, 571] on button "Get Rates" at bounding box center [960, 571] width 122 height 29
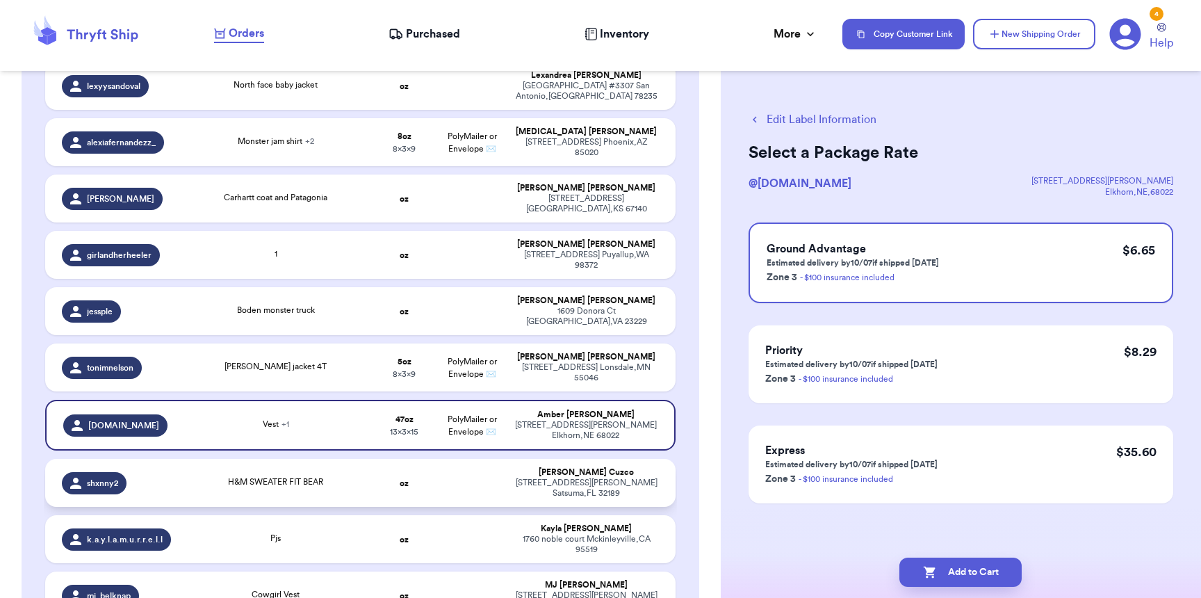
scroll to position [453, 0]
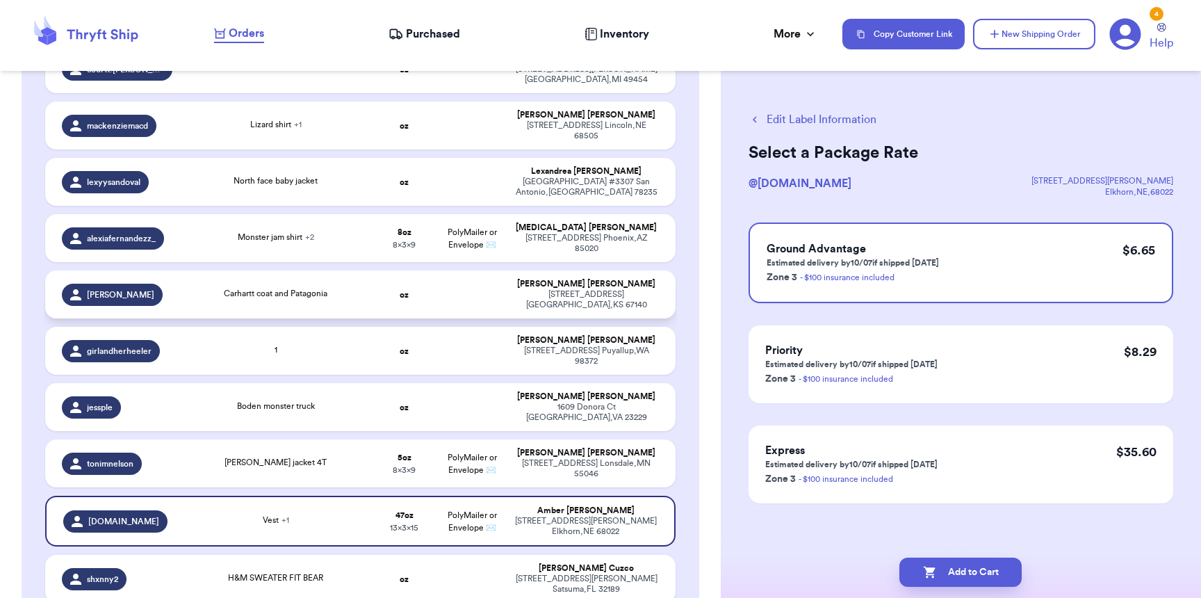
click at [106, 289] on span "paige_turek_dvorak" at bounding box center [120, 294] width 67 height 11
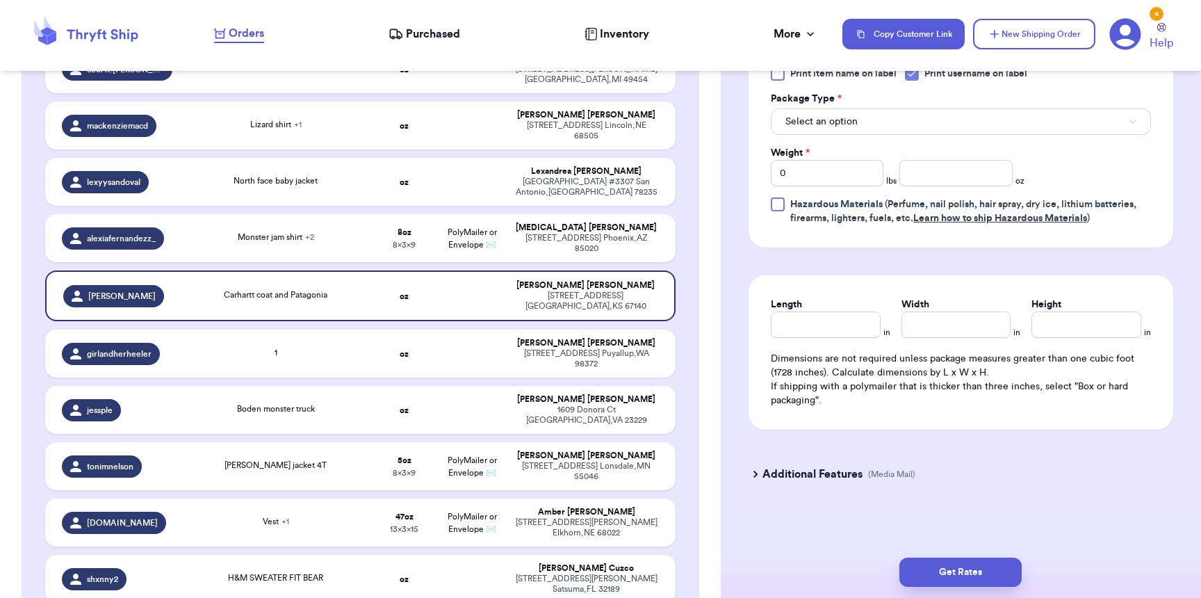
scroll to position [670, 0]
click at [823, 113] on span "Select an option" at bounding box center [821, 120] width 72 height 14
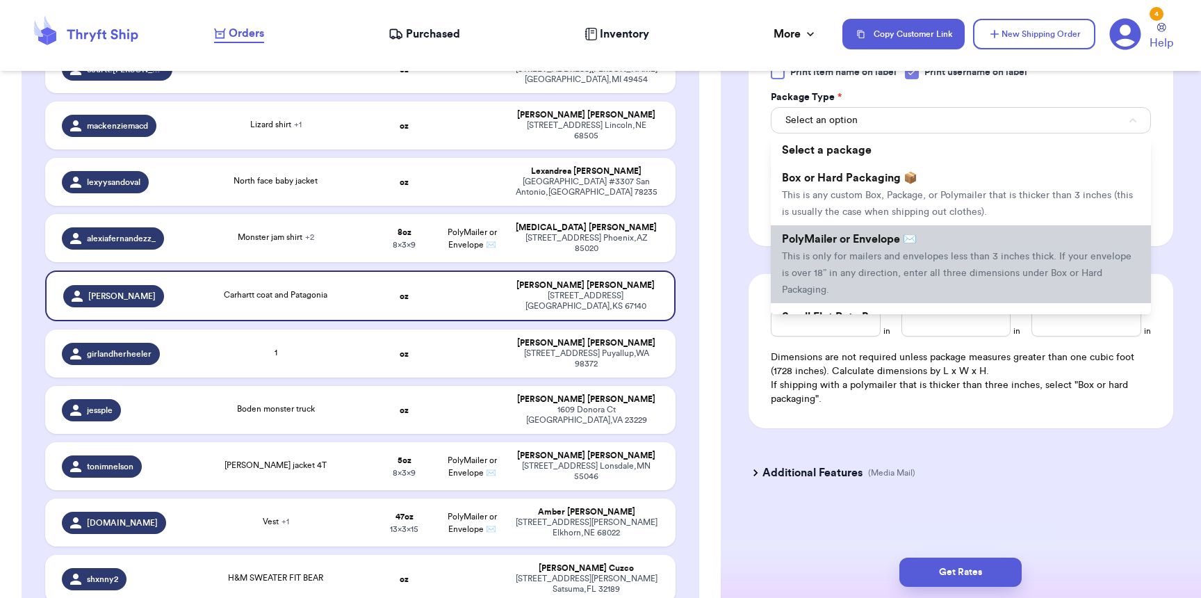
click at [791, 233] on span "PolyMailer or Envelope ✉️" at bounding box center [849, 238] width 135 height 11
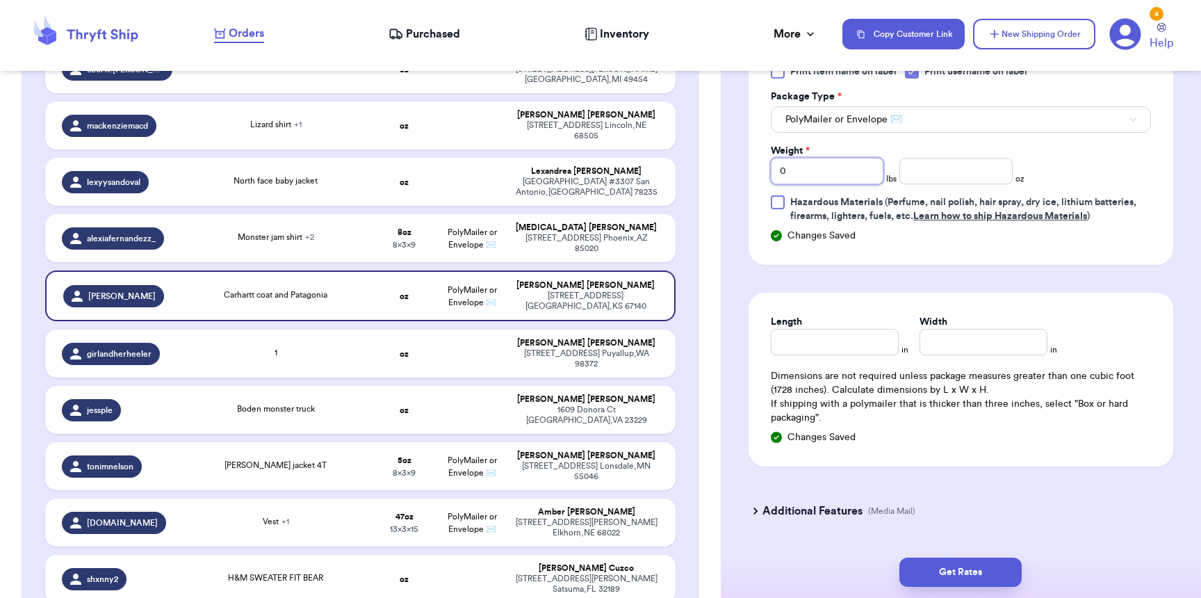
click at [791, 158] on input "0" at bounding box center [827, 171] width 113 height 26
type input "02"
type input "2"
type input "16"
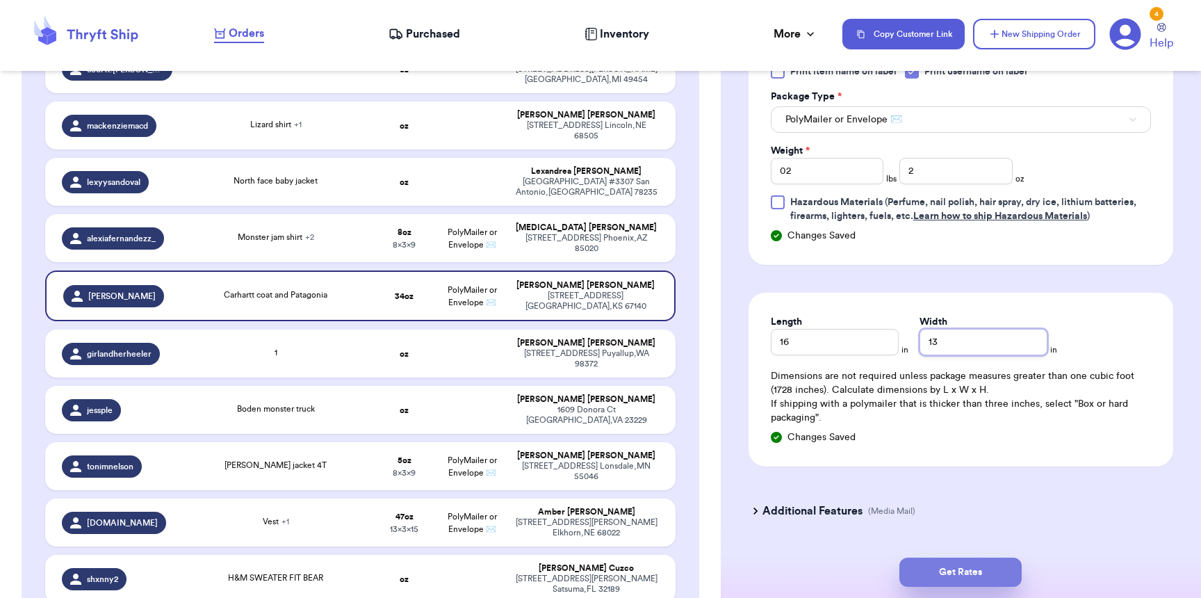
type input "13"
click at [994, 573] on button "Get Rates" at bounding box center [960, 571] width 122 height 29
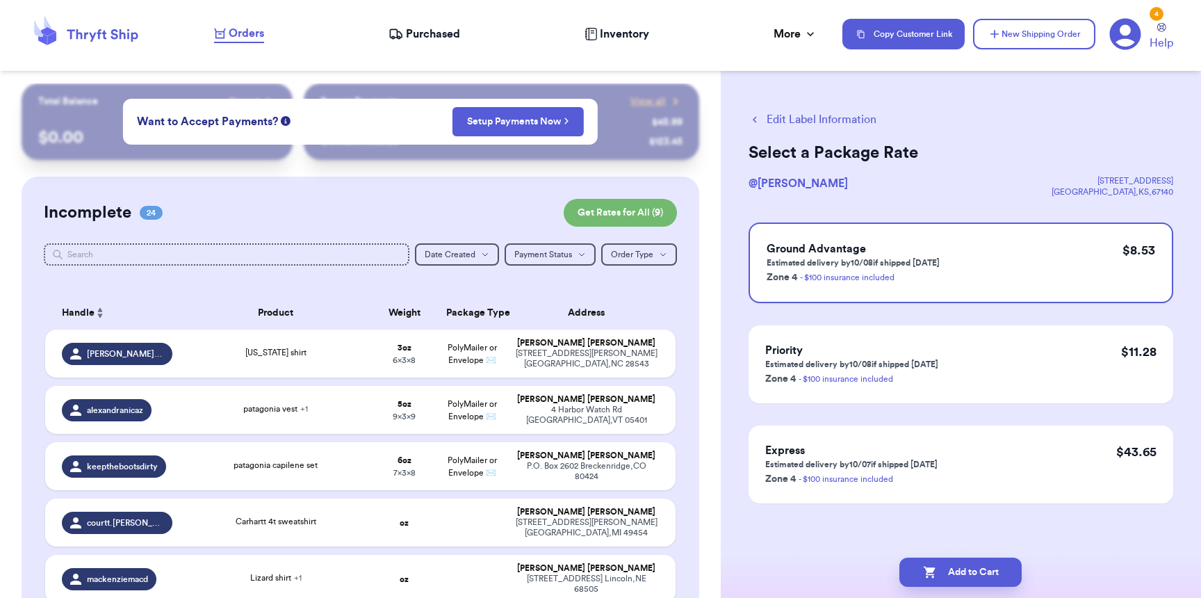
scroll to position [395, 0]
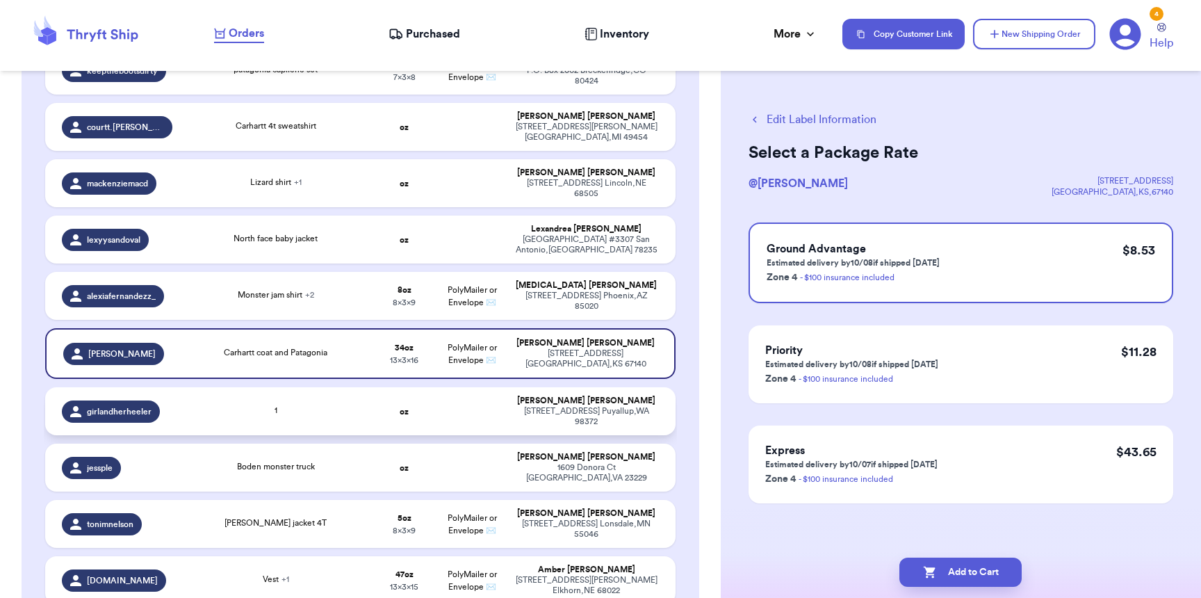
click at [154, 400] on div "girlandherheeler" at bounding box center [111, 411] width 98 height 22
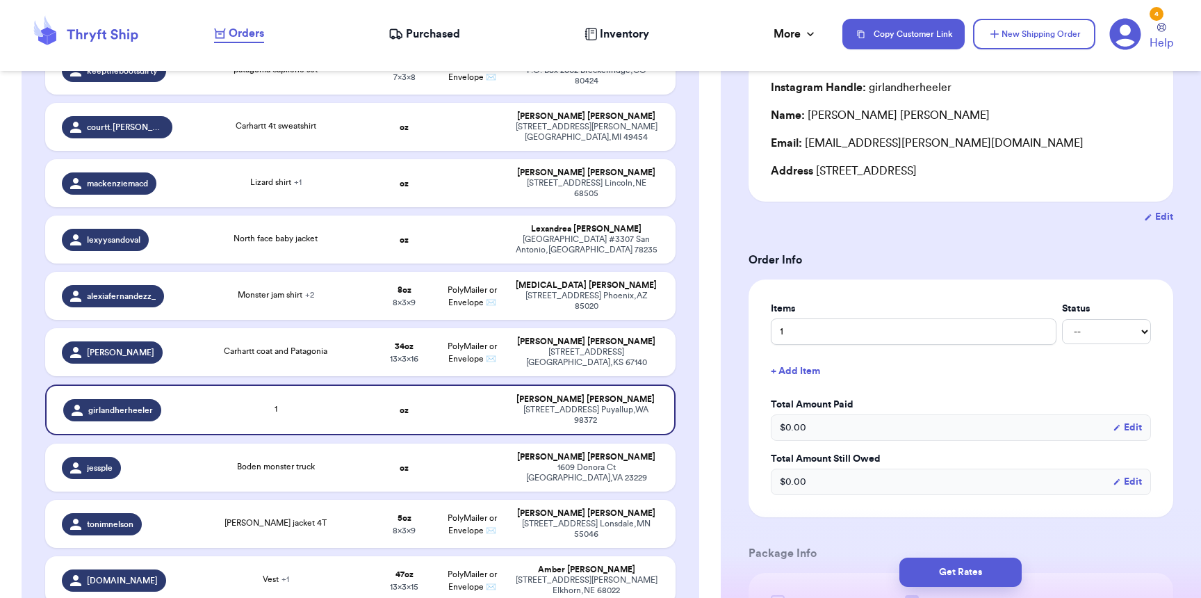
scroll to position [549, 0]
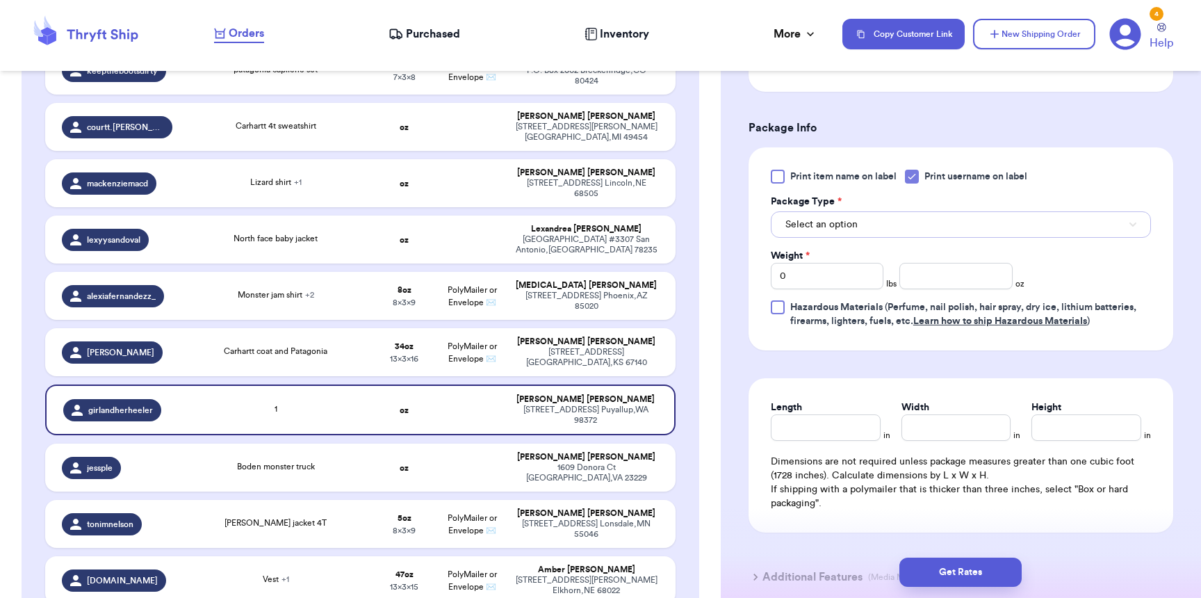
click at [816, 229] on span "Select an option" at bounding box center [821, 224] width 72 height 14
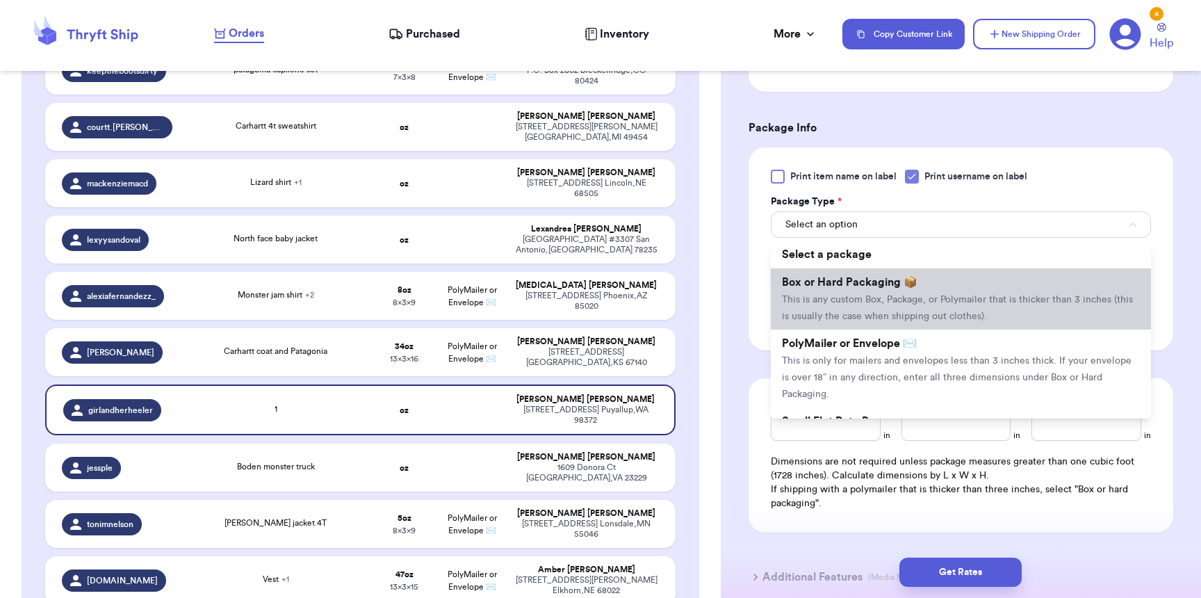
click at [820, 295] on li "Box or Hard Packaging 📦 This is any custom Box, Package, or Polymailer that is …" at bounding box center [961, 298] width 380 height 61
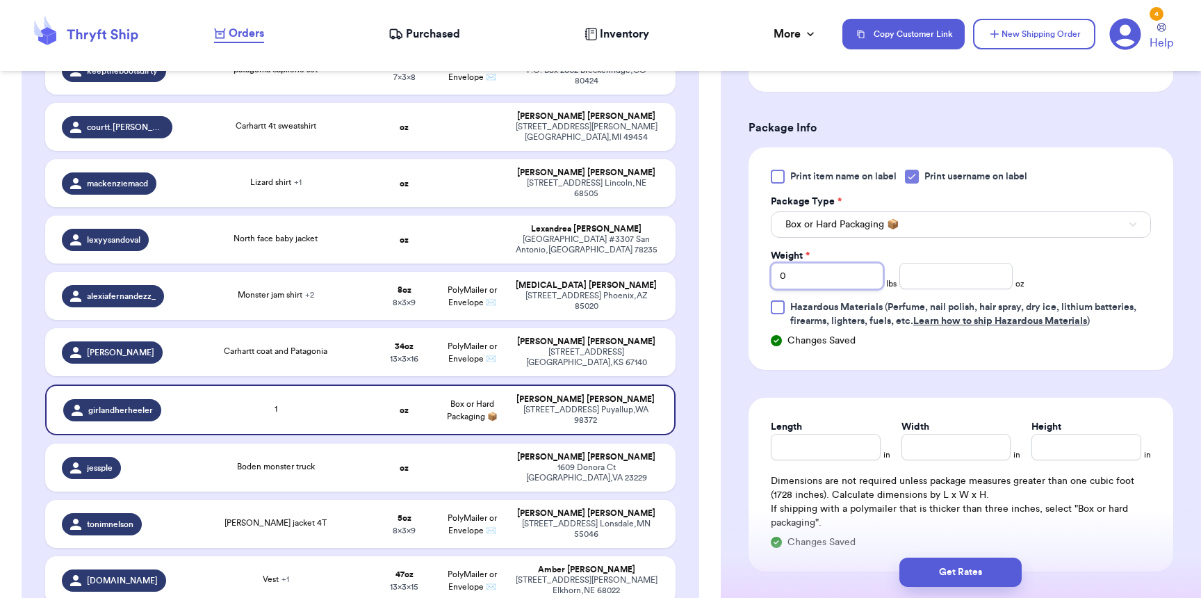
click at [814, 273] on input "0" at bounding box center [827, 276] width 113 height 26
type input "01"
type input "15"
type input "11"
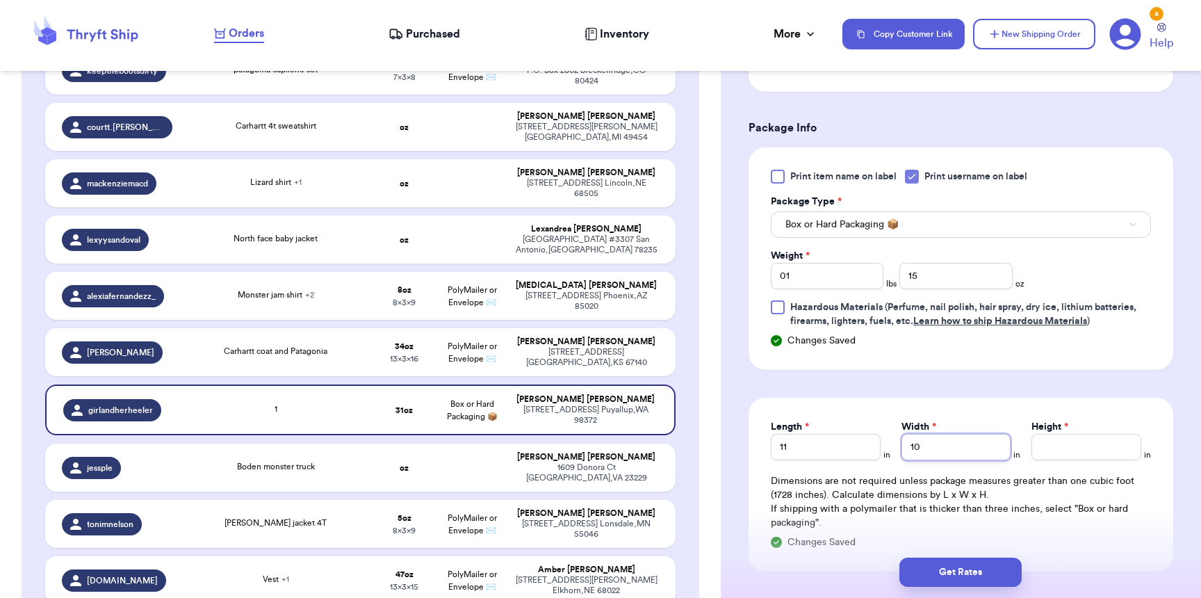
type input "10"
type input "6"
click at [969, 579] on button "Get Rates" at bounding box center [960, 571] width 122 height 29
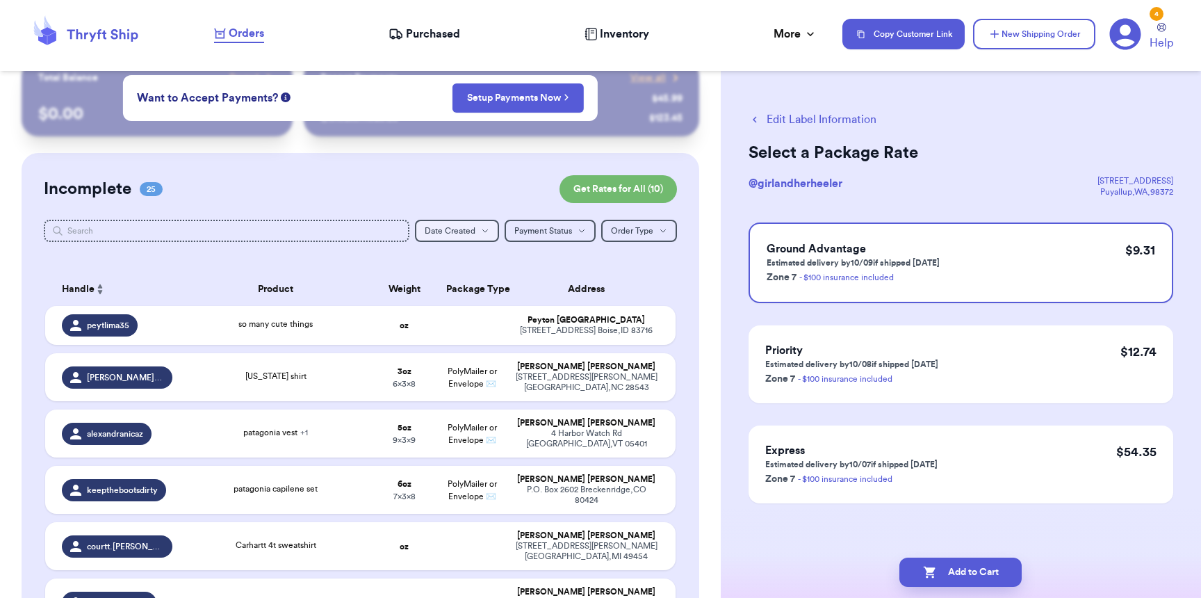
scroll to position [0, 0]
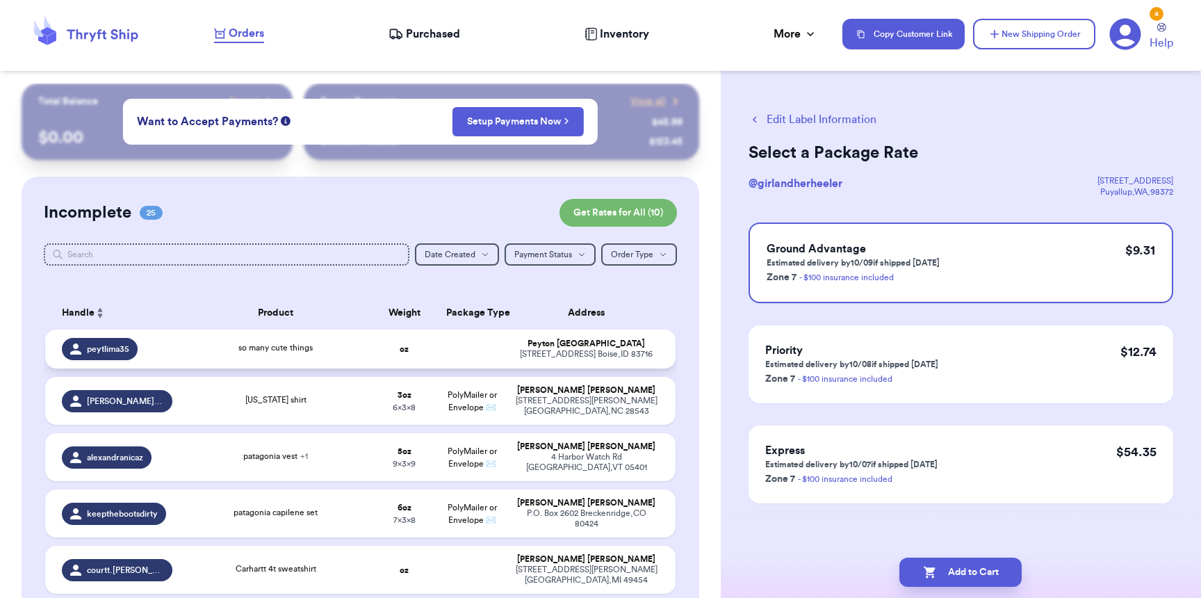
click at [407, 343] on td "oz" at bounding box center [403, 348] width 67 height 39
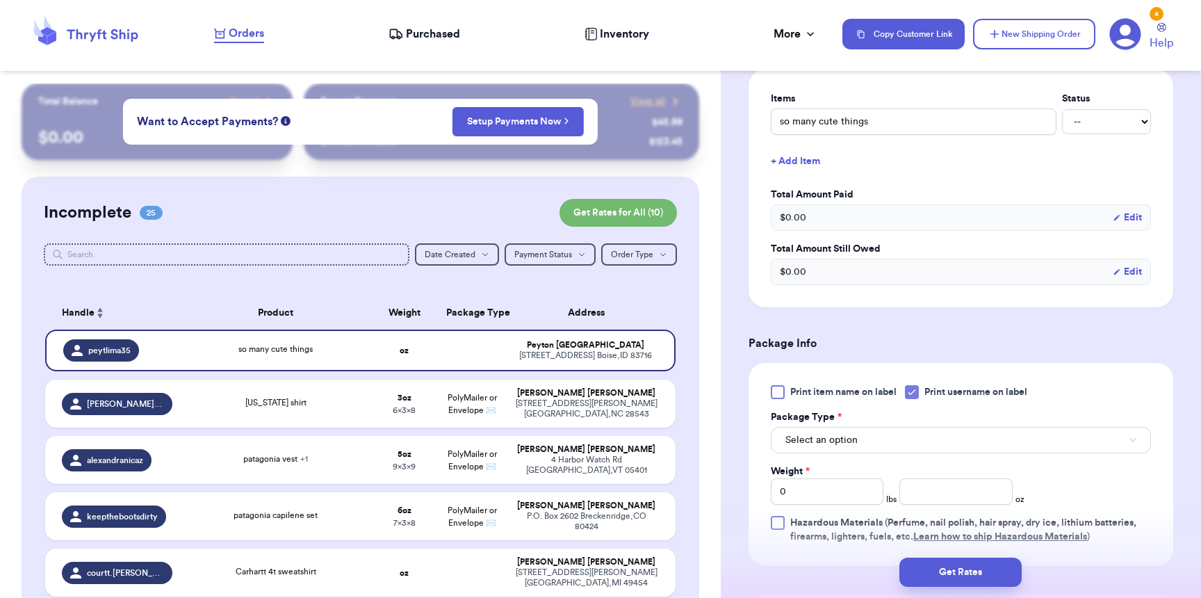
scroll to position [499, 0]
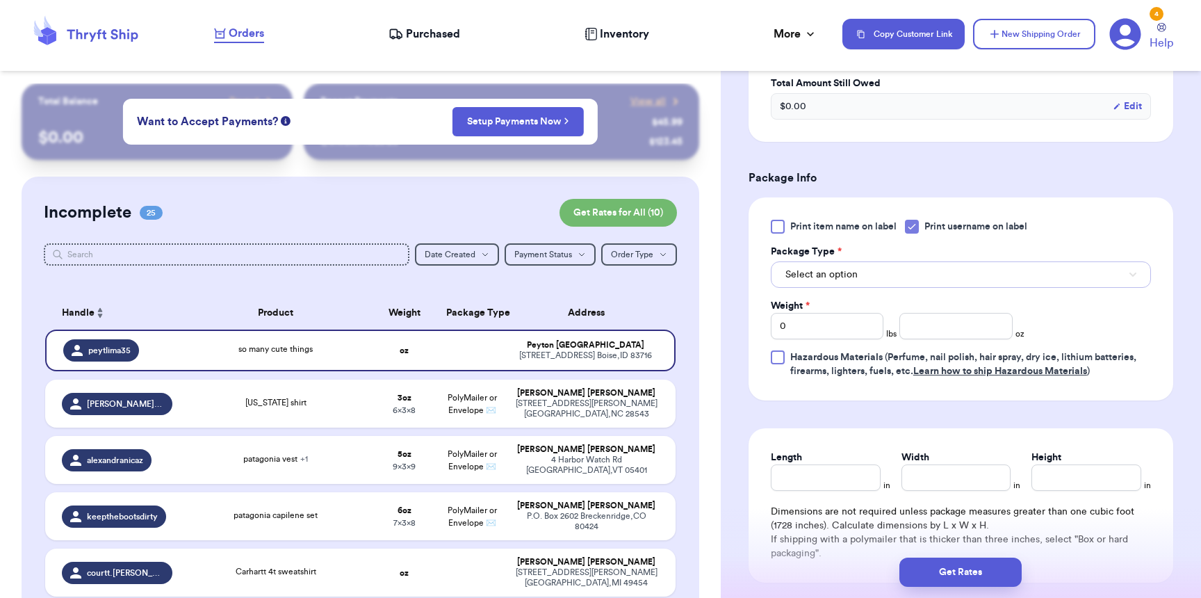
click at [806, 278] on span "Select an option" at bounding box center [821, 275] width 72 height 14
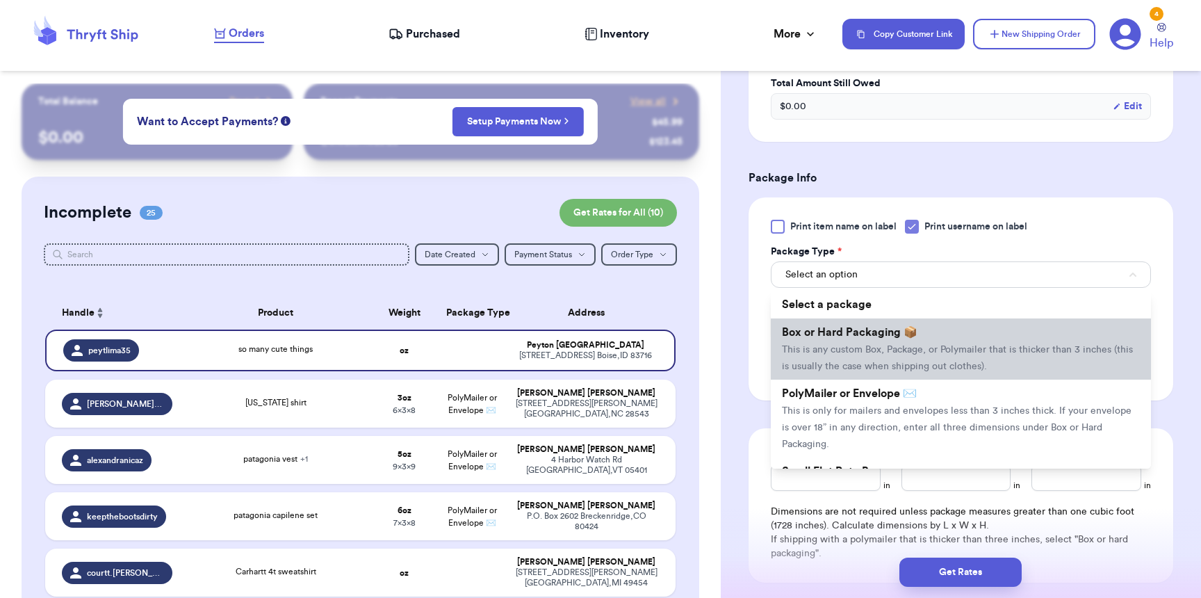
click at [819, 357] on span "This is any custom Box, Package, or Polymailer that is thicker than 3 inches (t…" at bounding box center [957, 358] width 351 height 26
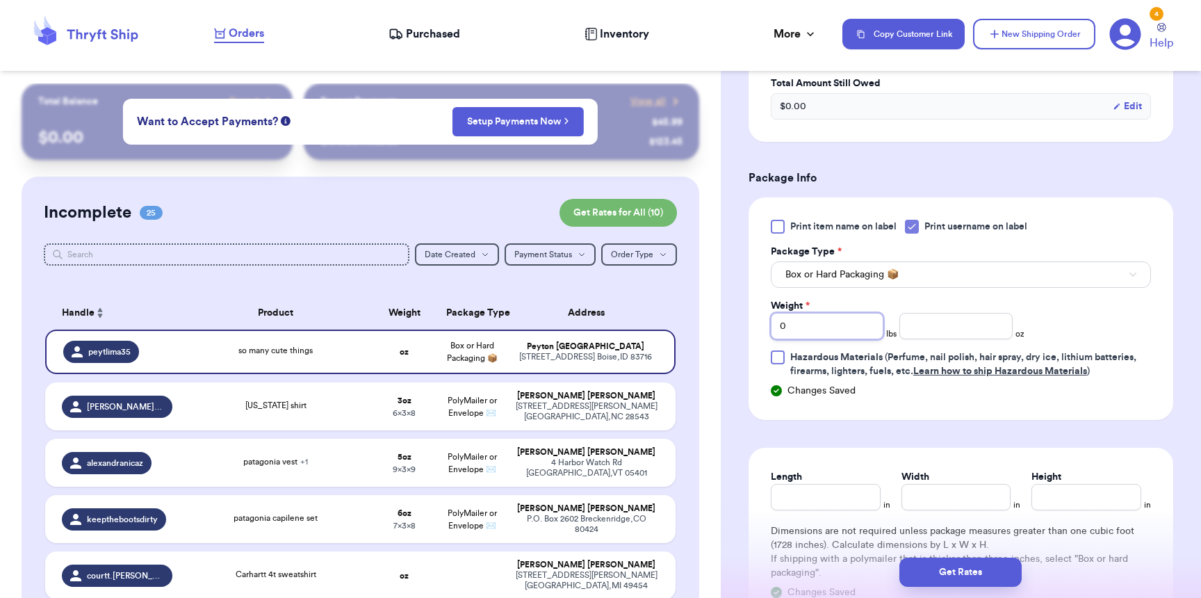
click at [821, 336] on input "0" at bounding box center [827, 326] width 113 height 26
type input "05"
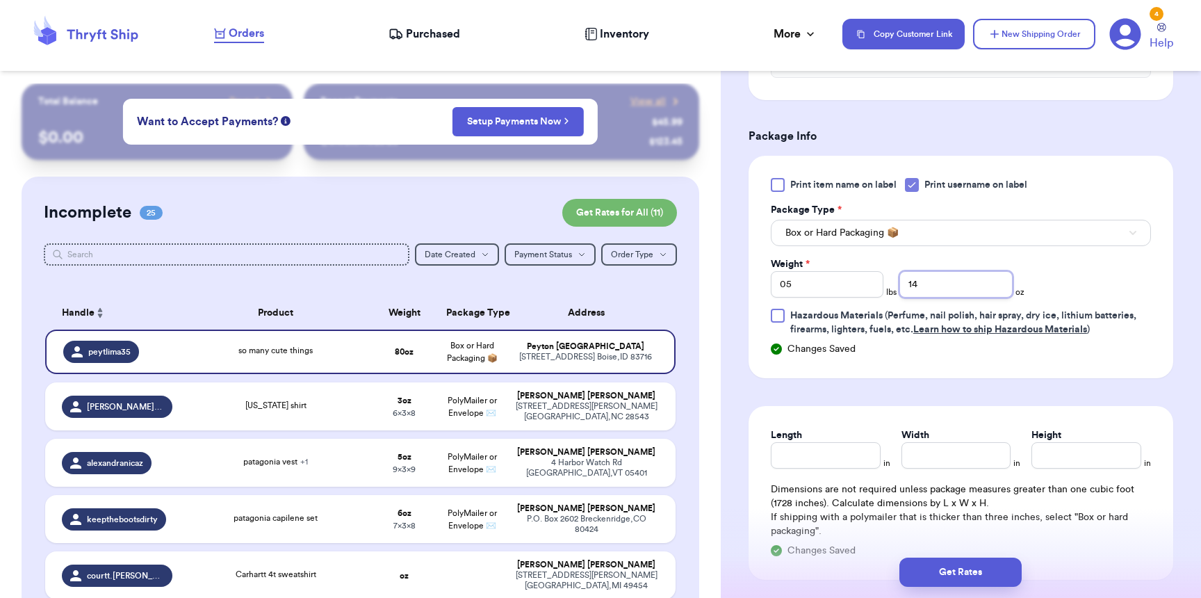
scroll to position [646, 0]
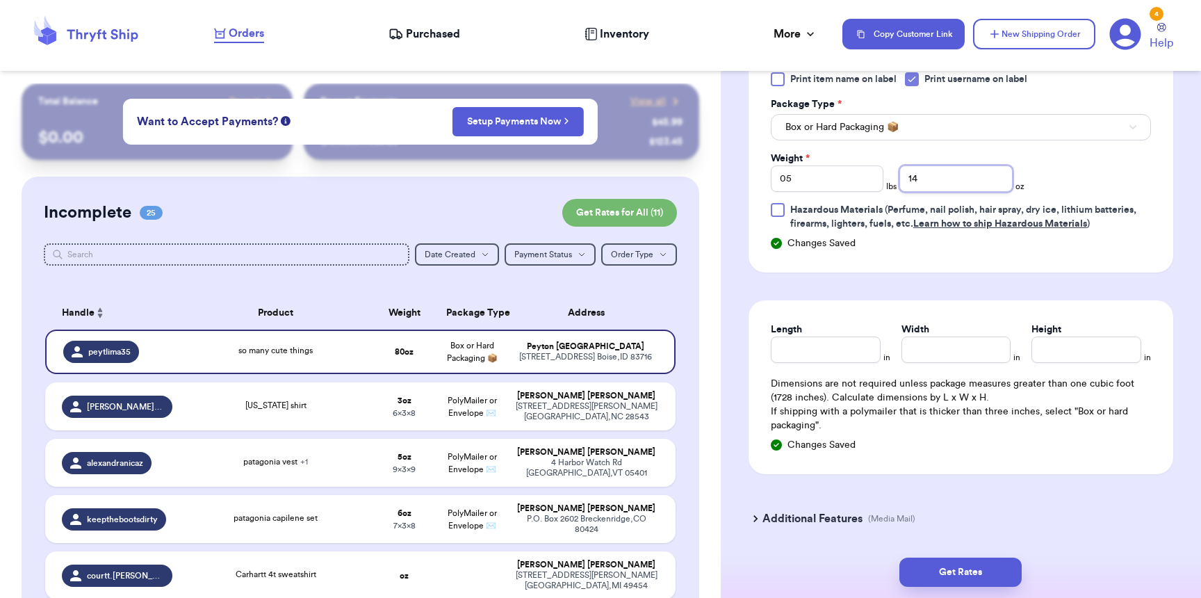
type input "14"
click at [805, 363] on input "Length" at bounding box center [826, 349] width 110 height 26
type input "14"
type input "10"
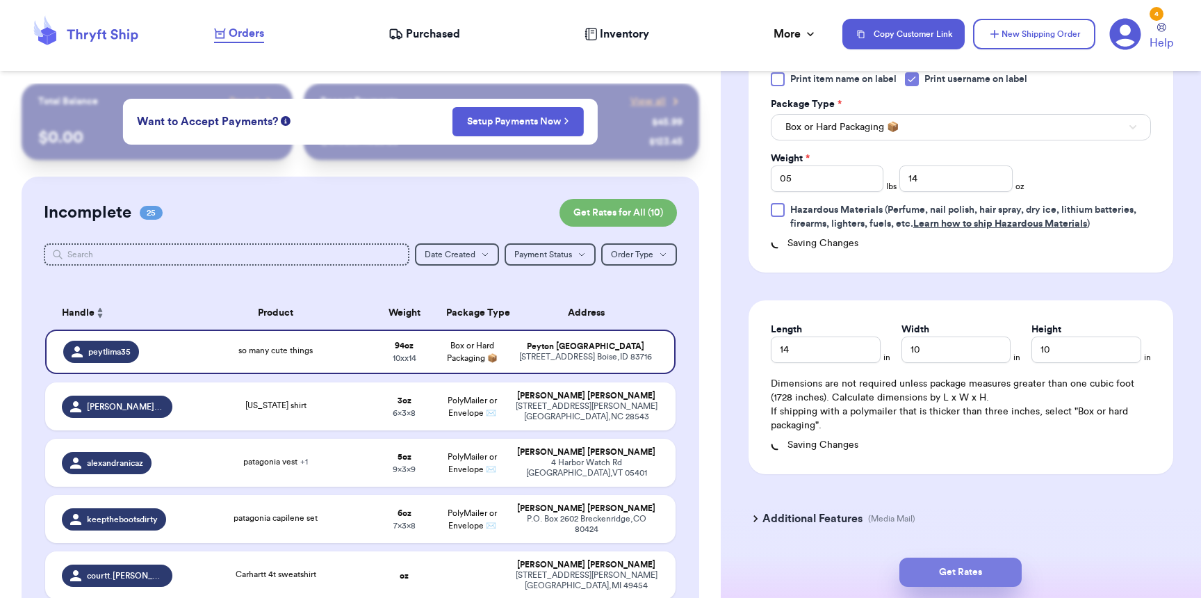
click at [930, 570] on button "Get Rates" at bounding box center [960, 571] width 122 height 29
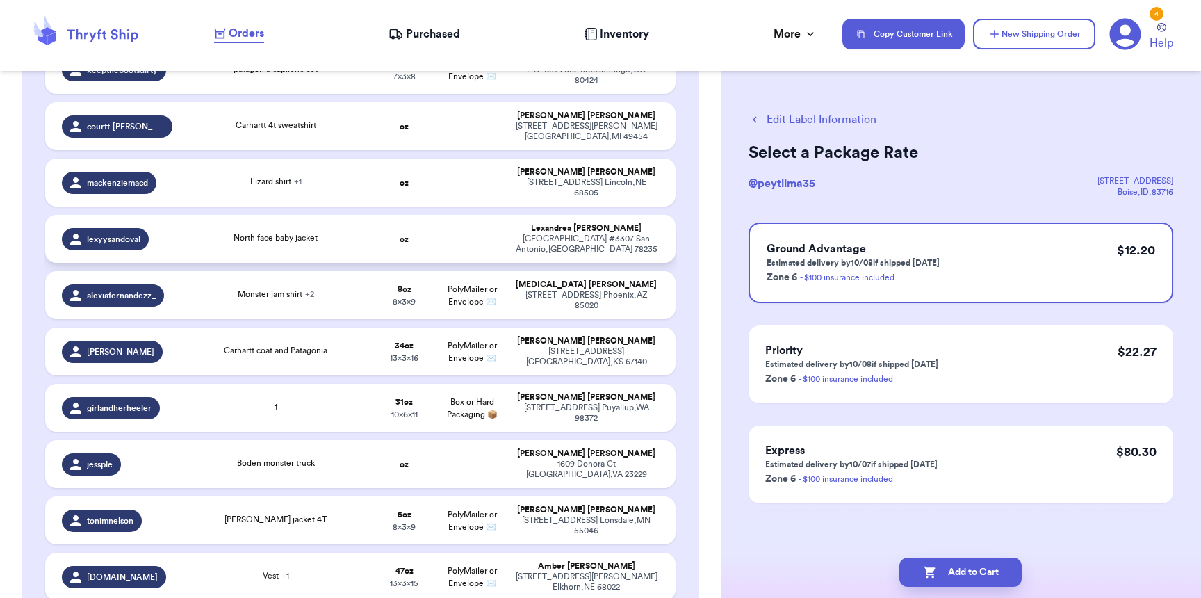
click at [138, 256] on td "lexyysandoval" at bounding box center [112, 239] width 135 height 48
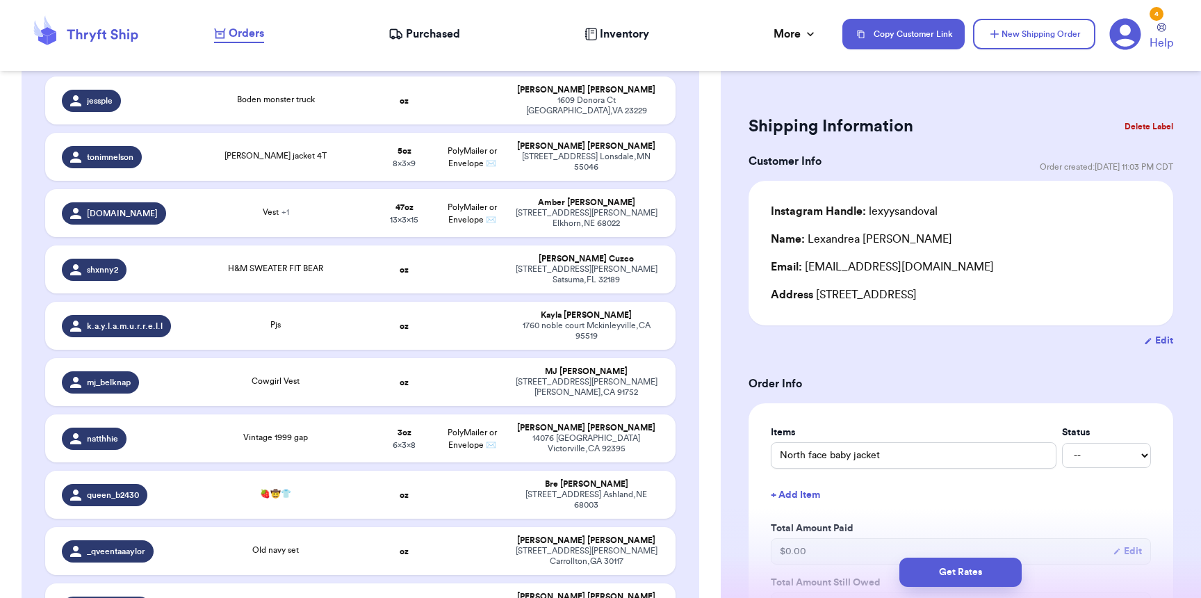
scroll to position [413, 0]
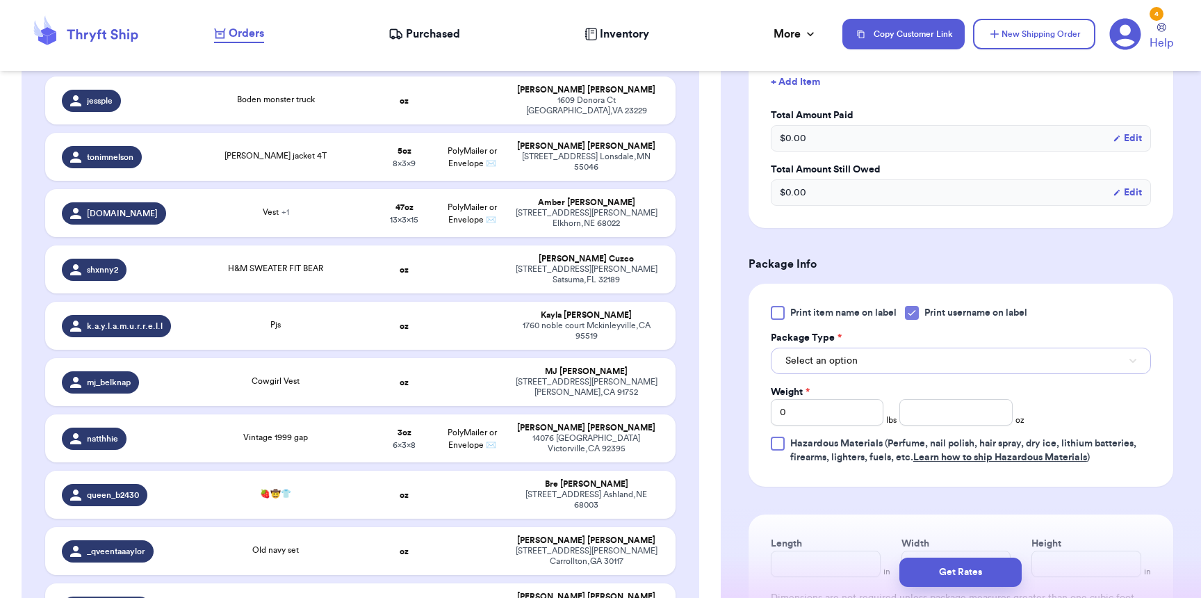
click at [843, 368] on span "Select an option" at bounding box center [821, 361] width 72 height 14
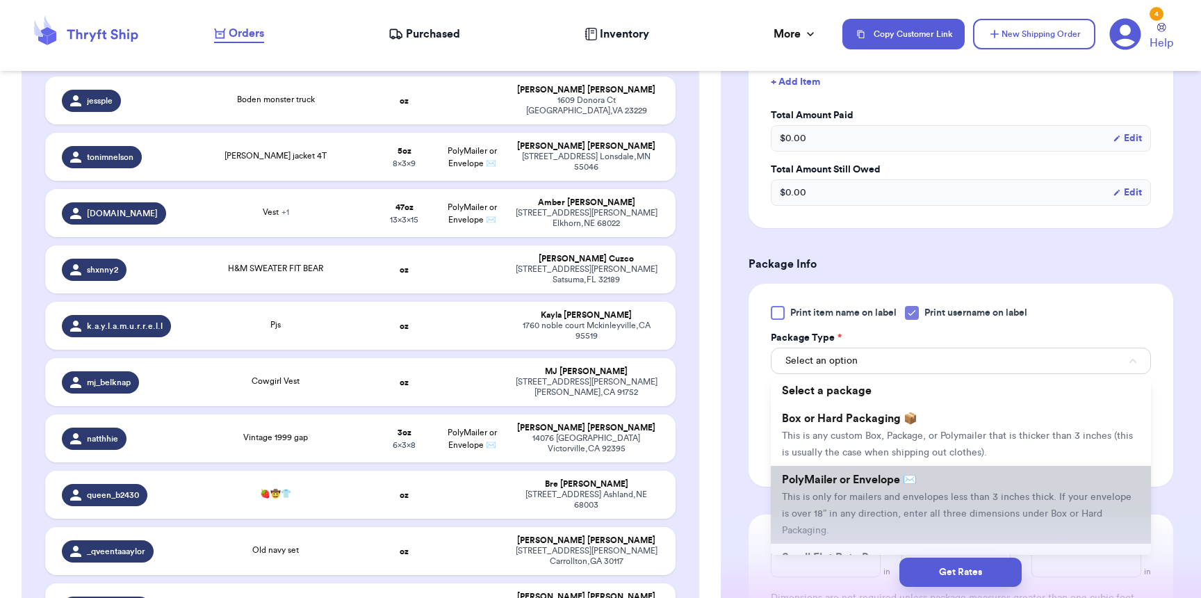
click at [815, 499] on span "This is only for mailers and envelopes less than 3 inches thick. If your envelo…" at bounding box center [956, 513] width 349 height 43
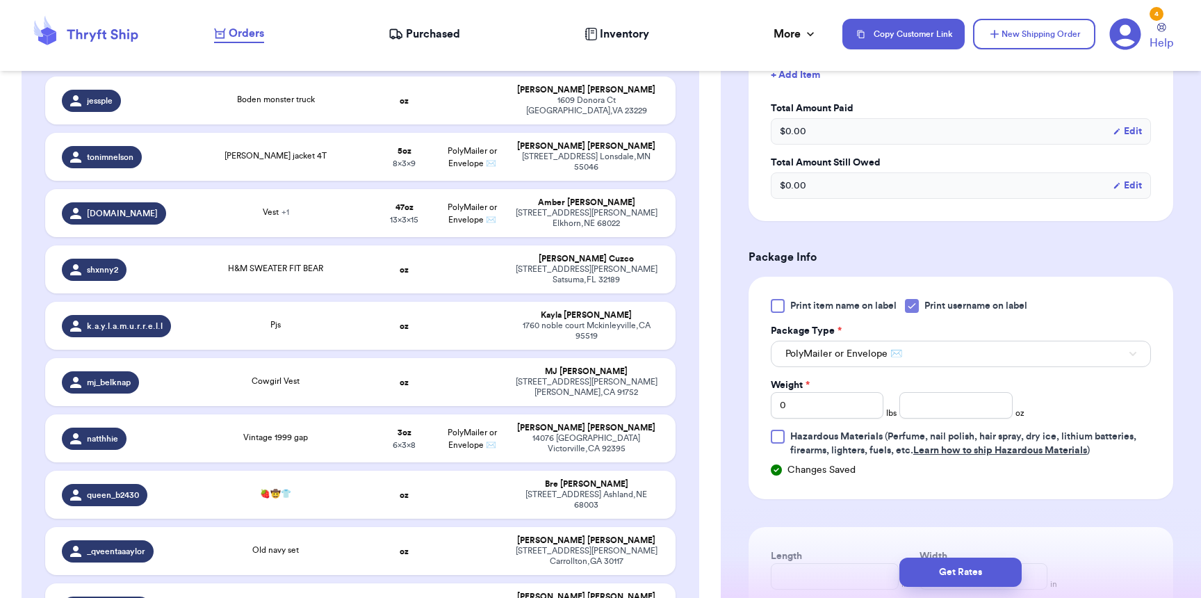
scroll to position [445, 0]
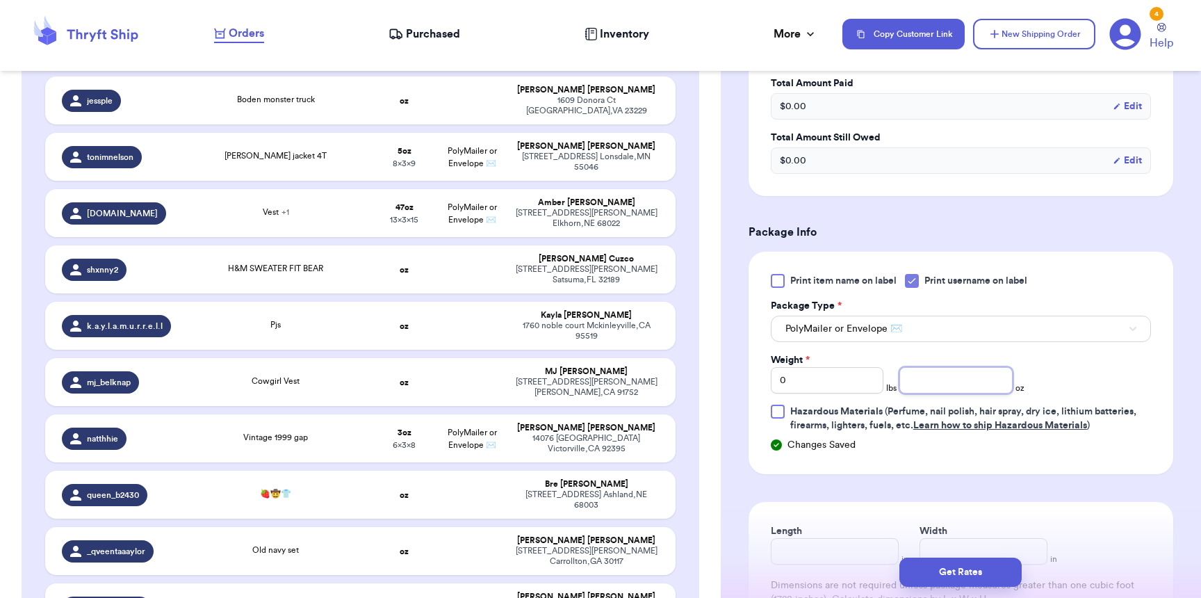
click at [925, 384] on input "number" at bounding box center [955, 380] width 113 height 26
type input "6"
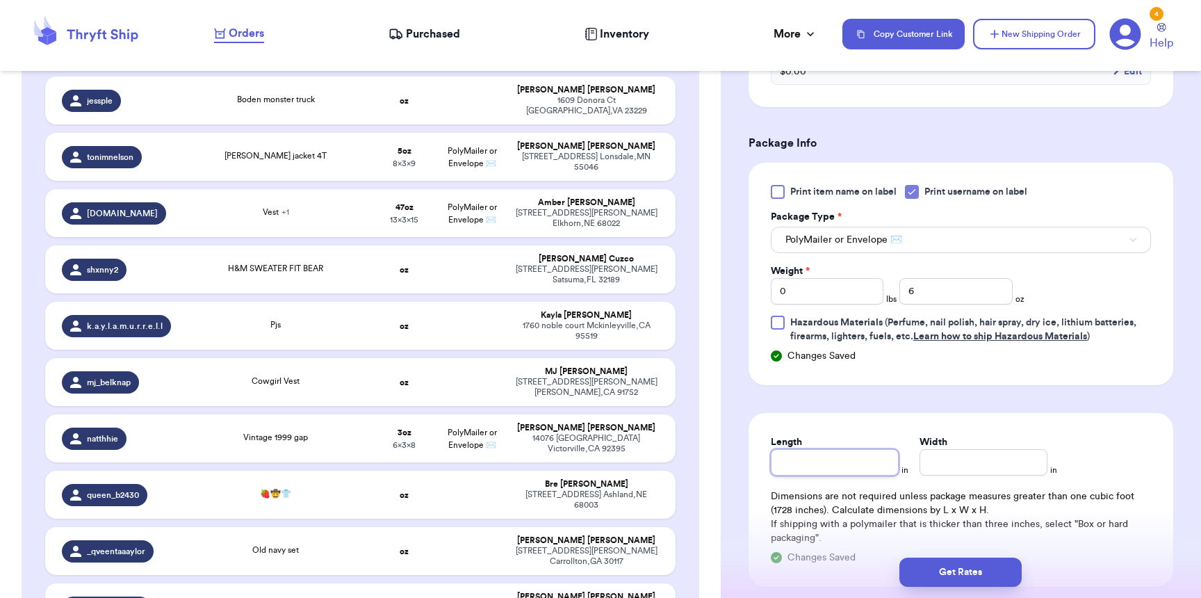
scroll to position [709, 0]
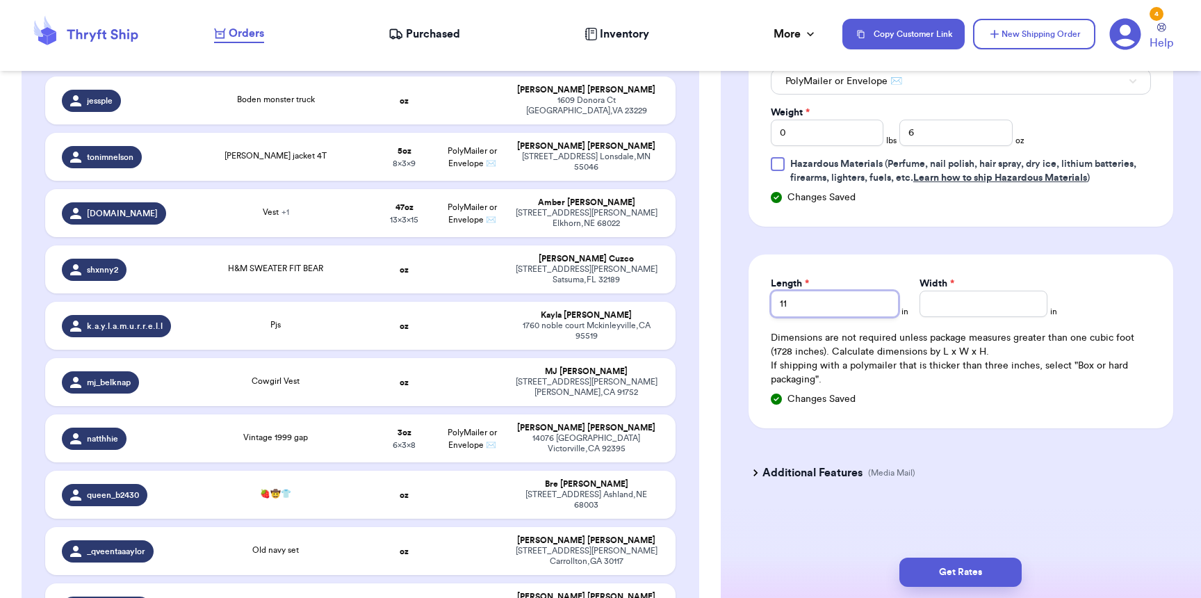
type input "11"
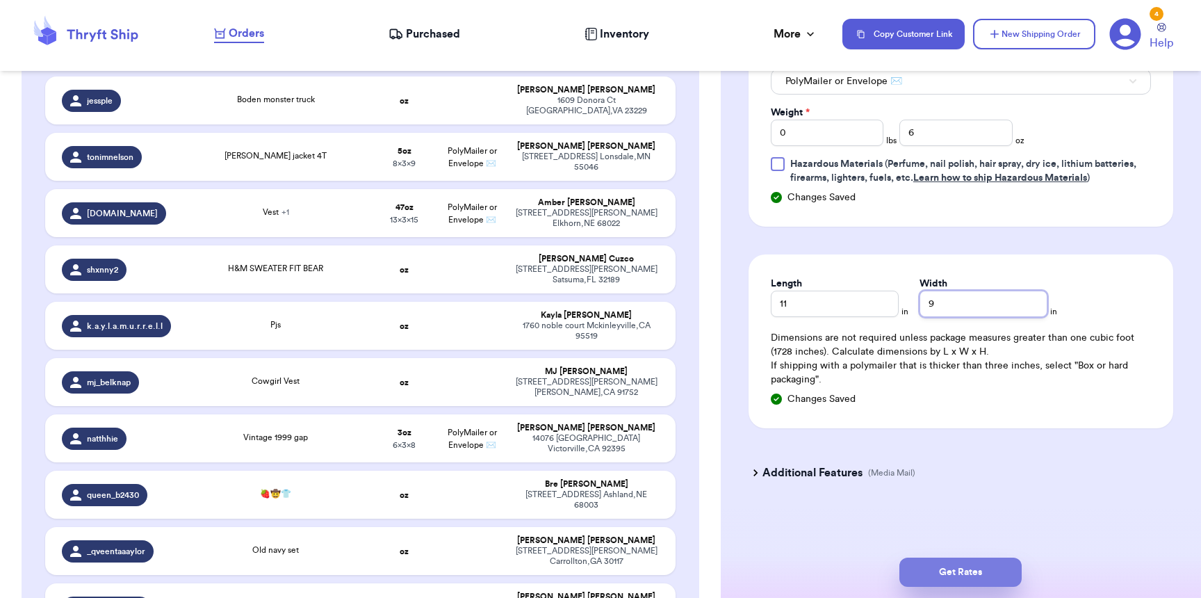
type input "9"
click at [976, 584] on button "Get Rates" at bounding box center [960, 571] width 122 height 29
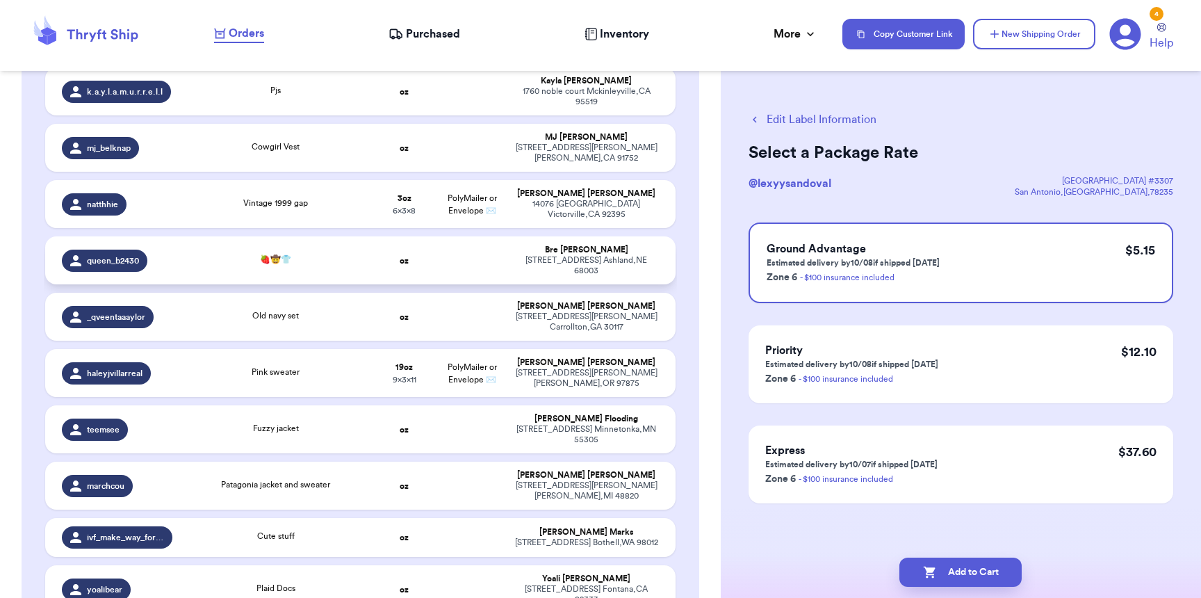
scroll to position [138, 0]
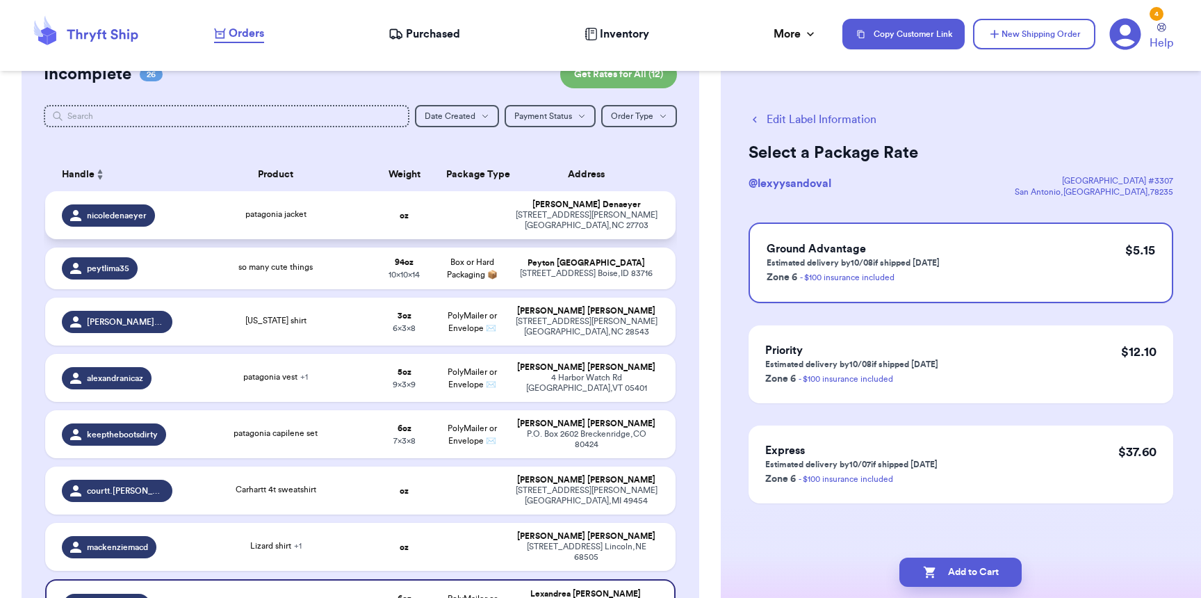
click at [185, 213] on td "patagonia jacket" at bounding box center [276, 215] width 190 height 48
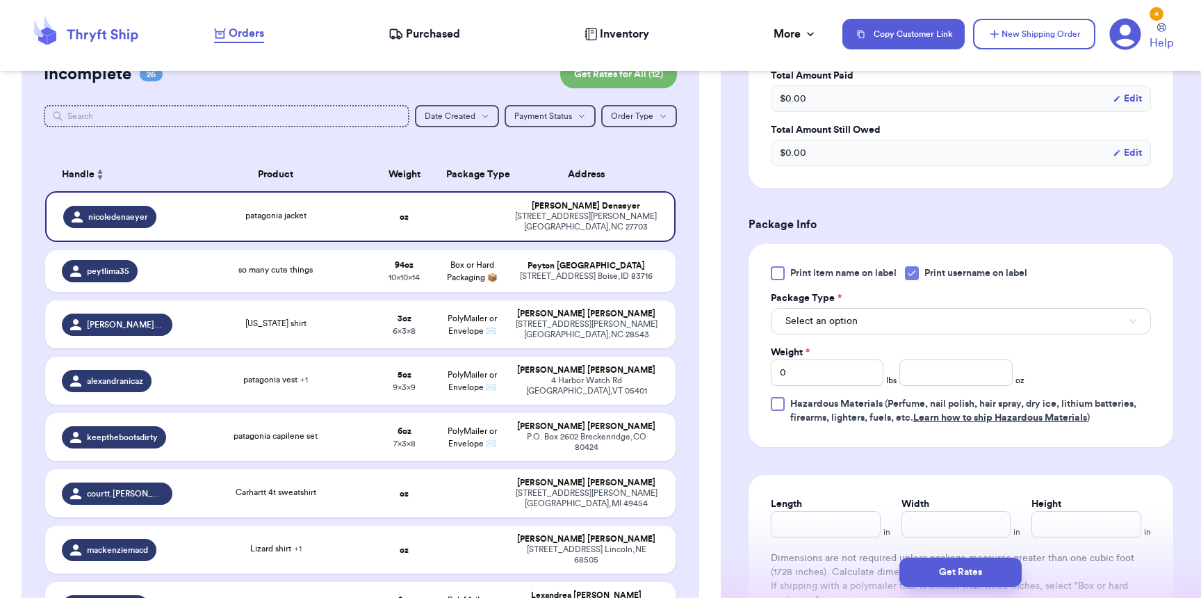
scroll to position [454, 0]
click at [812, 331] on button "Select an option" at bounding box center [961, 319] width 380 height 26
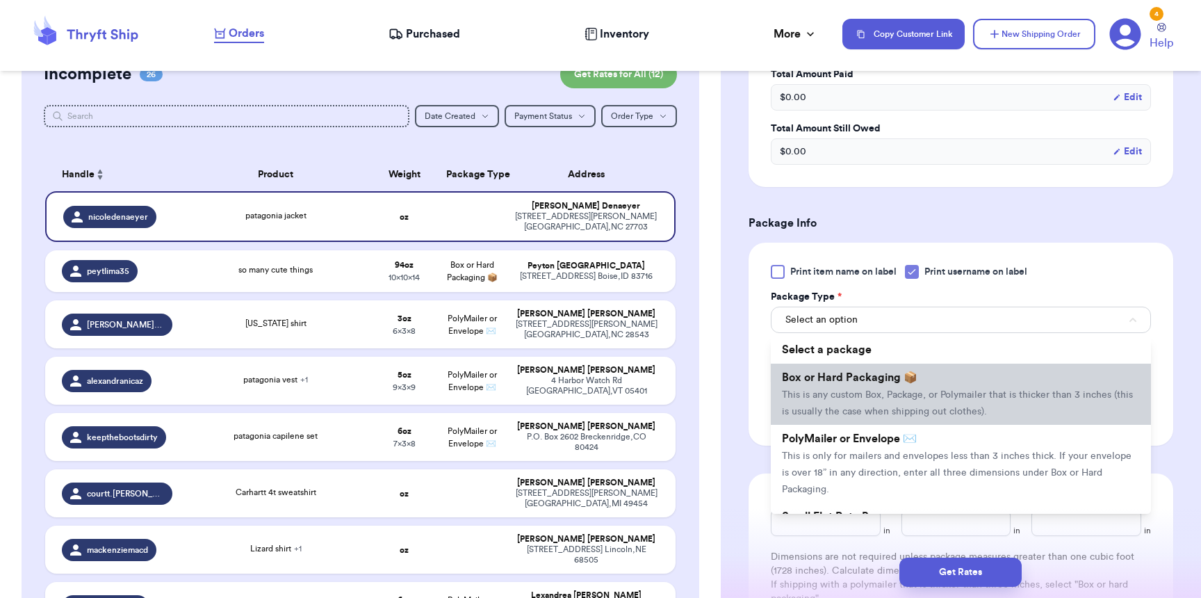
click at [806, 381] on span "Box or Hard Packaging 📦" at bounding box center [849, 377] width 135 height 11
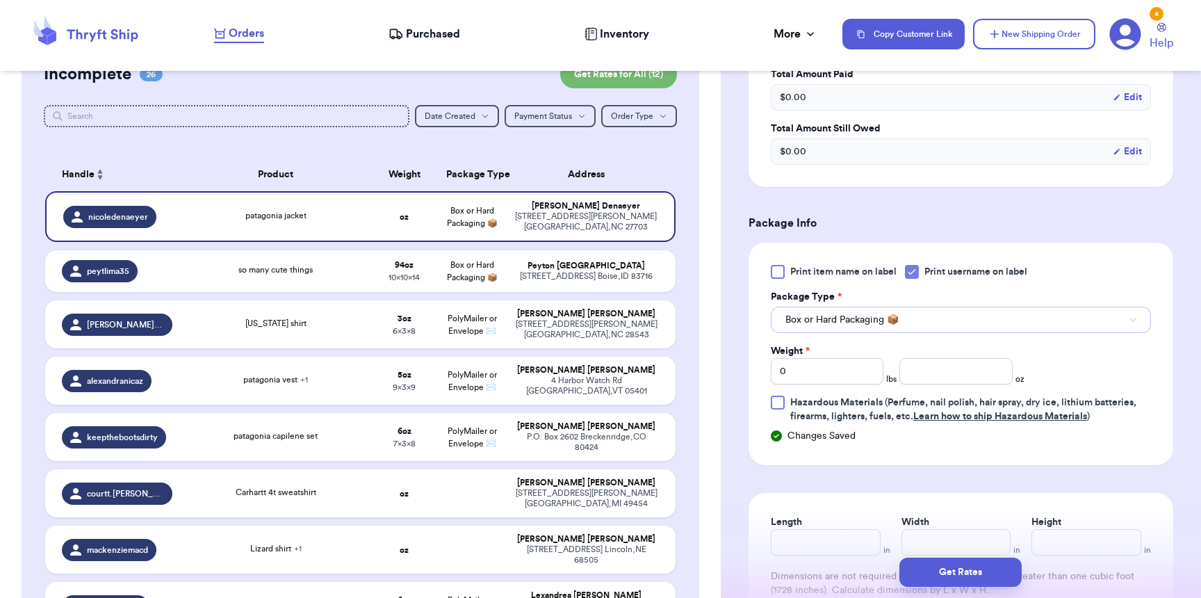
click at [821, 315] on button "Box or Hard Packaging 📦" at bounding box center [961, 319] width 380 height 26
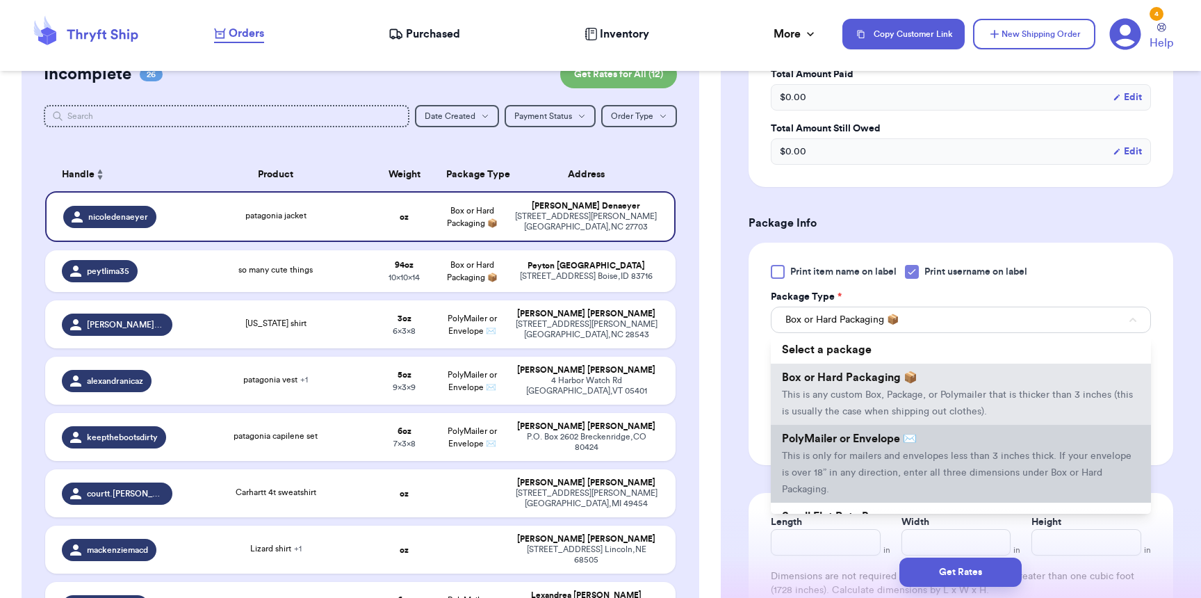
click at [838, 452] on li "PolyMailer or Envelope ✉️ This is only for mailers and envelopes less than 3 in…" at bounding box center [961, 464] width 380 height 78
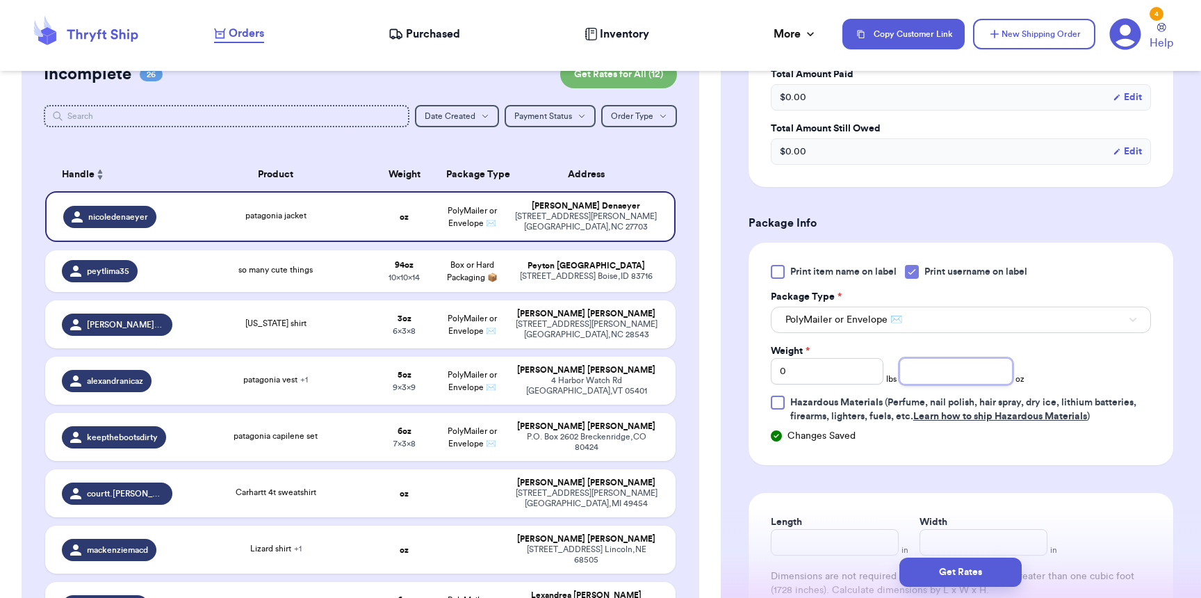
click at [911, 375] on input "number" at bounding box center [955, 371] width 113 height 26
type input "15"
type input "13"
type input "11"
click at [949, 570] on button "Get Rates" at bounding box center [960, 571] width 122 height 29
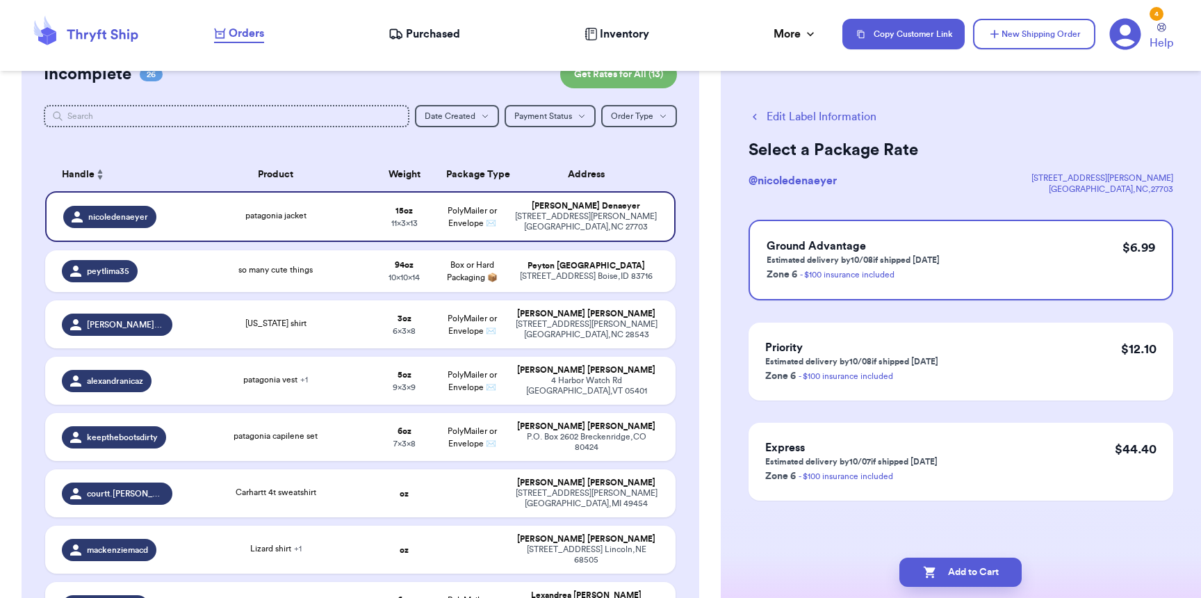
scroll to position [0, 0]
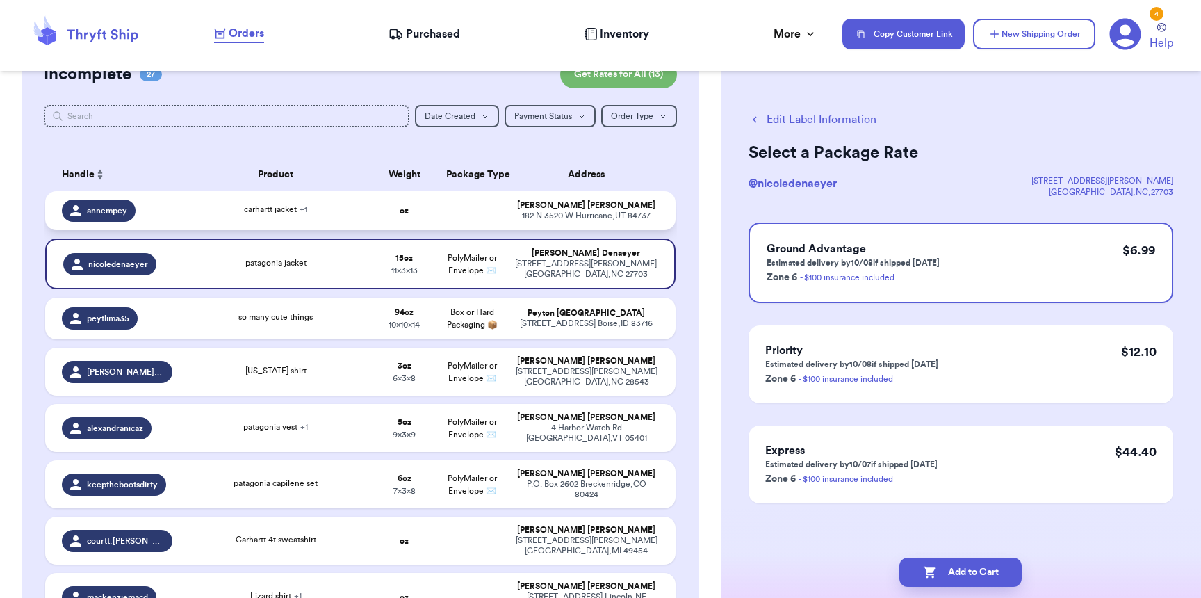
click at [231, 220] on td "carhartt jacket + 1" at bounding box center [276, 210] width 190 height 39
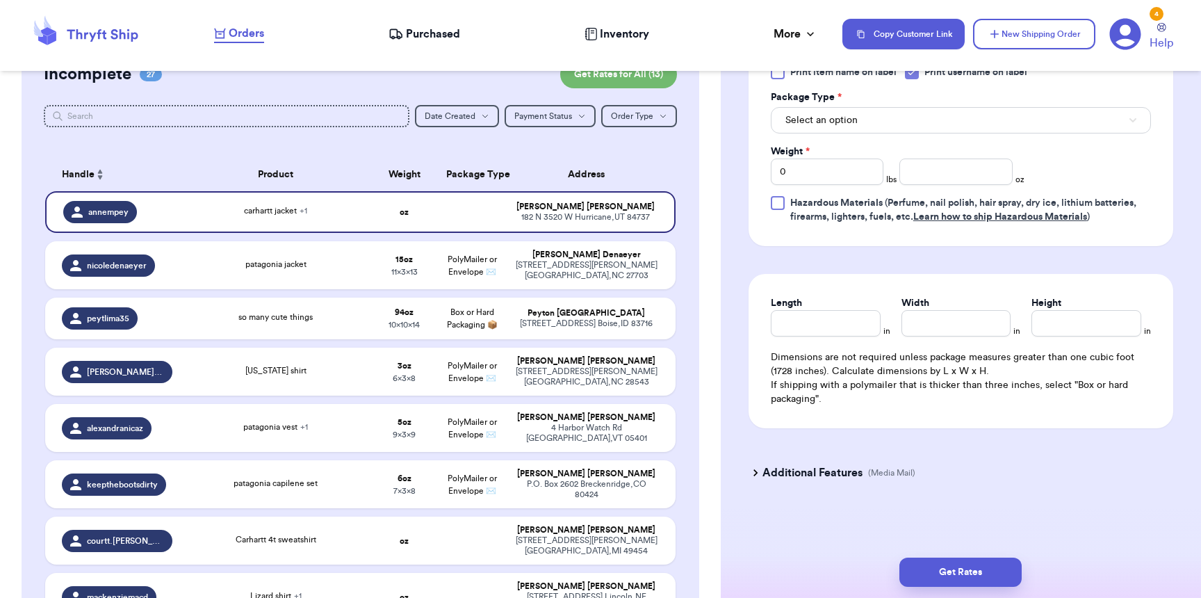
scroll to position [682, 0]
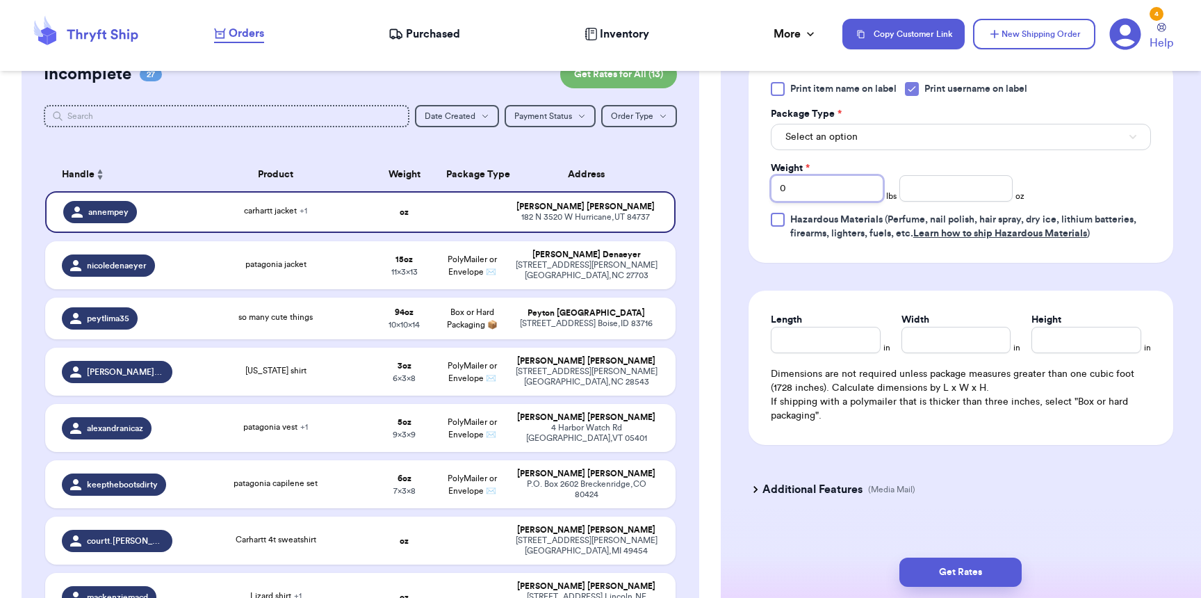
click at [823, 190] on input "0" at bounding box center [827, 188] width 113 height 26
click at [831, 133] on span "Select an option" at bounding box center [821, 137] width 72 height 14
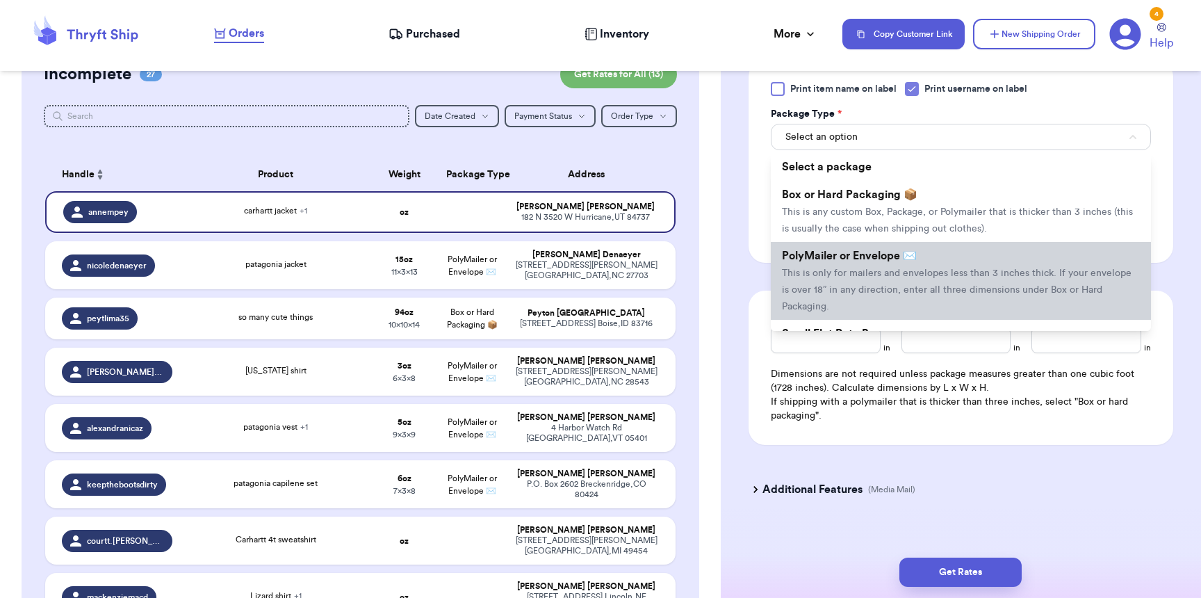
click at [821, 292] on span "This is only for mailers and envelopes less than 3 inches thick. If your envelo…" at bounding box center [956, 289] width 349 height 43
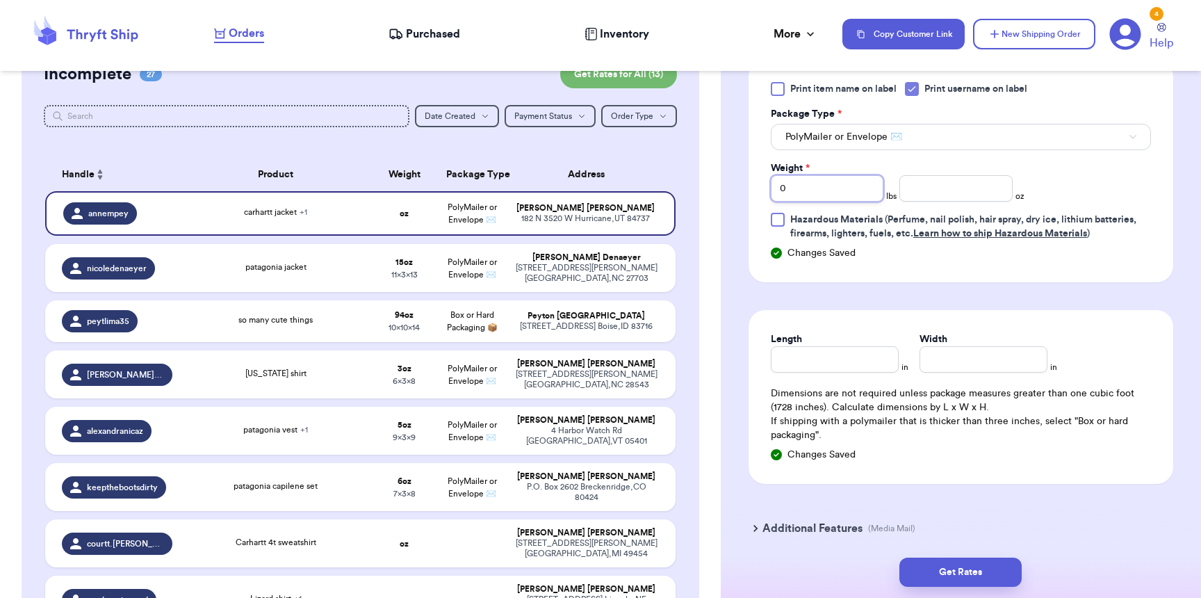
click at [810, 189] on input "0" at bounding box center [827, 188] width 113 height 26
type input "02"
type input "10"
type input "16"
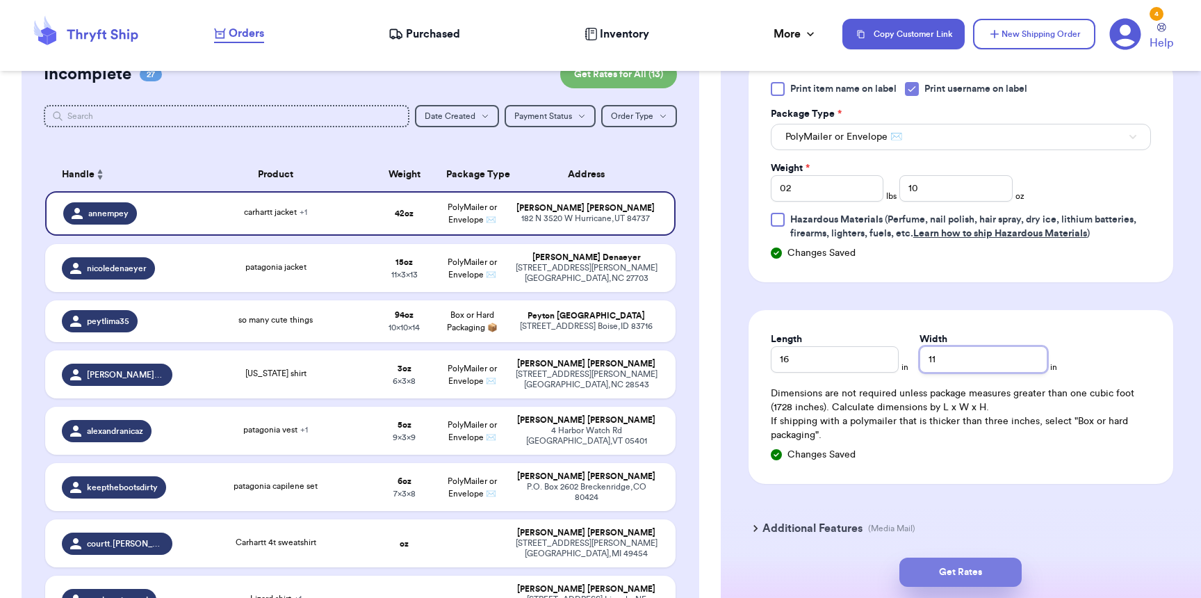
type input "11"
click at [932, 582] on button "Get Rates" at bounding box center [960, 571] width 122 height 29
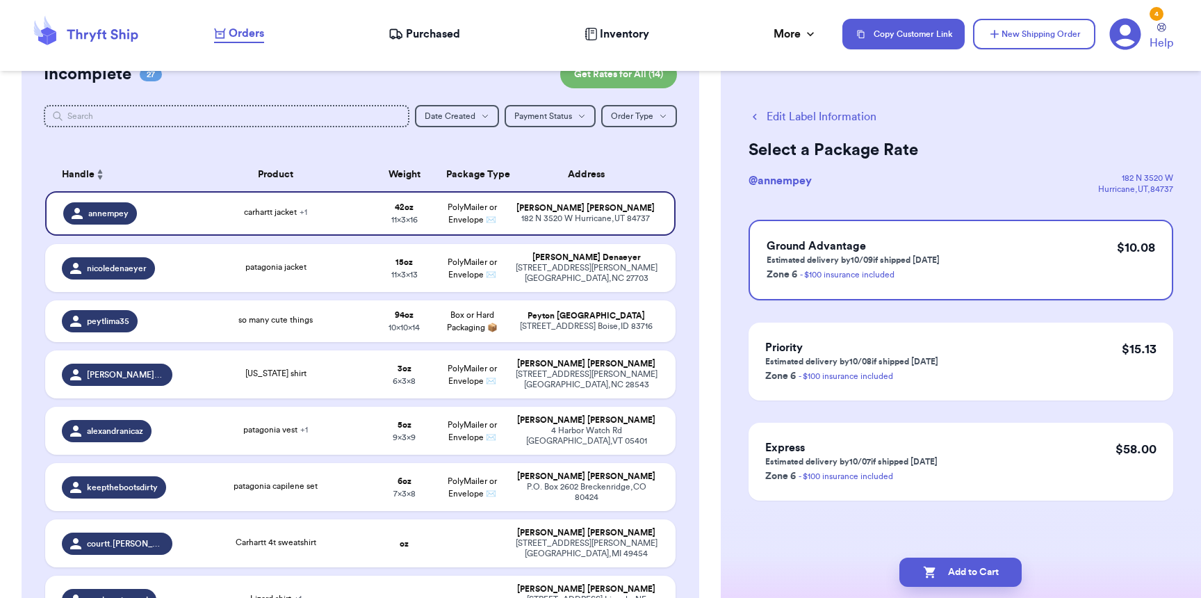
scroll to position [0, 0]
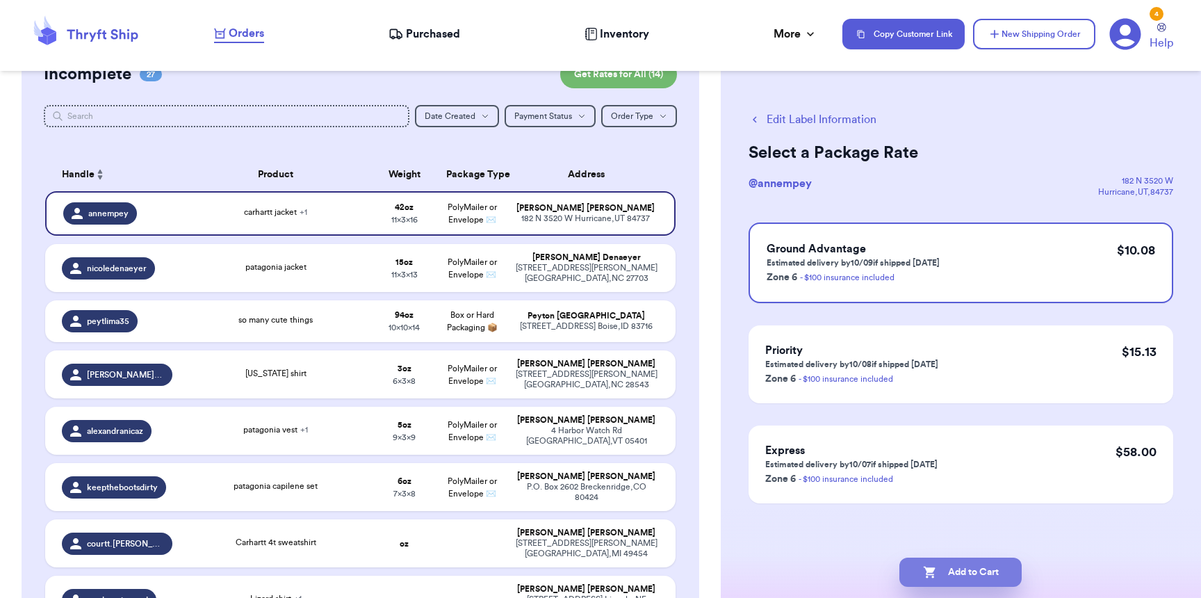
click at [943, 572] on button "Add to Cart" at bounding box center [960, 571] width 122 height 29
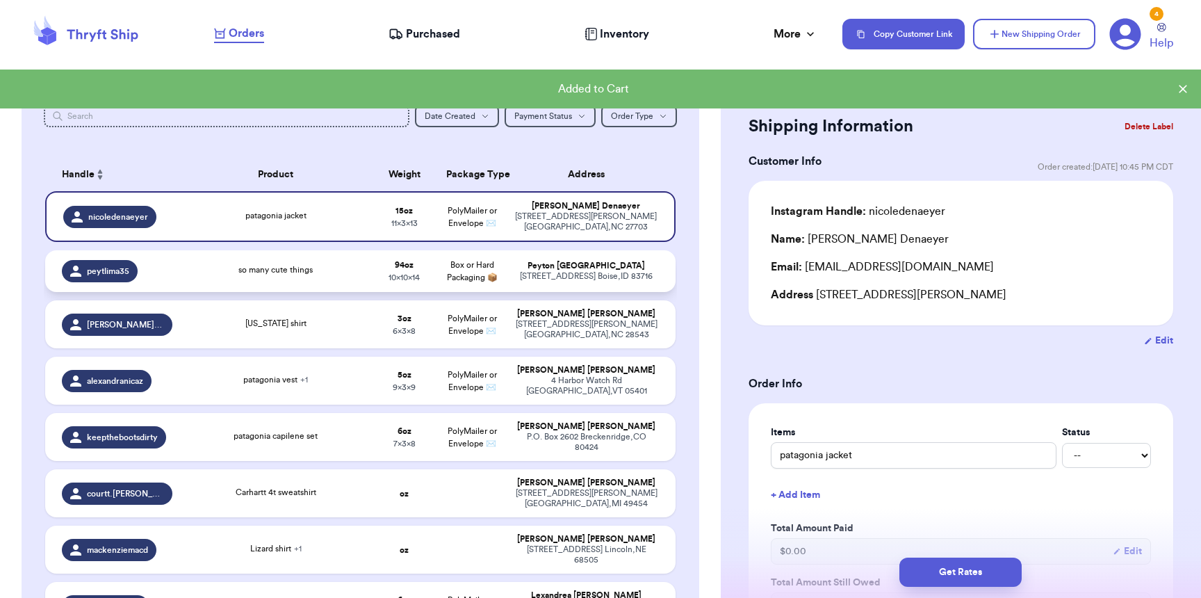
click at [472, 286] on td "Box or Hard Packaging 📦" at bounding box center [471, 271] width 67 height 42
type input "so many cute things"
type input "5"
type input "14"
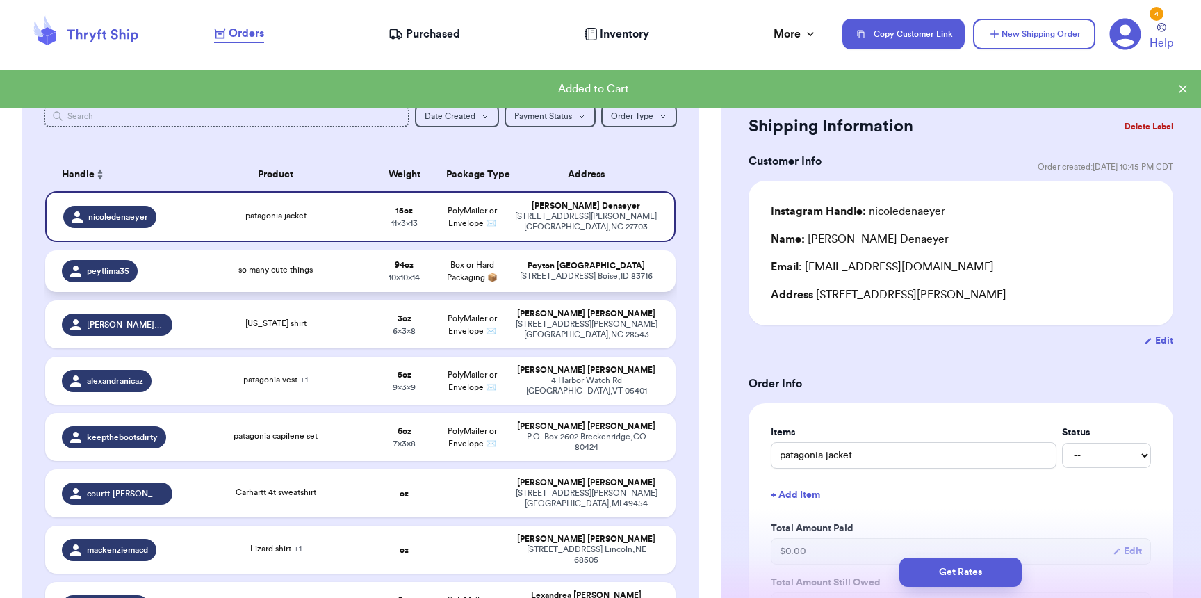
type input "10"
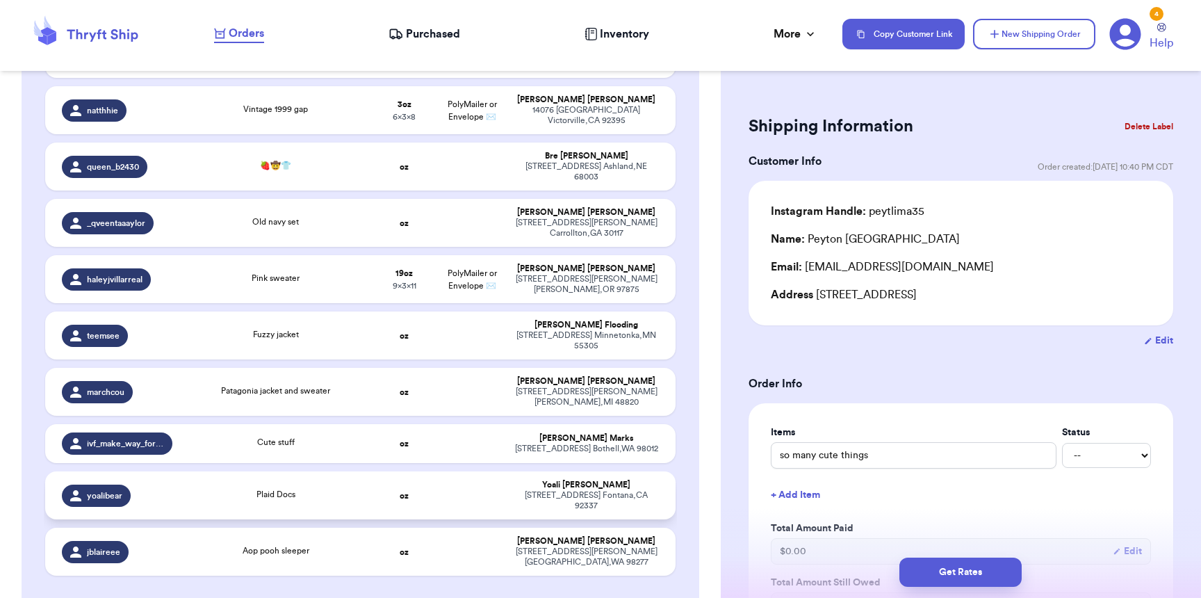
scroll to position [1577, 0]
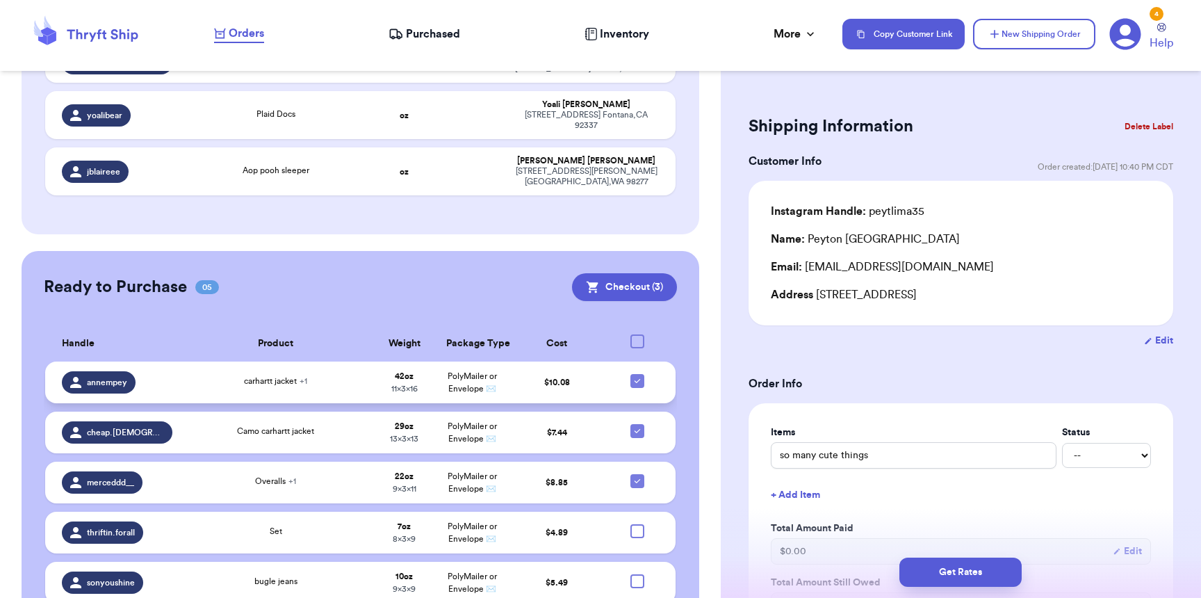
click at [577, 361] on td "$ 10.08" at bounding box center [556, 382] width 101 height 42
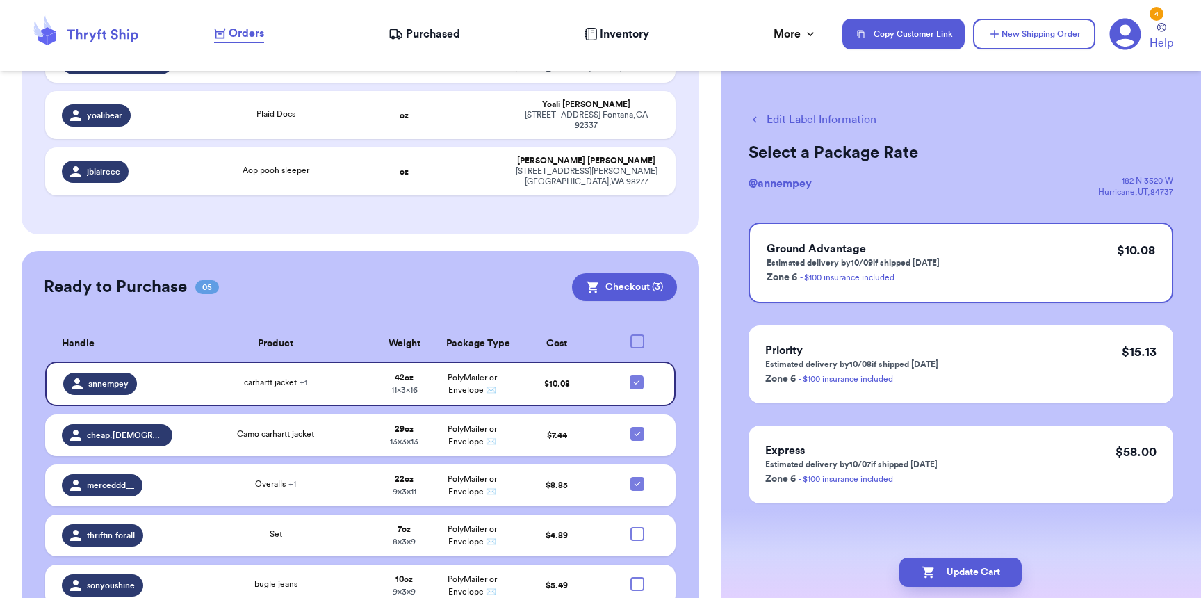
click at [794, 119] on button "Edit Label Information" at bounding box center [812, 119] width 128 height 17
checkbox input "false"
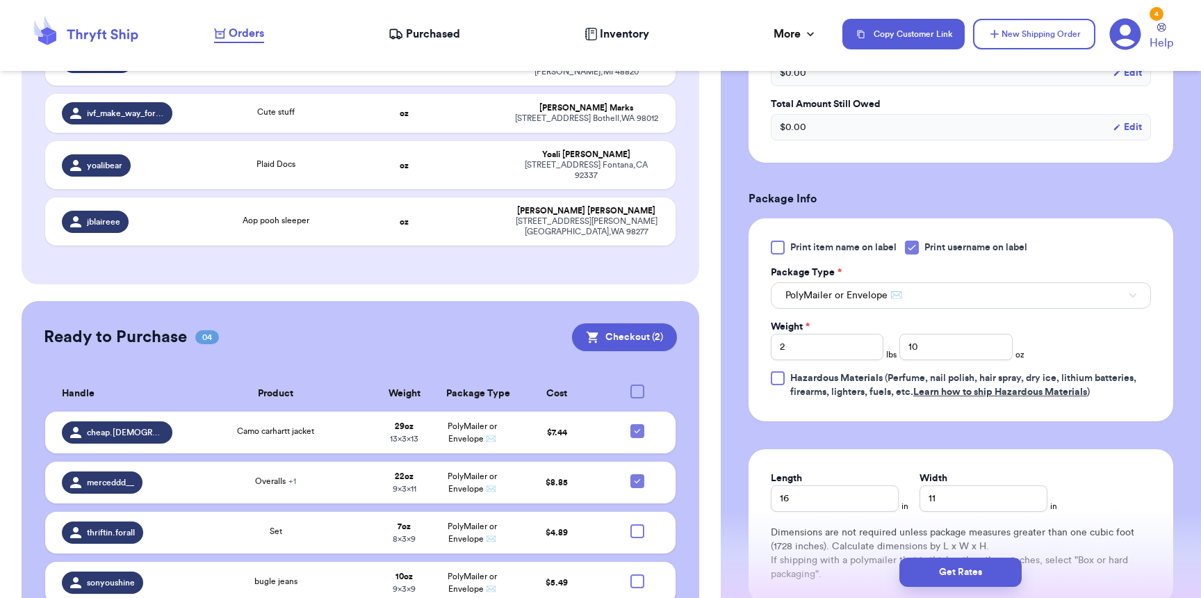
scroll to position [707, 0]
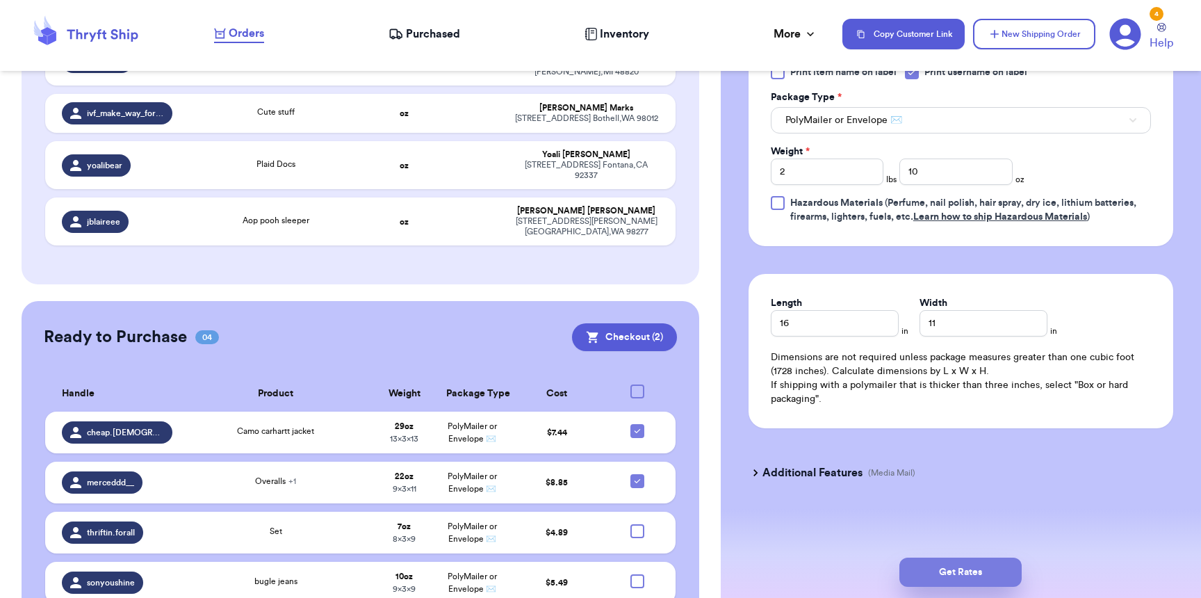
click at [951, 577] on button "Get Rates" at bounding box center [960, 571] width 122 height 29
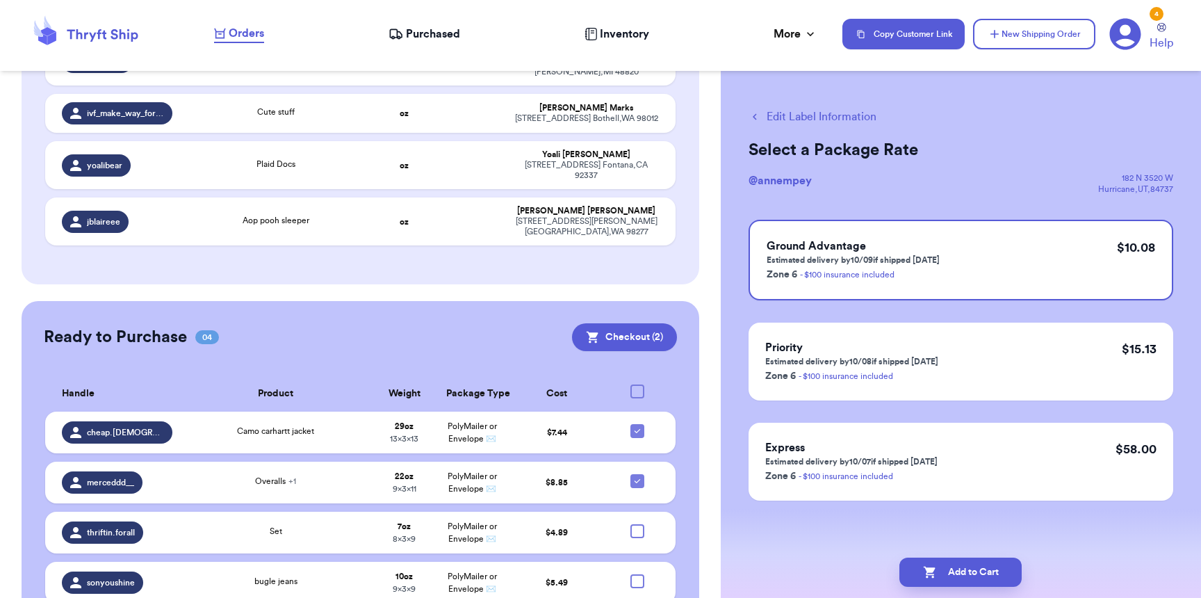
scroll to position [0, 0]
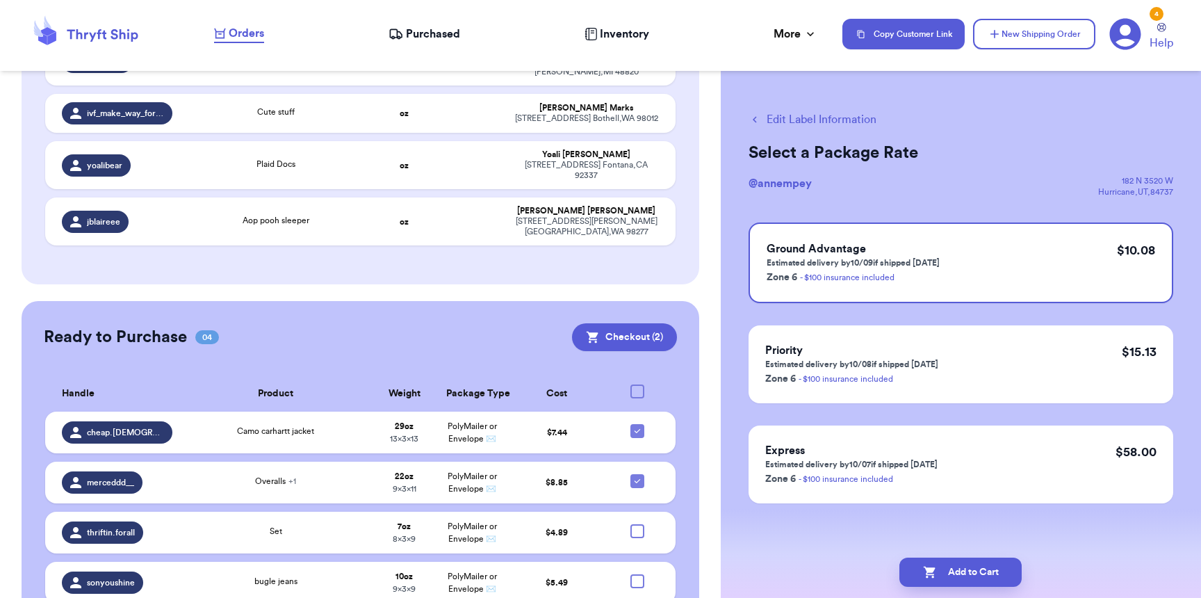
click at [951, 577] on button "Add to Cart" at bounding box center [960, 571] width 122 height 29
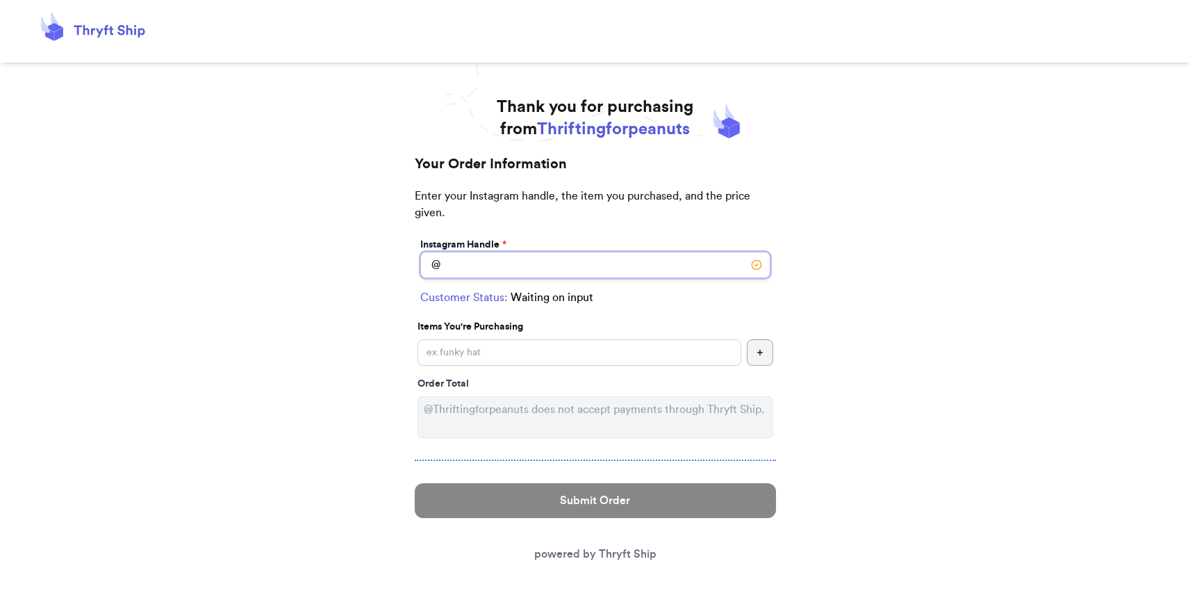
click at [478, 258] on input "Instagram Handle *" at bounding box center [595, 265] width 350 height 26
type input "keepthebootsdirty"
select select "CO"
type input "Breckenridge"
type input "80424"
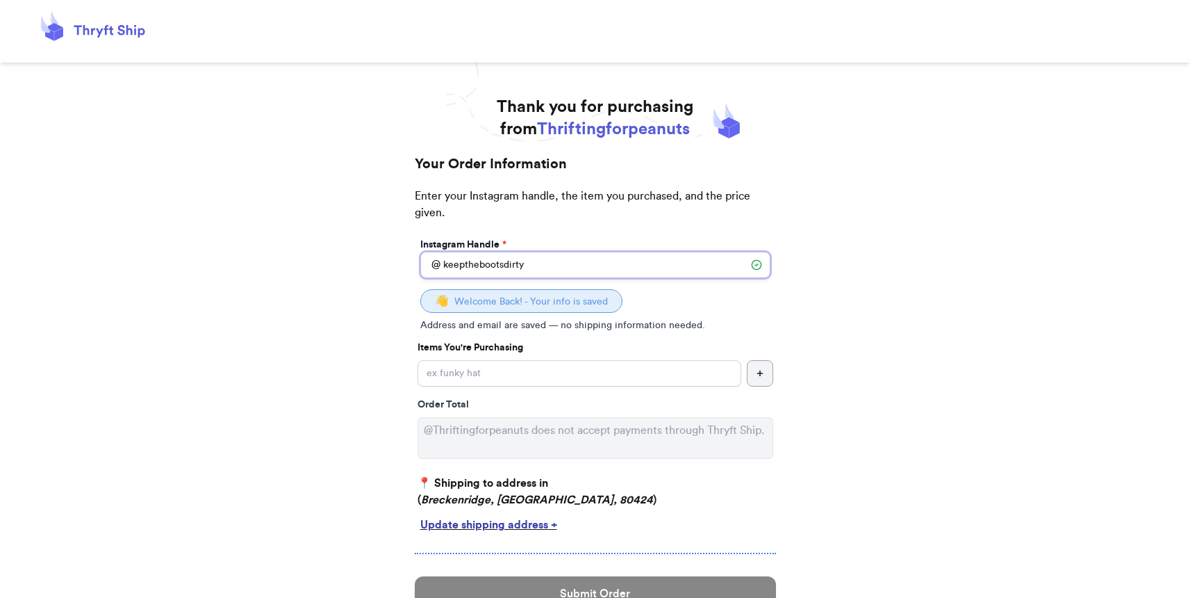
type input "keepthebootsdirty"
click at [477, 381] on input "Instagram Handle *" at bounding box center [580, 373] width 324 height 26
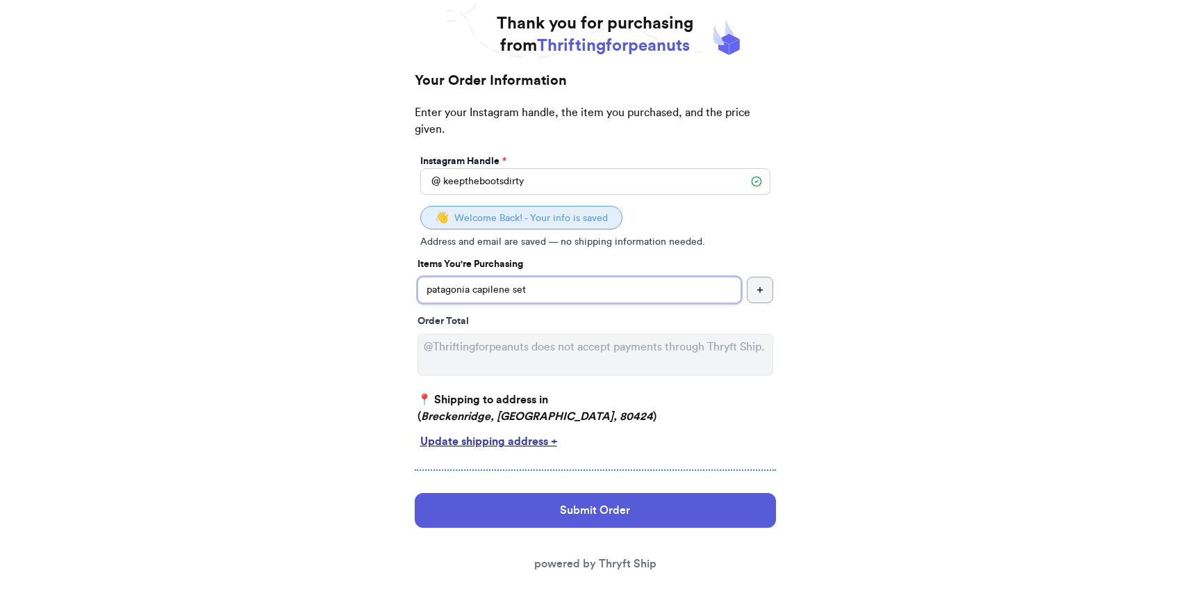
scroll to position [97, 0]
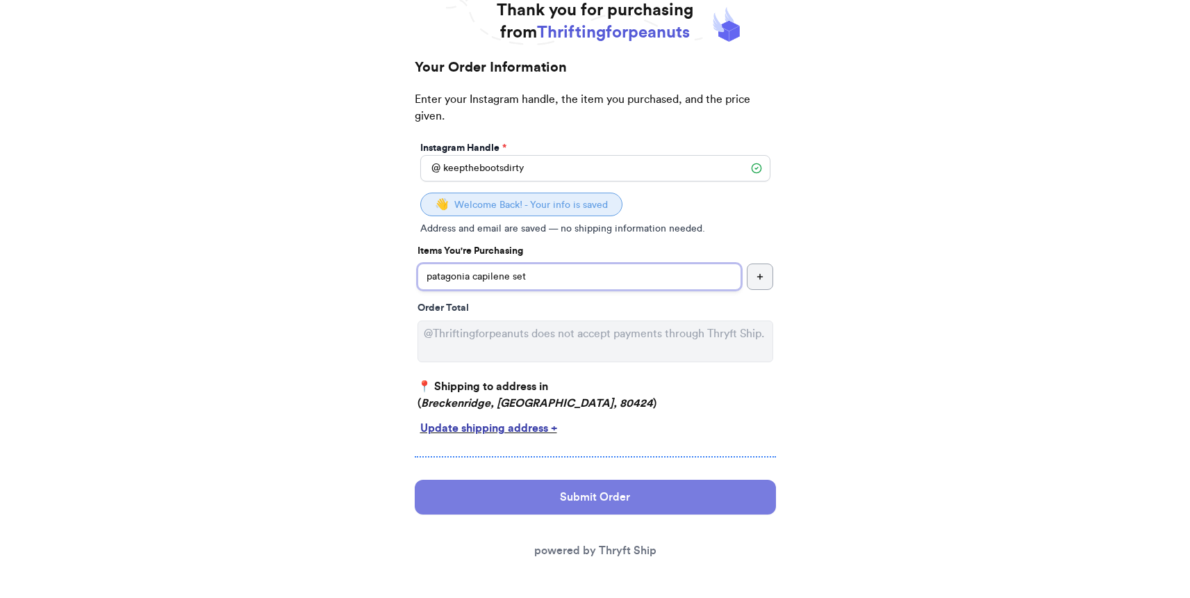
type input "patagonia capilene set"
click at [554, 502] on button "Submit Order" at bounding box center [595, 496] width 361 height 35
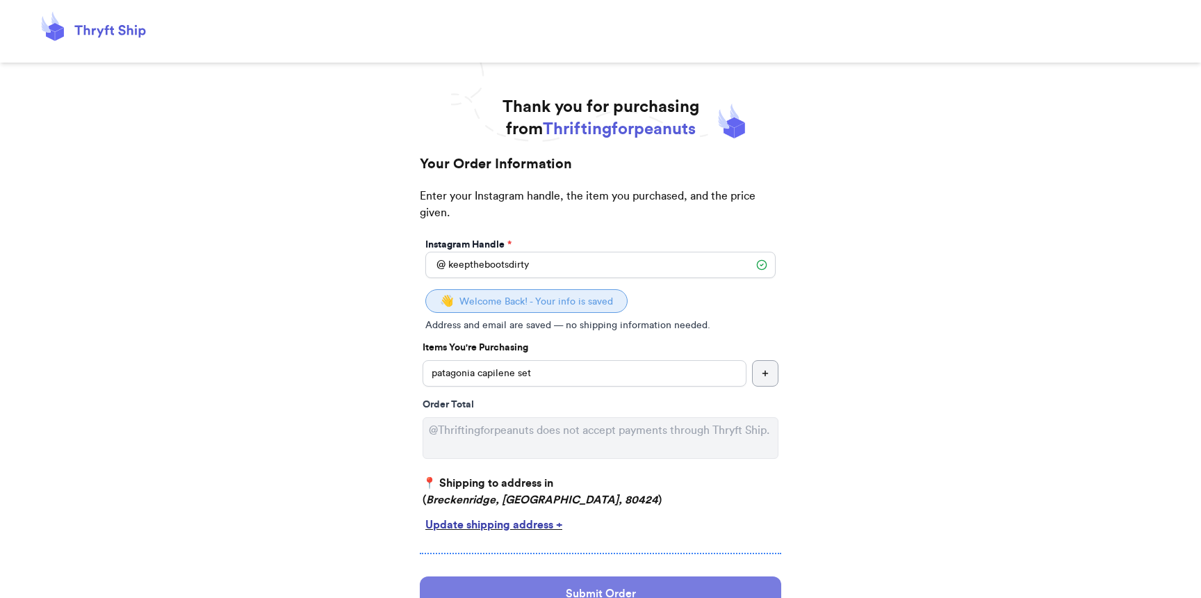
select select "CO"
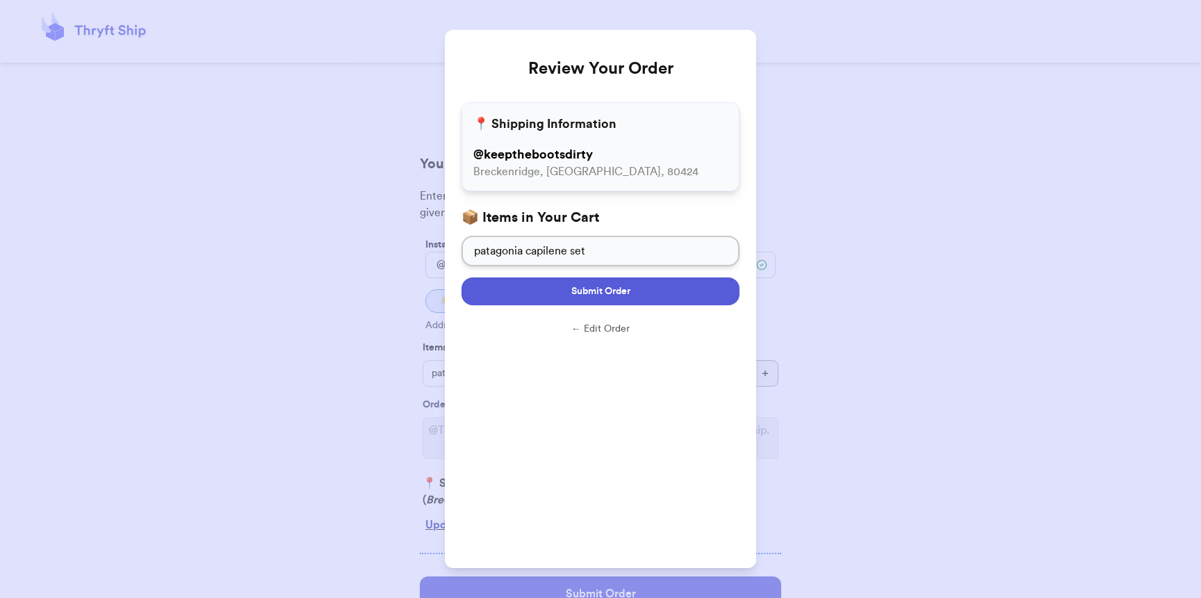
click at [600, 288] on span "Submit Order" at bounding box center [600, 291] width 59 height 14
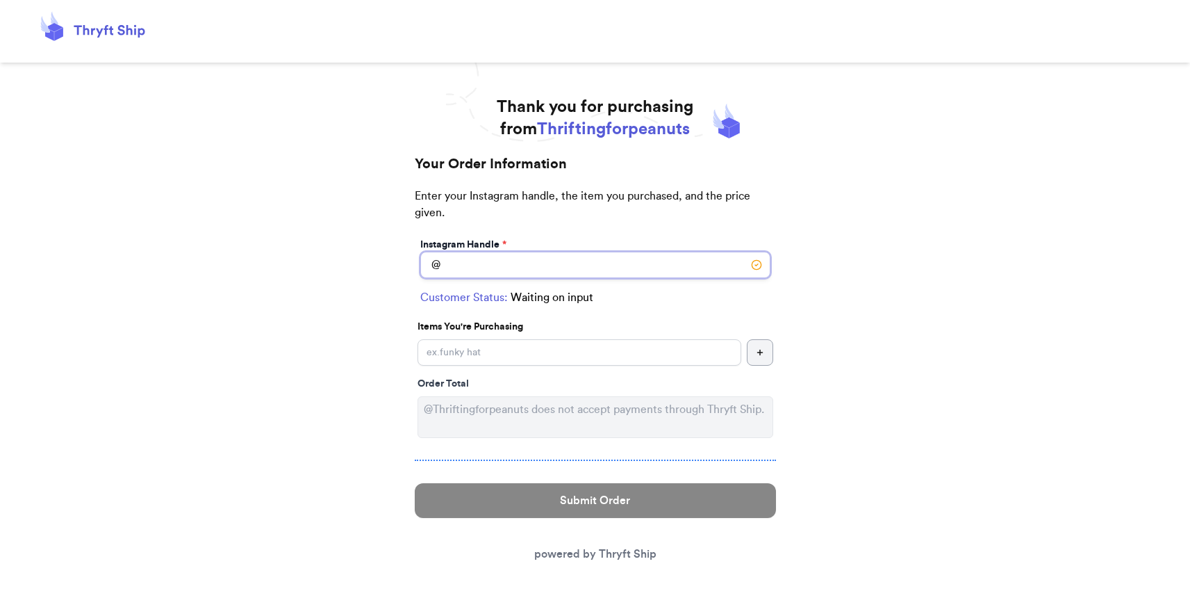
click at [518, 266] on input "Instagram Handle *" at bounding box center [595, 265] width 350 height 26
type input "alexandranicaz"
select select "VT"
type input "Burlington"
type input "05401"
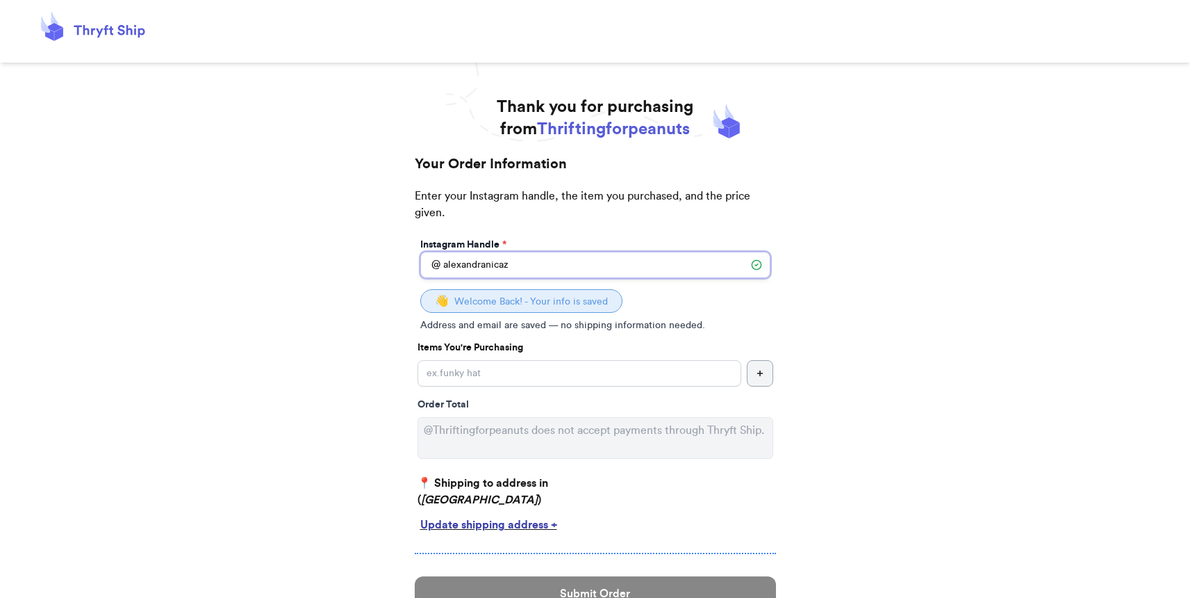
type input "alexandranicaz"
click at [496, 372] on input "Instagram Handle *" at bounding box center [580, 373] width 324 height 26
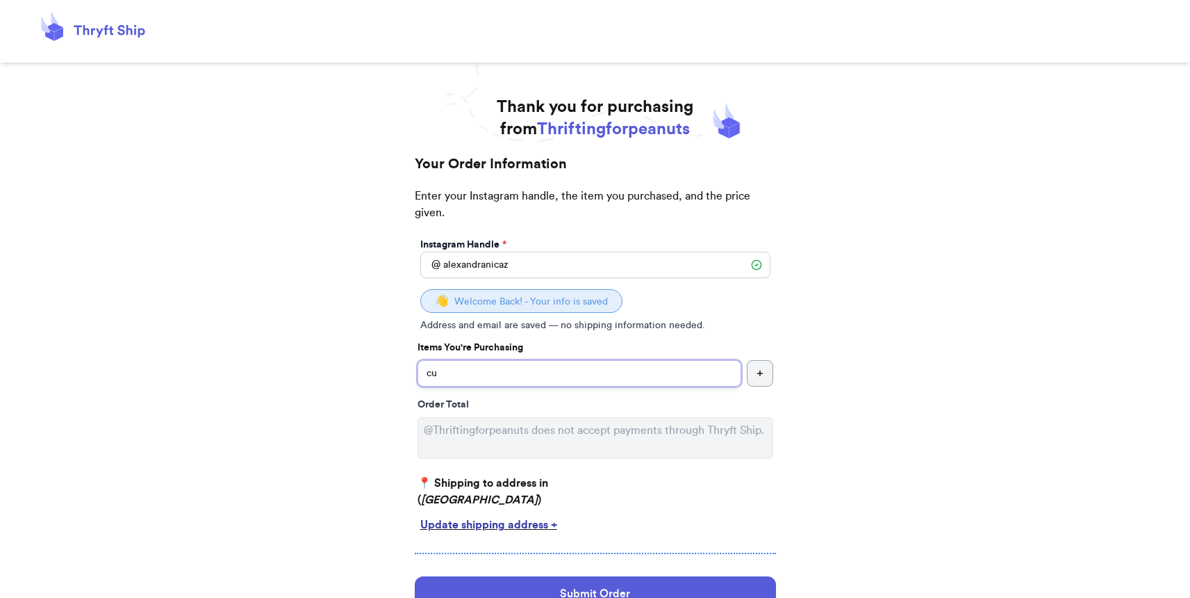
type input "c"
type input "patagonia vest"
click at [761, 376] on icon "button" at bounding box center [760, 373] width 8 height 8
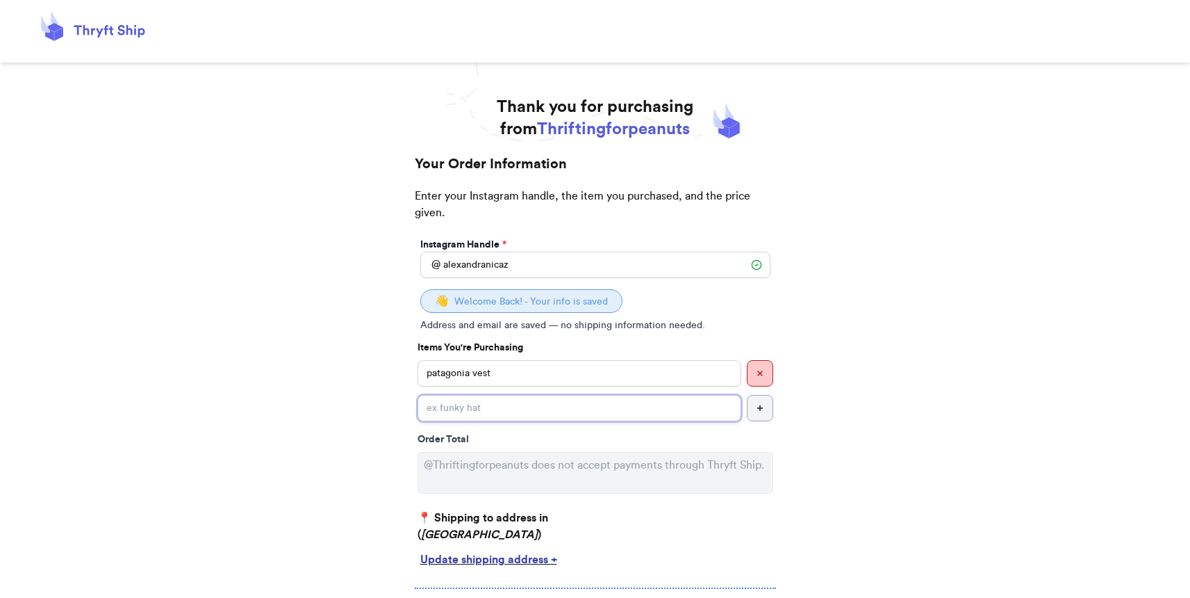
click at [666, 418] on input "Instagram Handle *" at bounding box center [580, 408] width 324 height 26
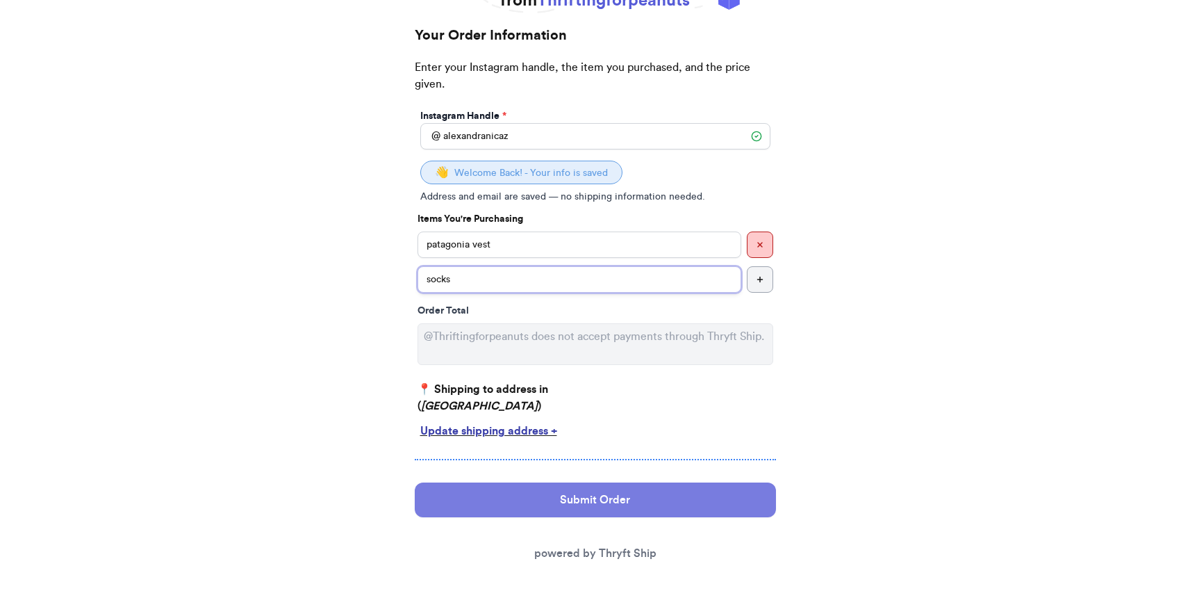
scroll to position [131, 0]
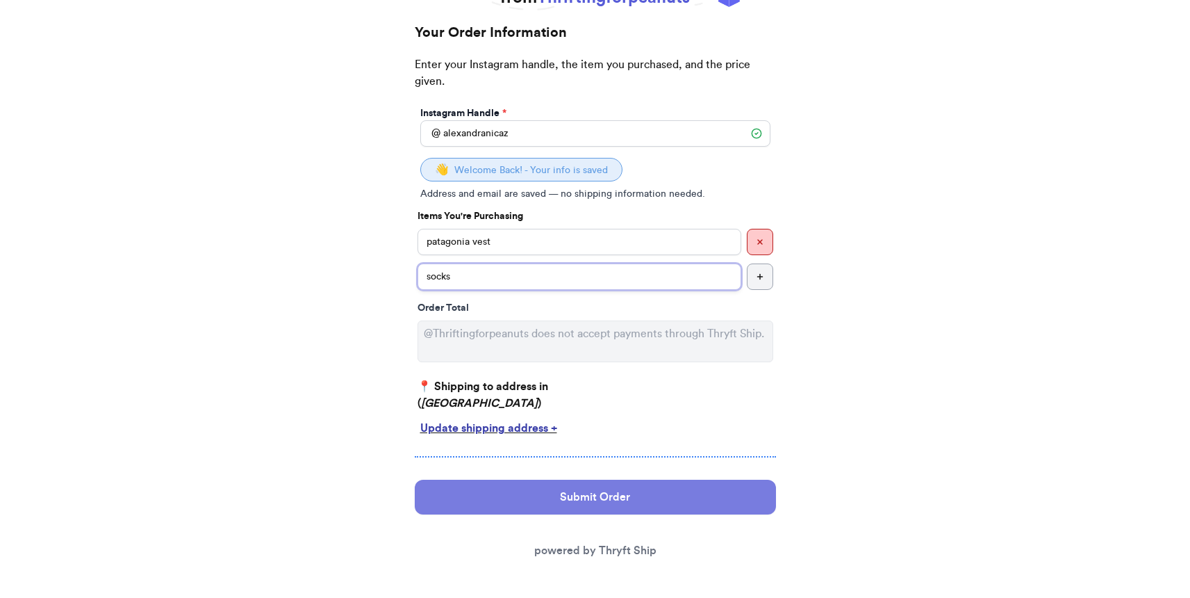
type input "socks"
click at [668, 492] on button "Submit Order" at bounding box center [595, 496] width 361 height 35
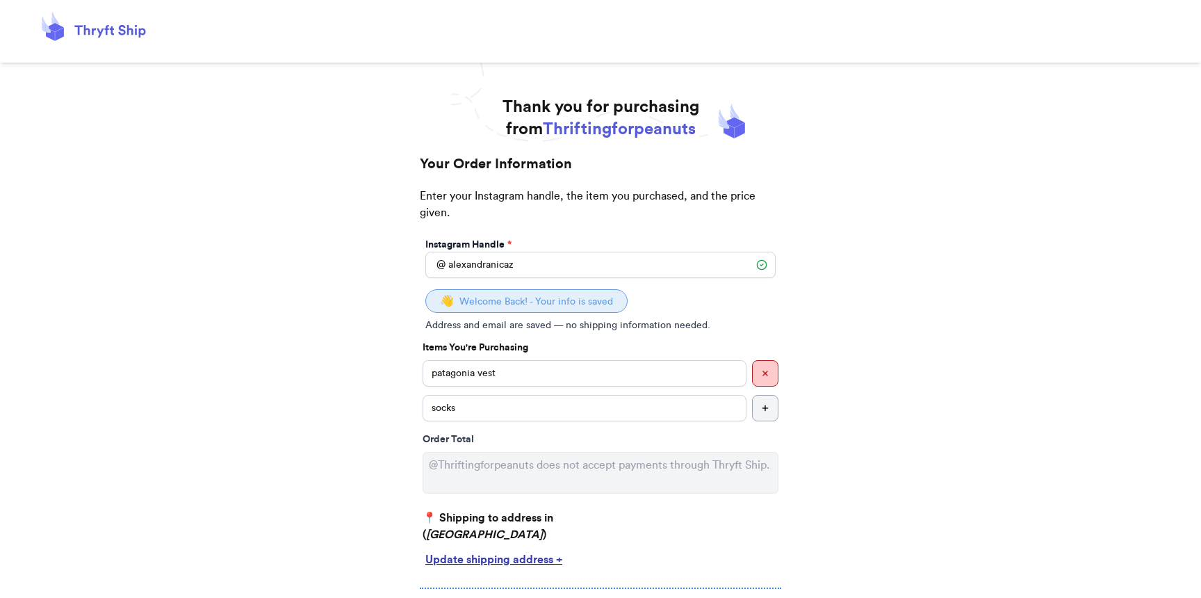
select select "VT"
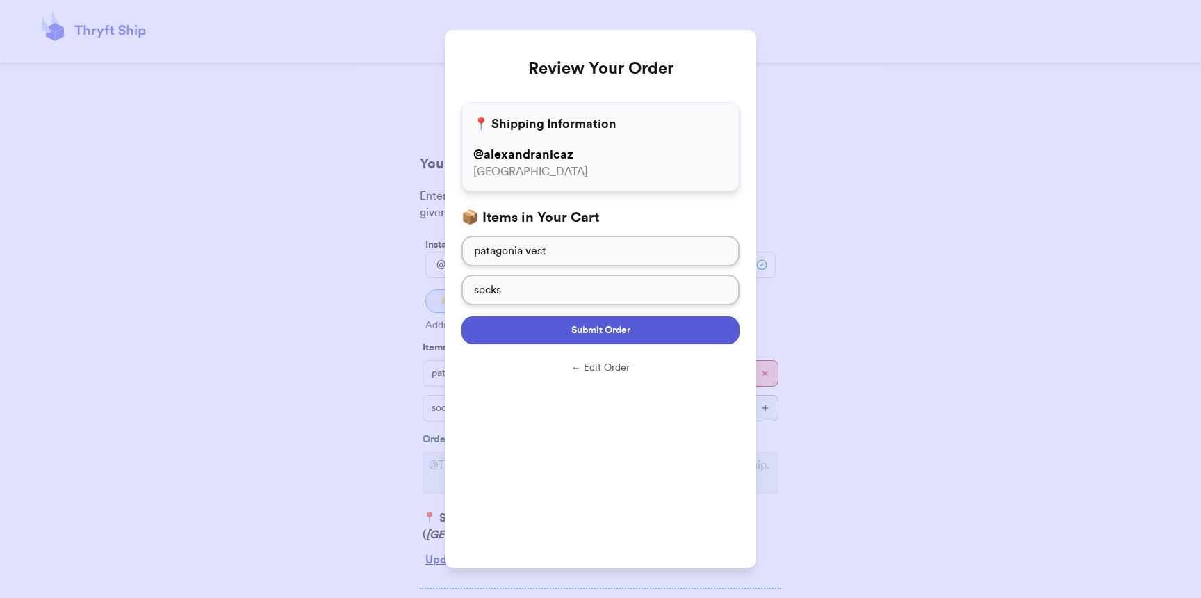
click at [562, 331] on button "Submit Order" at bounding box center [600, 330] width 278 height 28
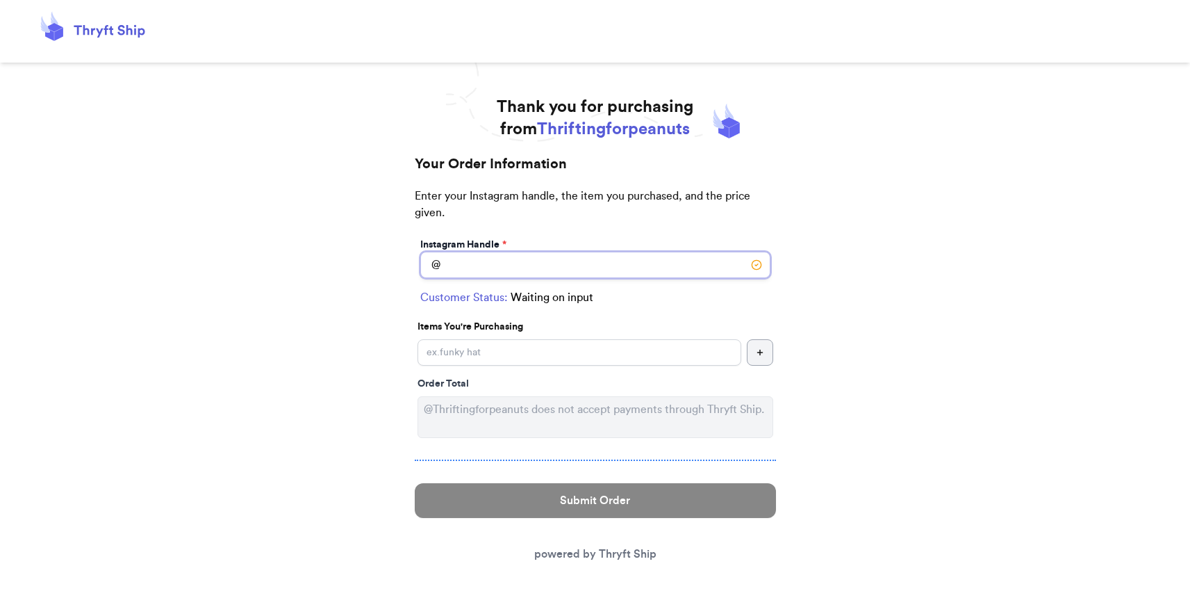
click at [541, 268] on input "Instagram Handle *" at bounding box center [595, 265] width 350 height 26
type input "[PERSON_NAME].taylorrrr"
select select "NC"
type input "[GEOGRAPHIC_DATA]"
type input "28543"
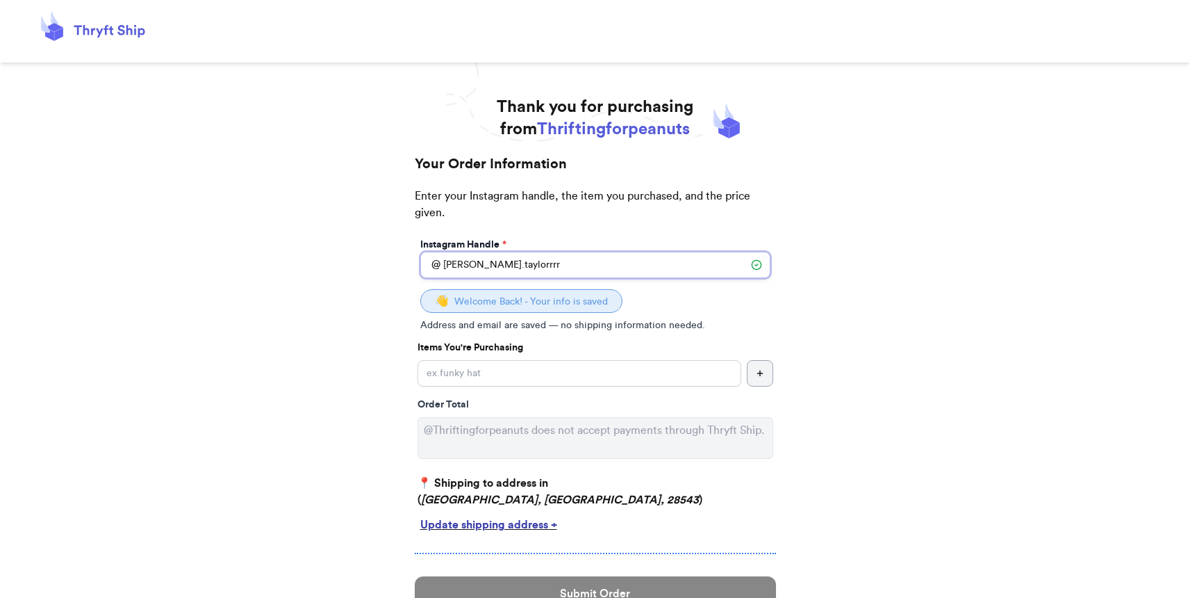
type input "[PERSON_NAME].taylorrrr"
click at [523, 366] on input "Instagram Handle *" at bounding box center [580, 373] width 324 height 26
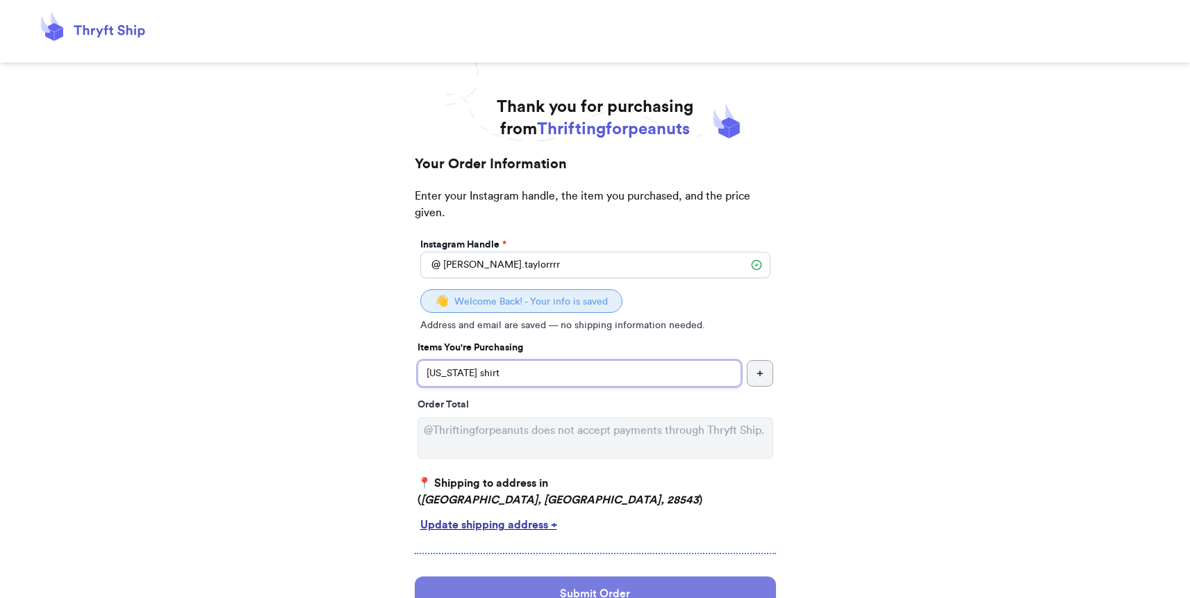
type input "[US_STATE] shirt"
click at [565, 589] on button "Submit Order" at bounding box center [595, 593] width 361 height 35
select select "NC"
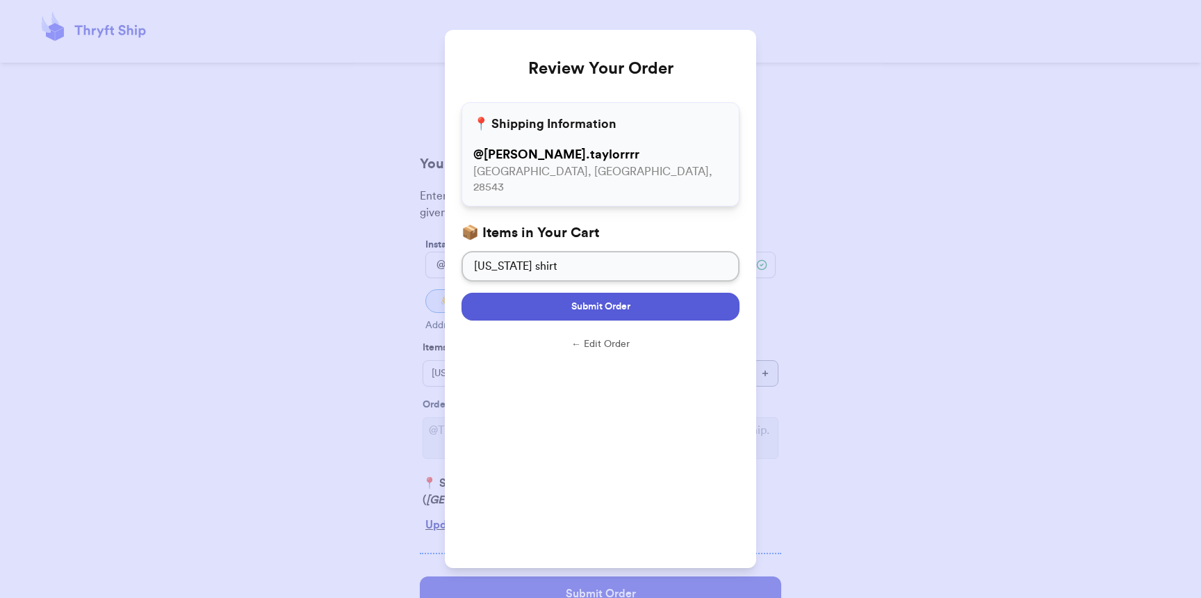
click at [584, 299] on span "Submit Order" at bounding box center [600, 306] width 59 height 14
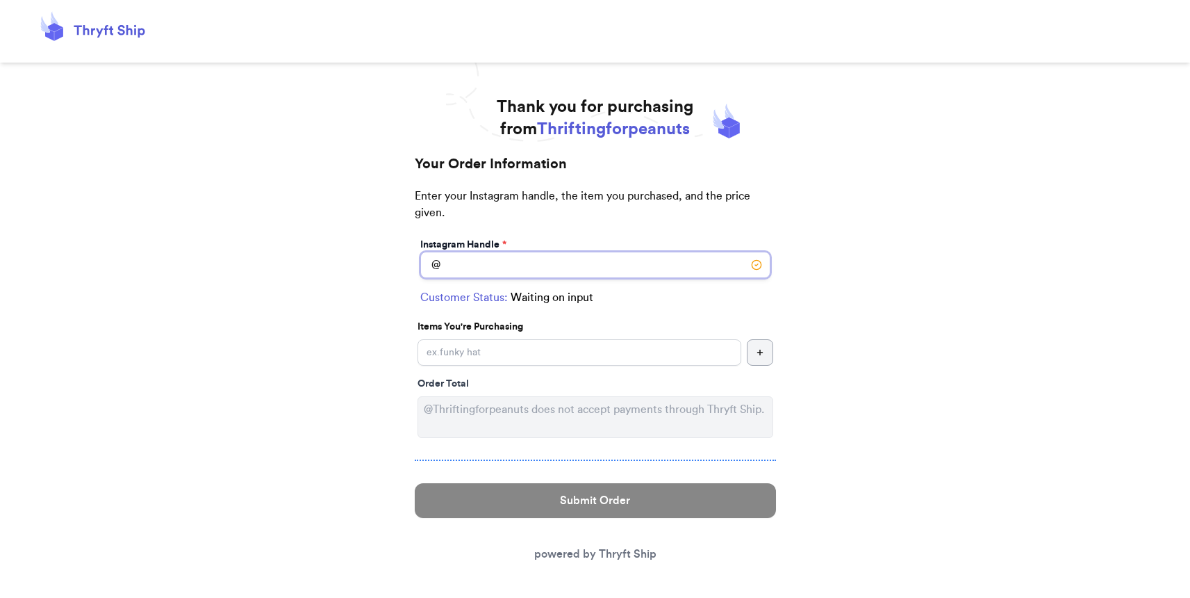
click at [474, 265] on input "Instagram Handle *" at bounding box center [595, 265] width 350 height 26
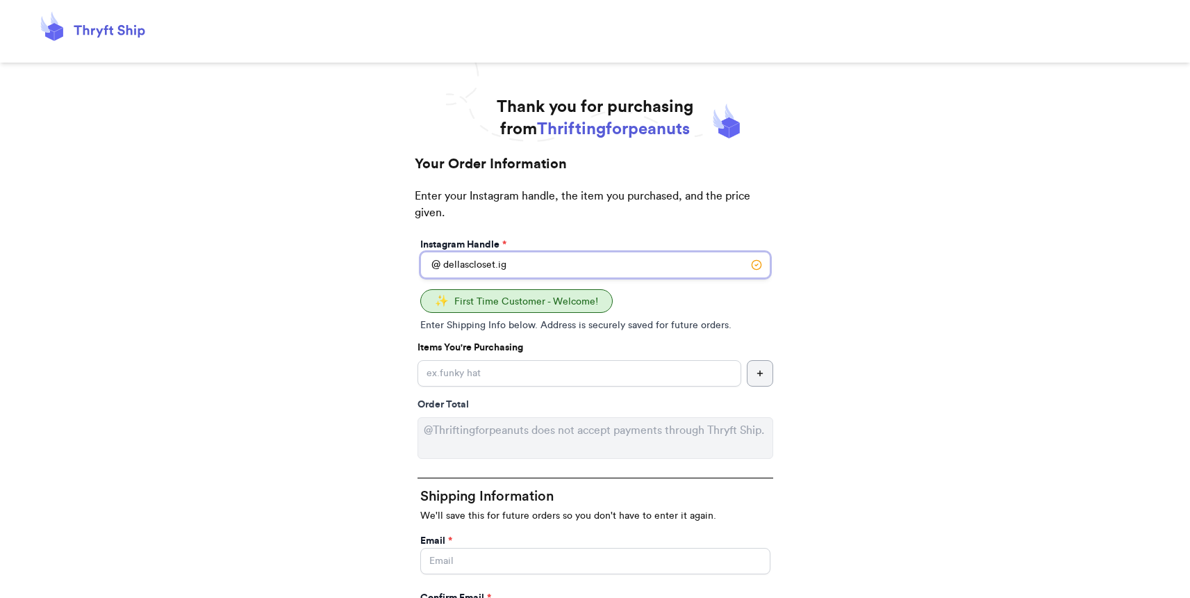
click at [469, 262] on input "dellascloset.ig" at bounding box center [595, 265] width 350 height 26
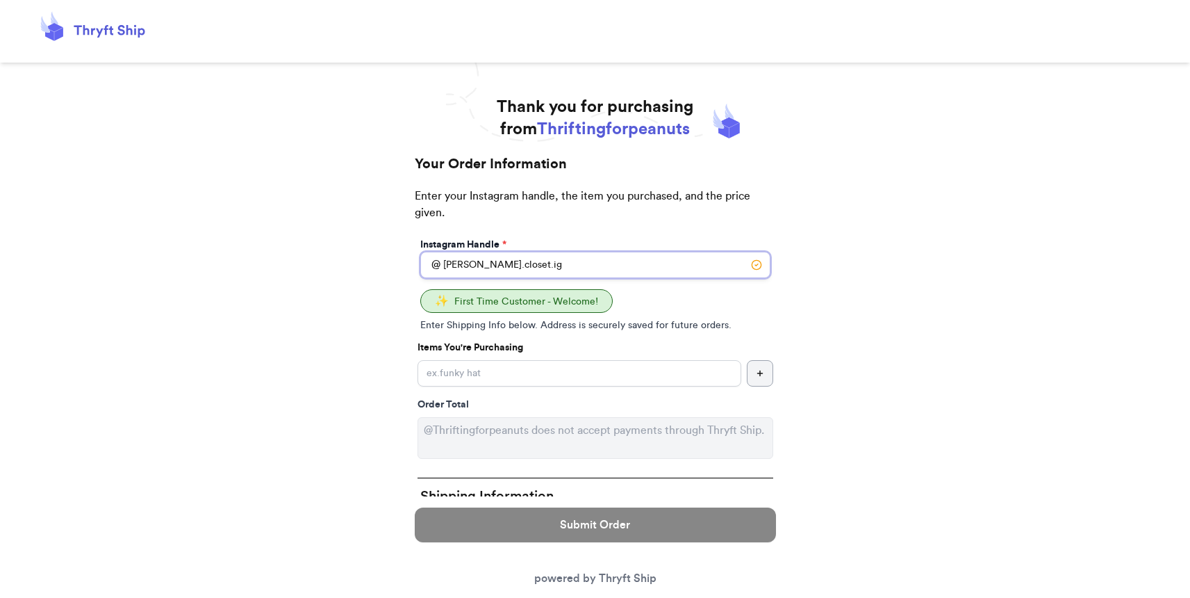
click at [545, 265] on input "dellas.closet.ig" at bounding box center [595, 265] width 350 height 26
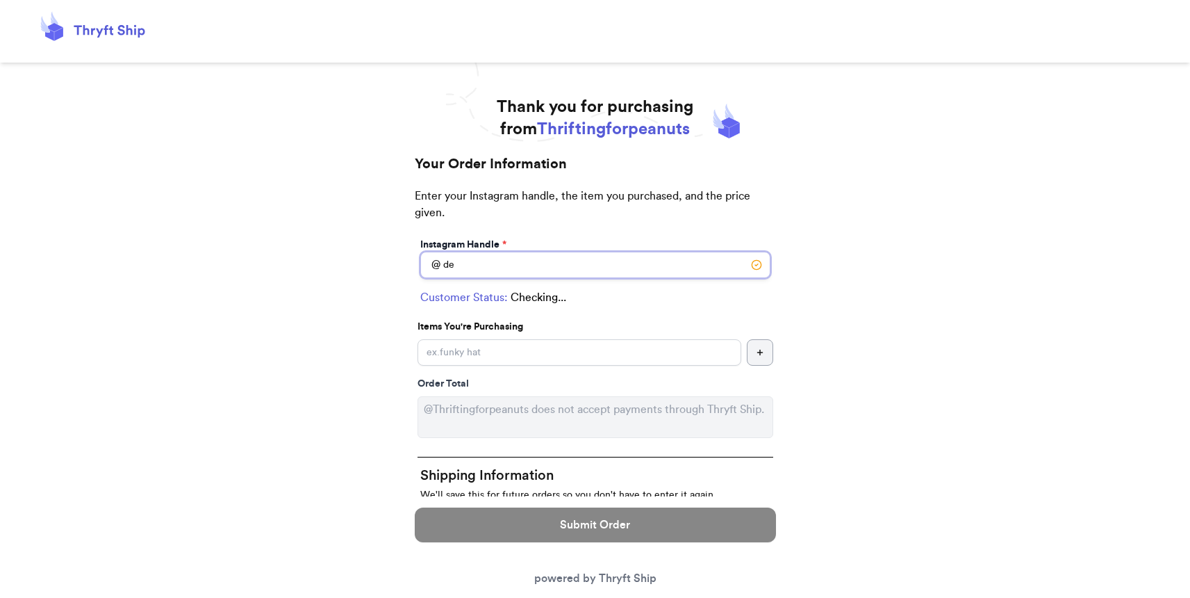
type input "d"
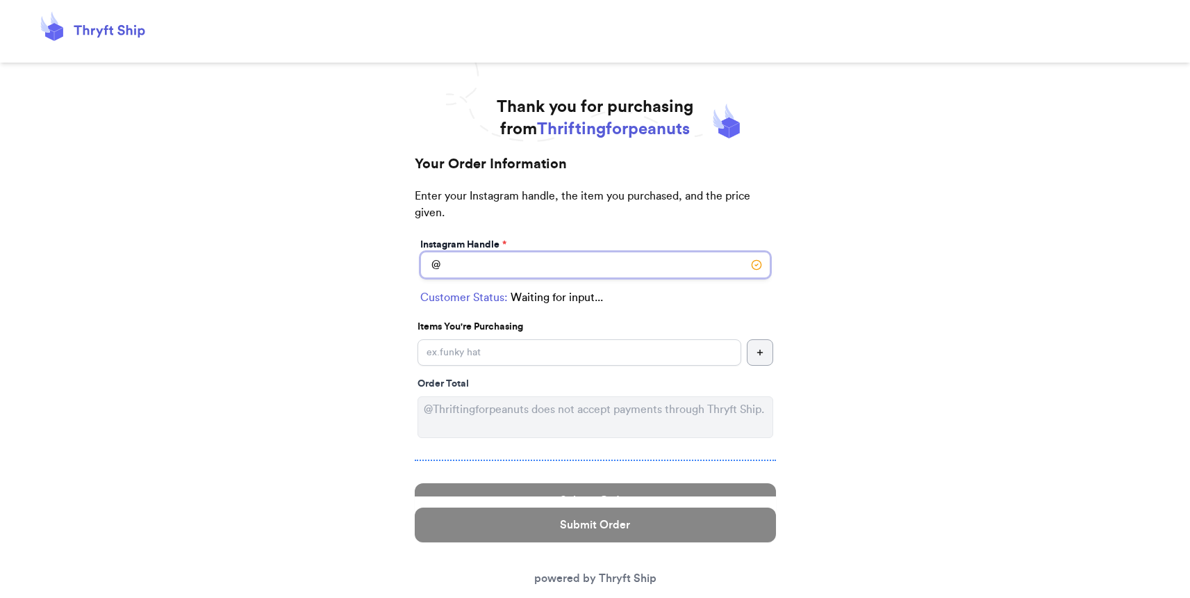
click at [505, 268] on input "Instagram Handle *" at bounding box center [595, 265] width 350 height 26
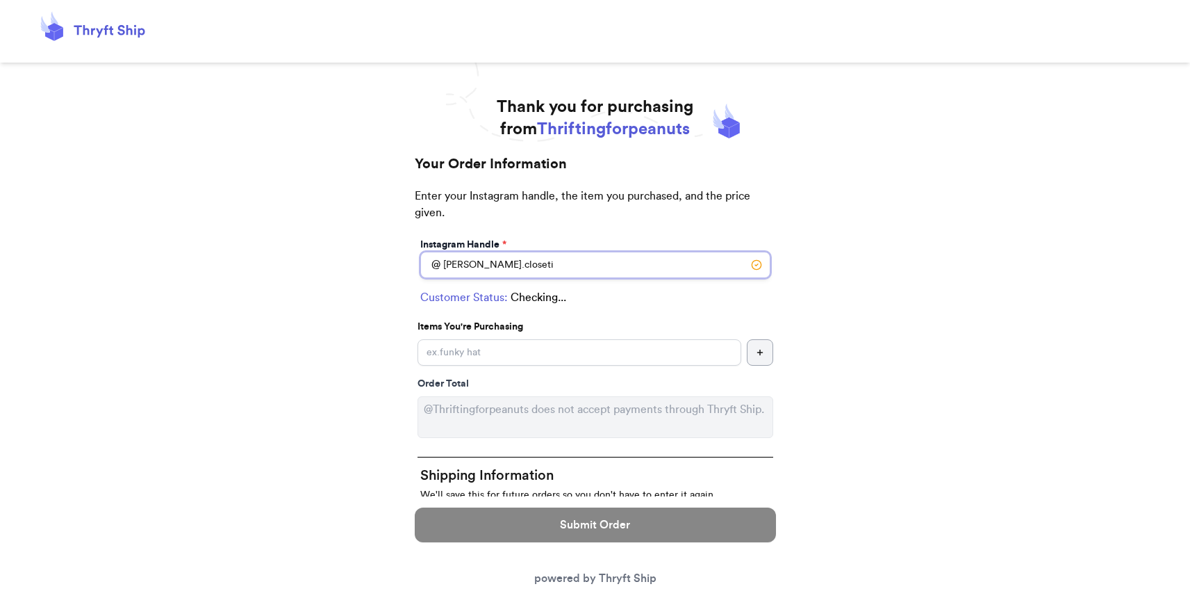
type input "dellas.closetig"
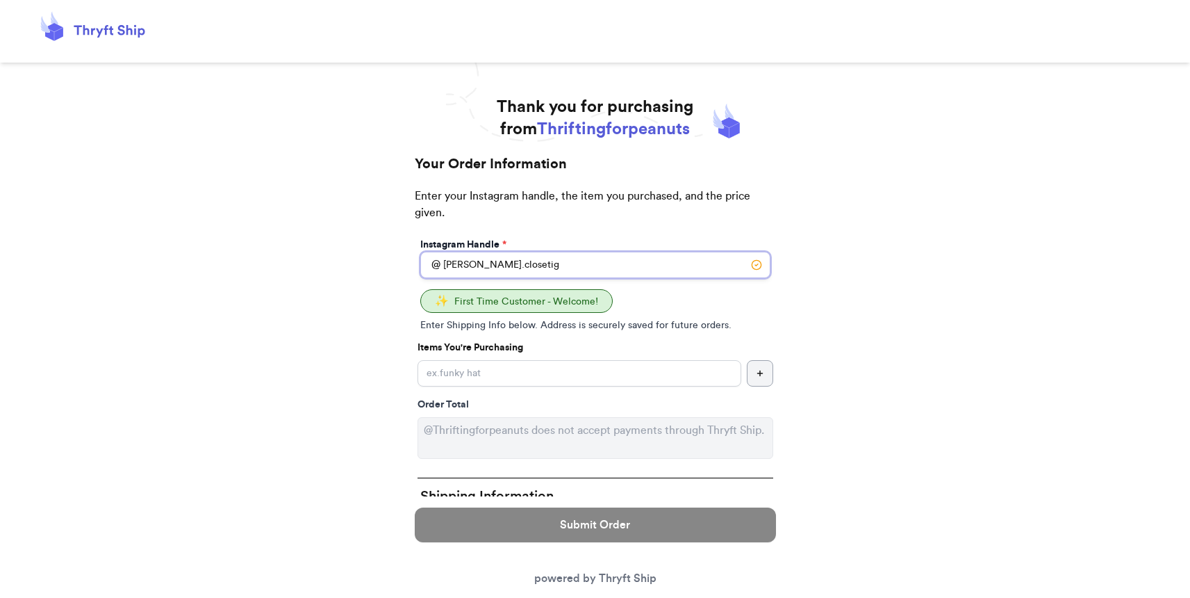
drag, startPoint x: 458, startPoint y: 257, endPoint x: 288, endPoint y: 268, distance: 169.9
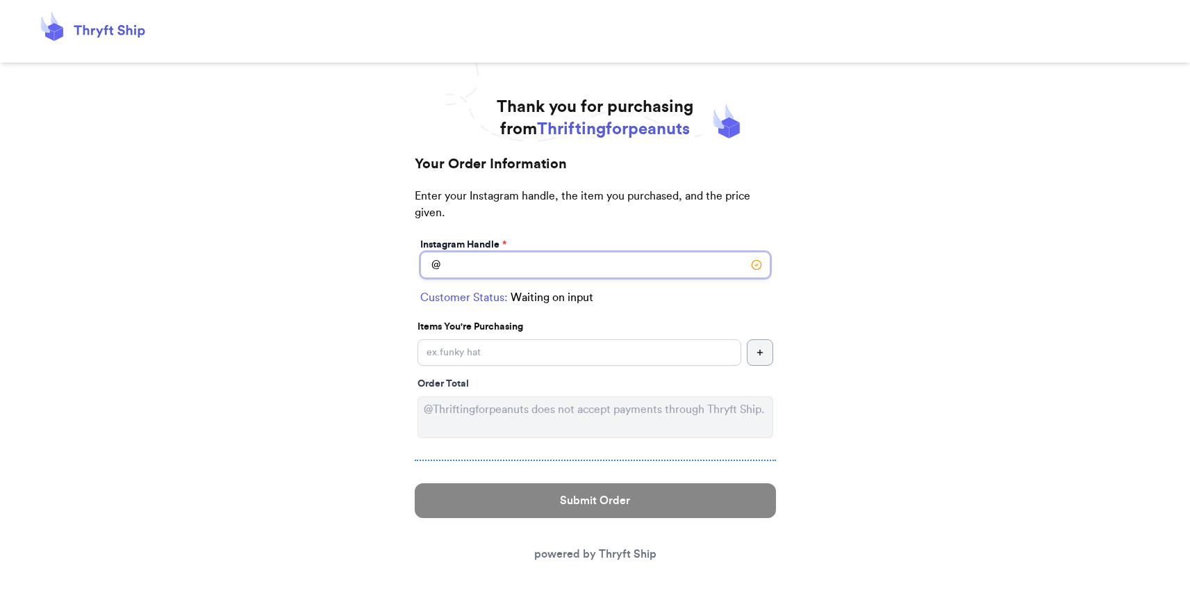
click at [543, 268] on input "Instagram Handle *" at bounding box center [595, 265] width 350 height 26
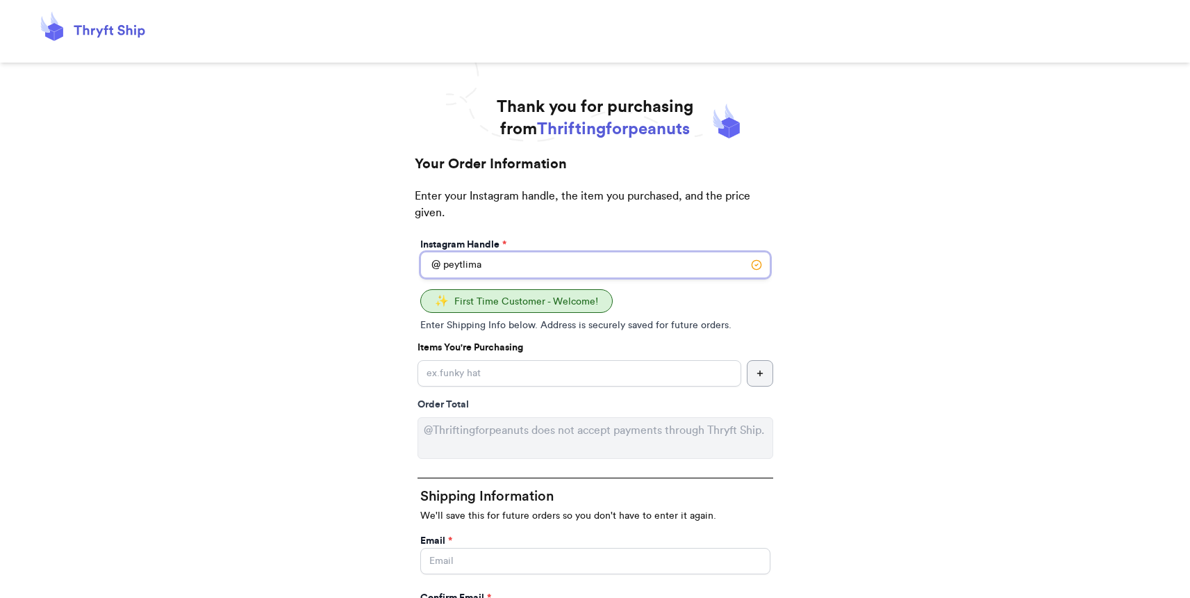
click at [482, 266] on input "peytlima" at bounding box center [595, 265] width 350 height 26
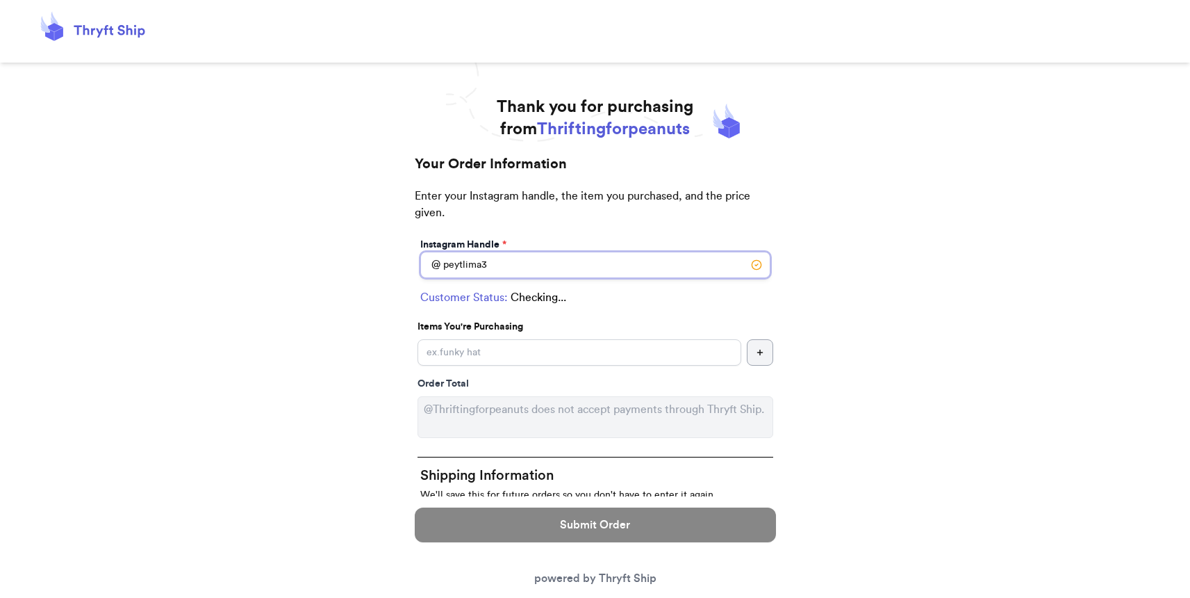
type input "peytlima35"
select select "ID"
type input "Boise"
type input "83716"
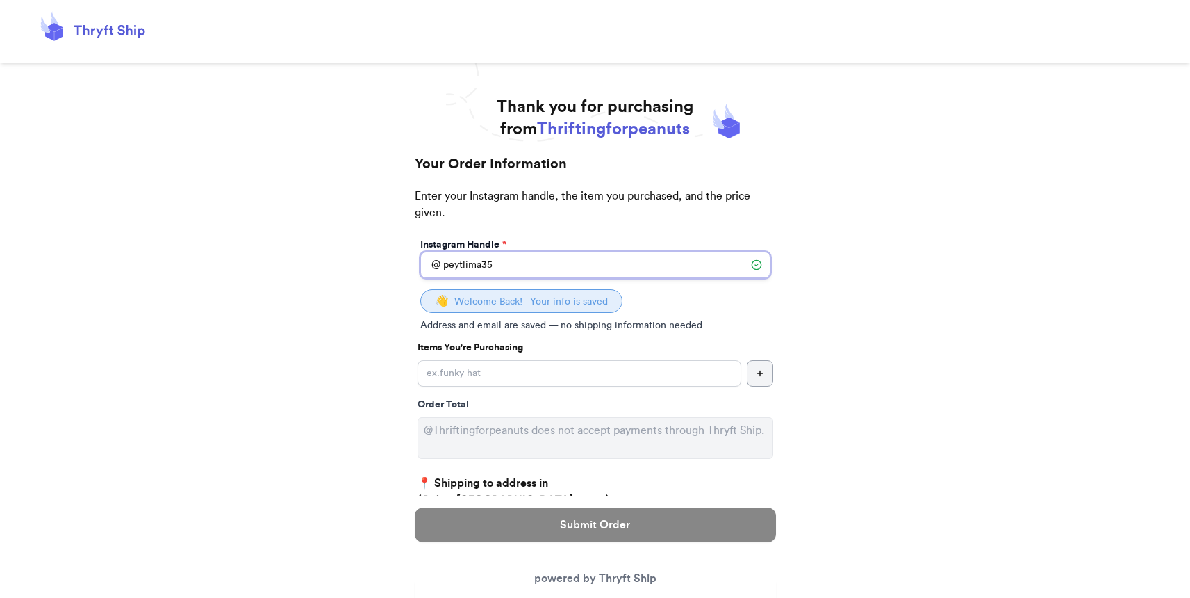
type input "peytlima35"
click at [507, 381] on input "Instagram Handle *" at bounding box center [580, 373] width 324 height 26
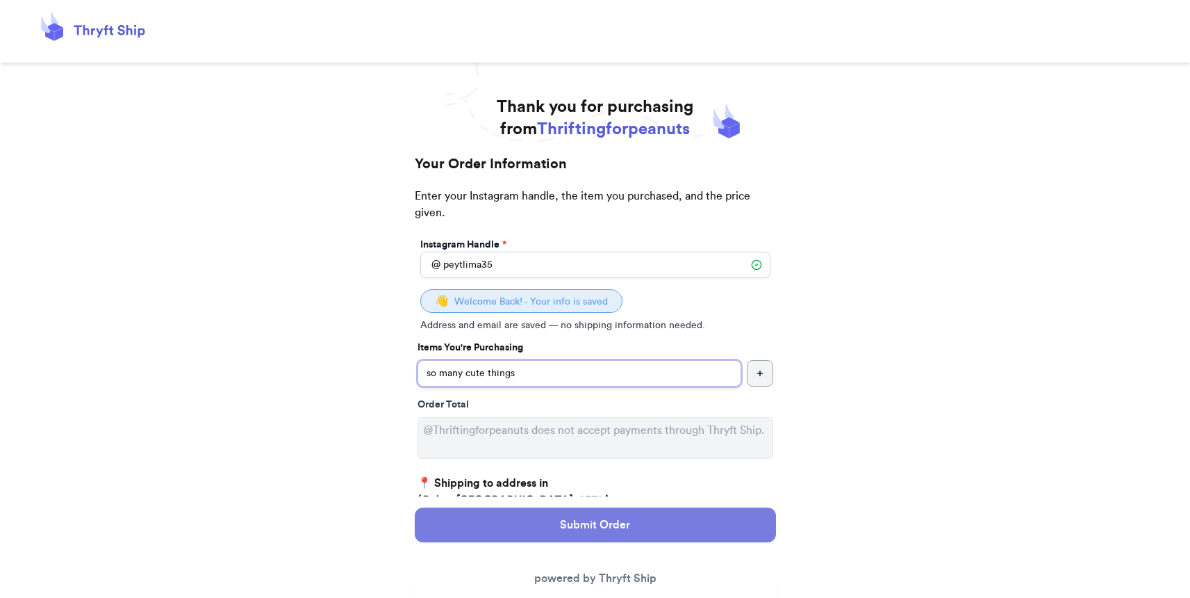
type input "so many cute things"
click at [546, 532] on button "Submit Order" at bounding box center [595, 524] width 361 height 35
select select "ID"
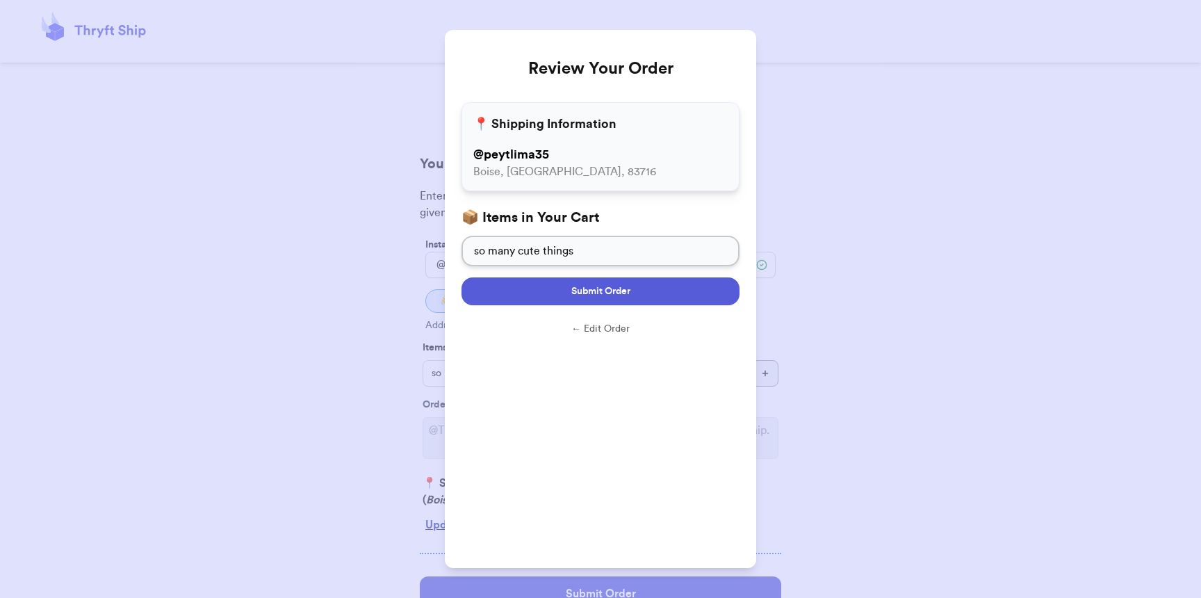
click at [614, 295] on span "Submit Order" at bounding box center [600, 291] width 59 height 14
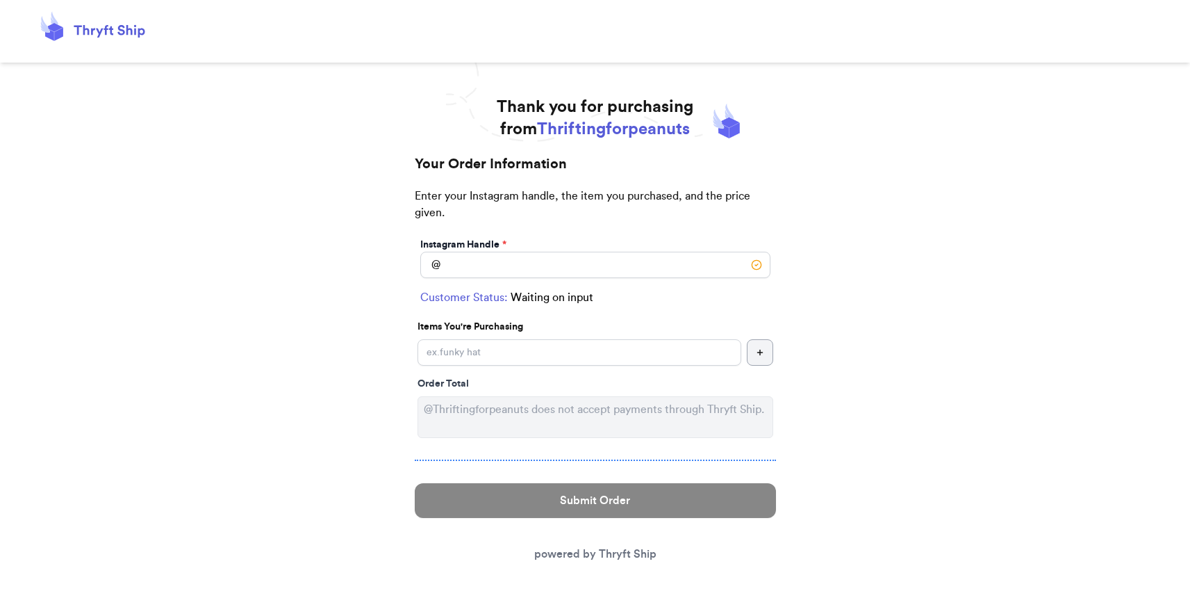
click at [459, 248] on label "Instagram Handle *" at bounding box center [463, 245] width 86 height 14
click at [459, 266] on input "Instagram Handle *" at bounding box center [595, 265] width 350 height 26
type input "nicoledenaeyer"
select select "NC"
type input "Durham"
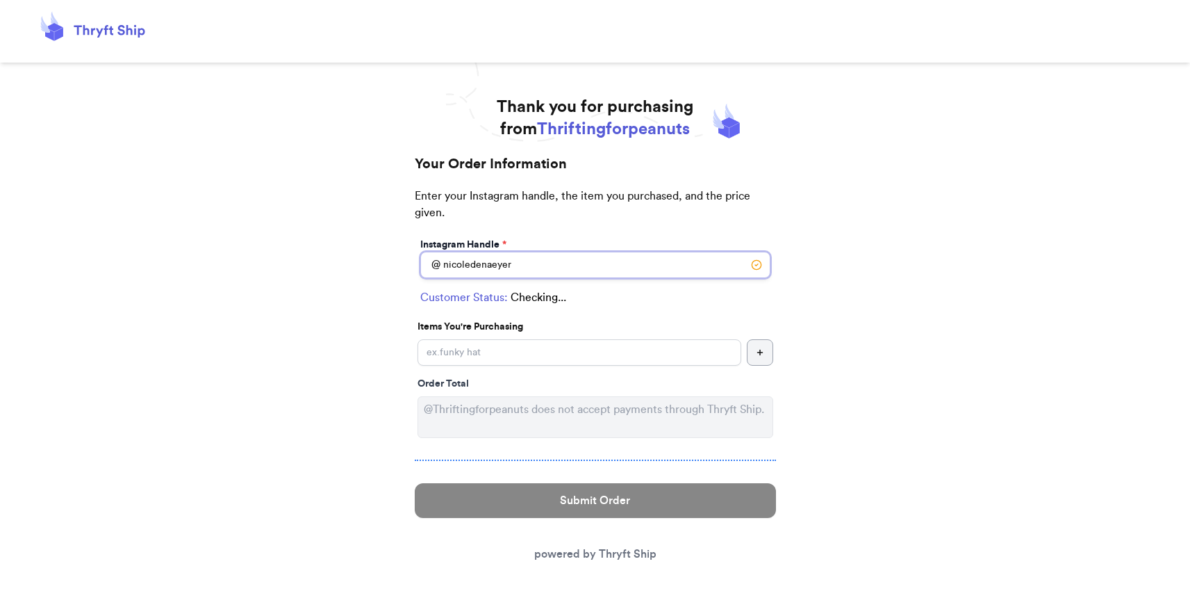
type input "27703"
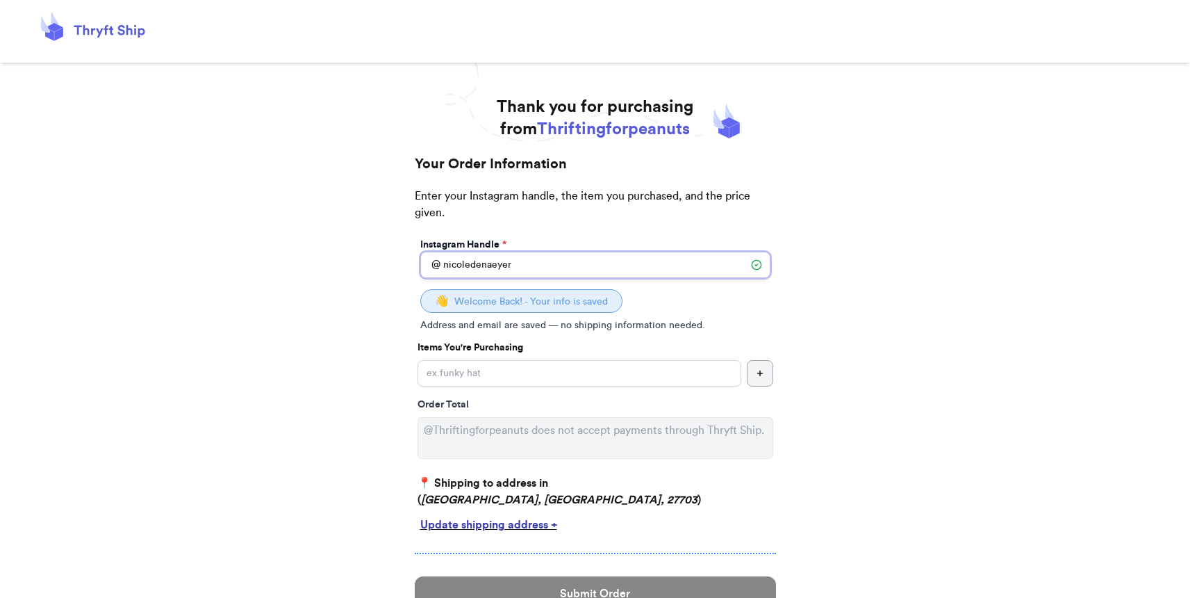
type input "nicoledenaeyer"
click at [463, 375] on input "Instagram Handle *" at bounding box center [580, 373] width 324 height 26
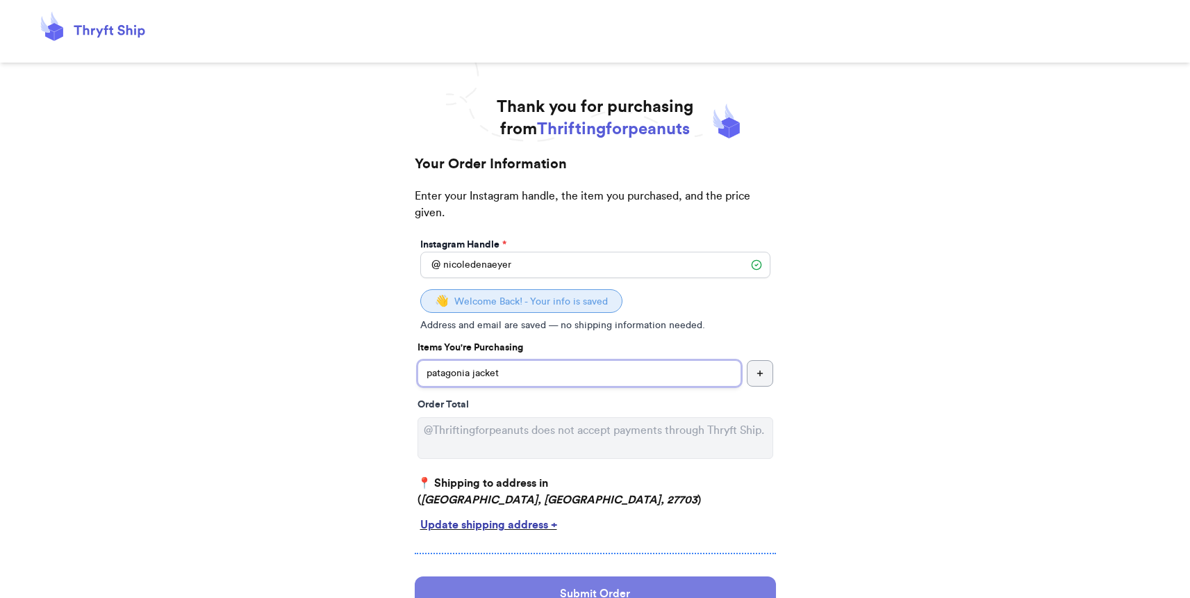
type input "patagonia jacket"
click at [579, 593] on button "Submit Order" at bounding box center [595, 593] width 361 height 35
select select "NC"
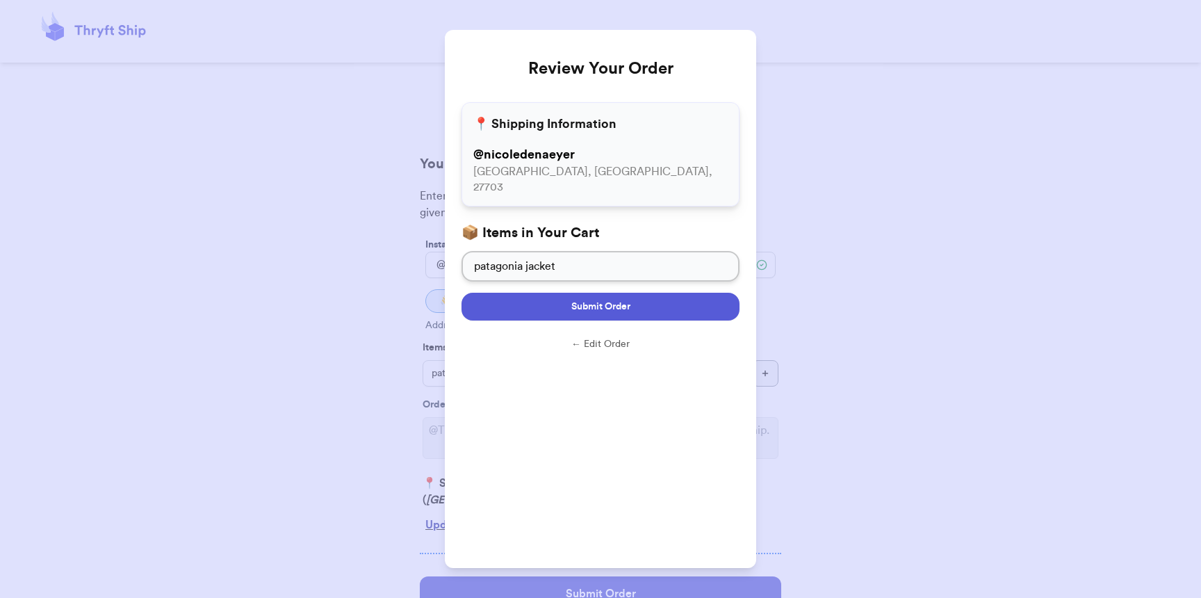
click at [647, 302] on button "Submit Order" at bounding box center [600, 307] width 278 height 28
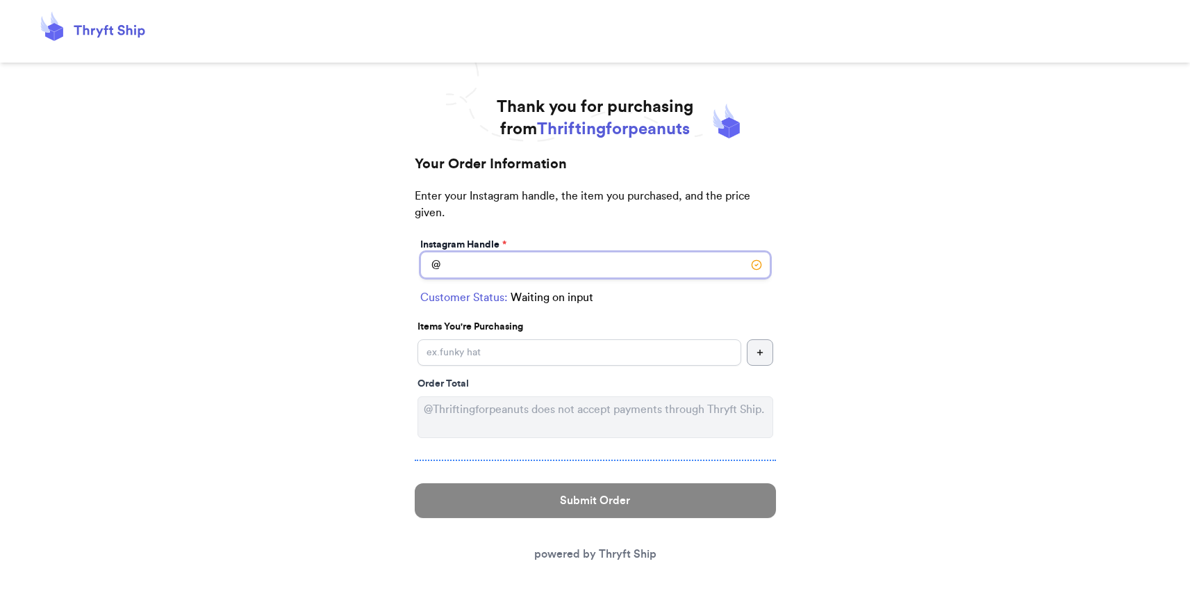
click at [508, 258] on input "Instagram Handle *" at bounding box center [595, 265] width 350 height 26
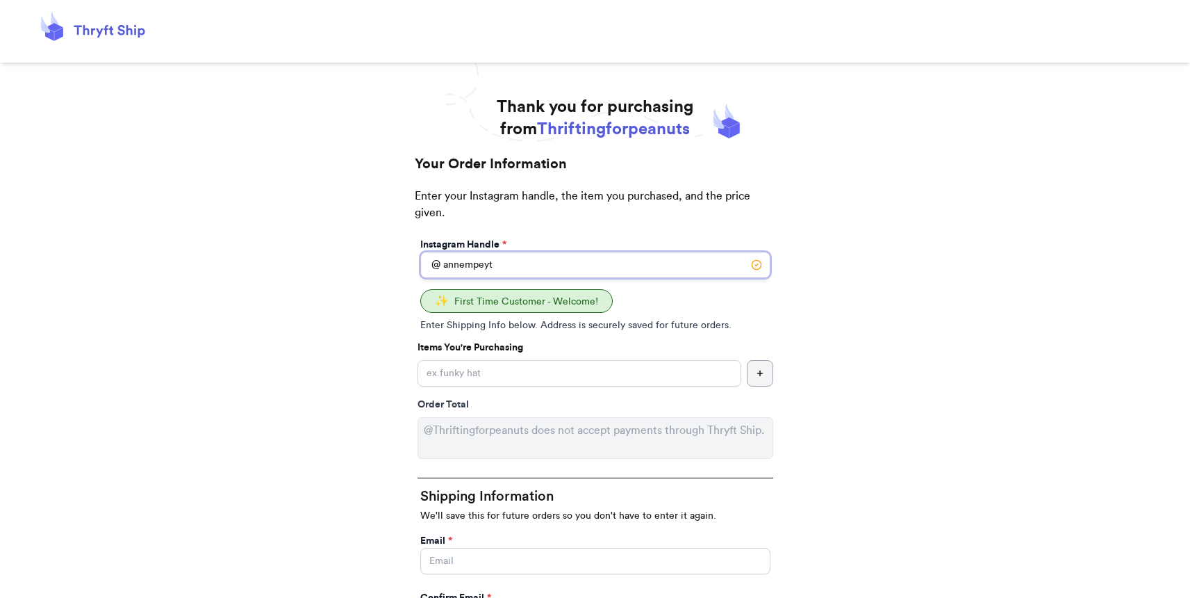
type input "annempey"
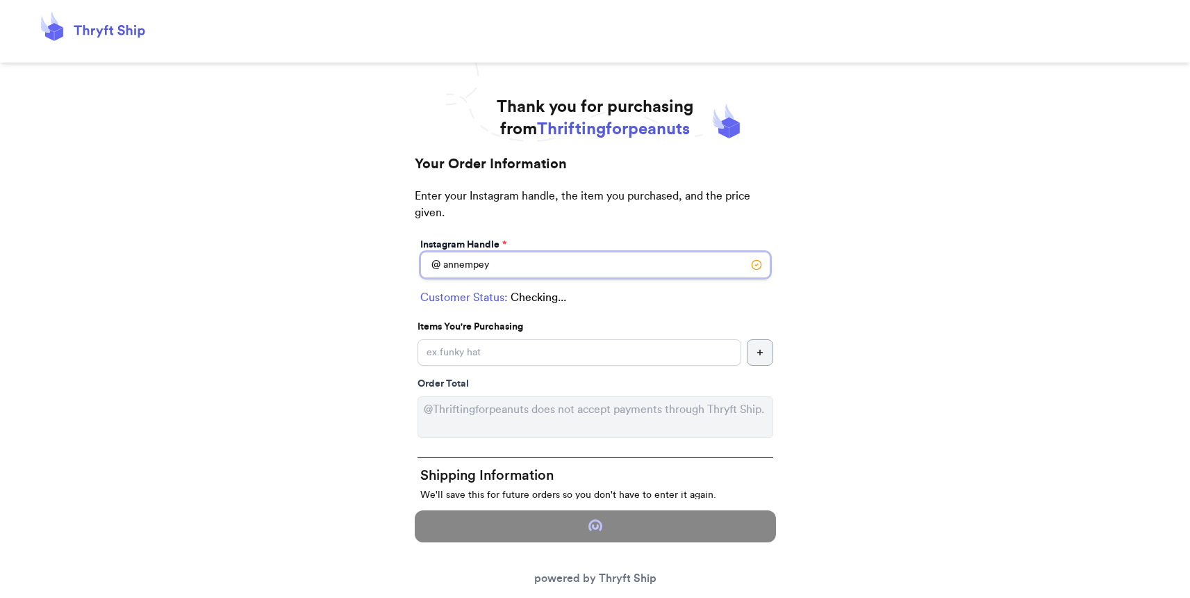
select select "UT"
type input "Hurricane"
type input "84737"
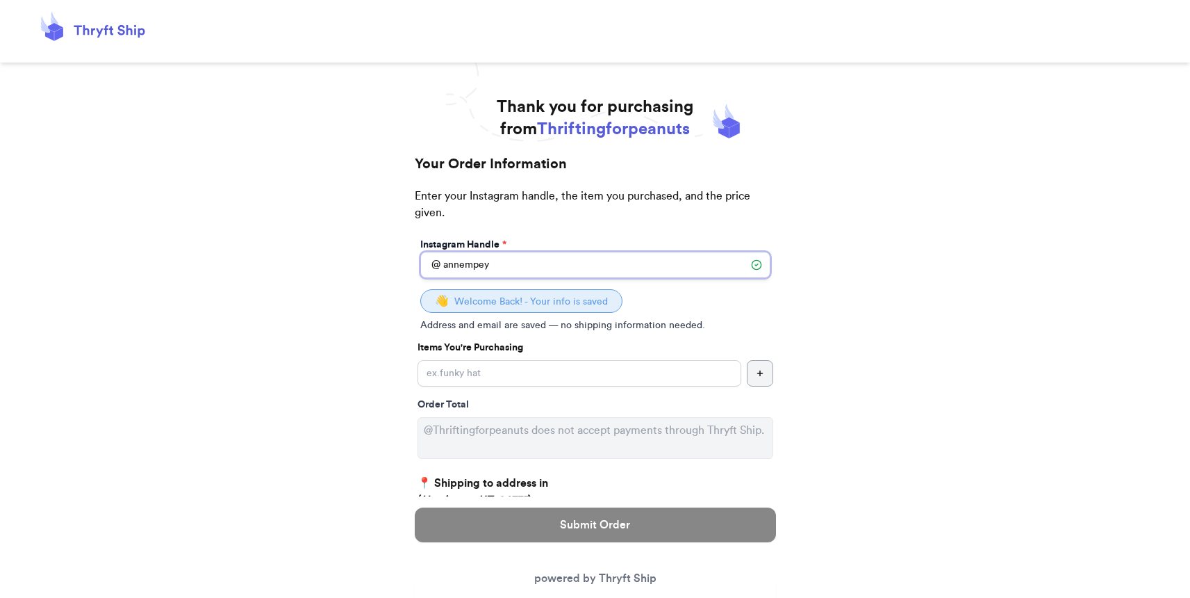
type input "annempey"
click at [508, 361] on input "Instagram Handle *" at bounding box center [580, 373] width 324 height 26
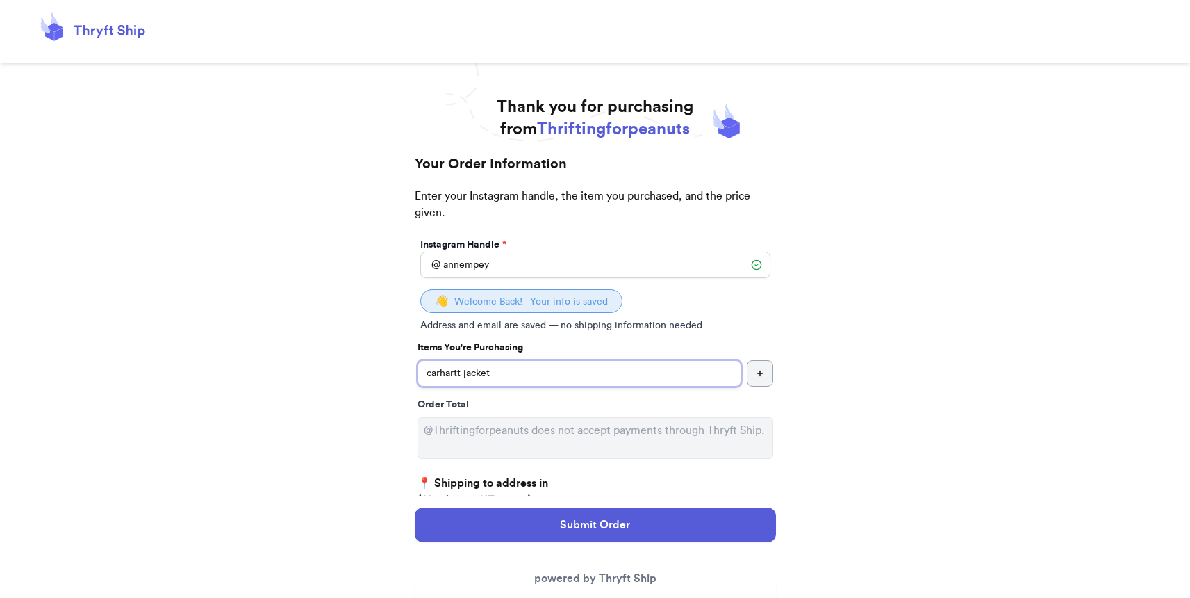
type input "carhartt jacket"
click at [766, 368] on button "button" at bounding box center [760, 373] width 26 height 26
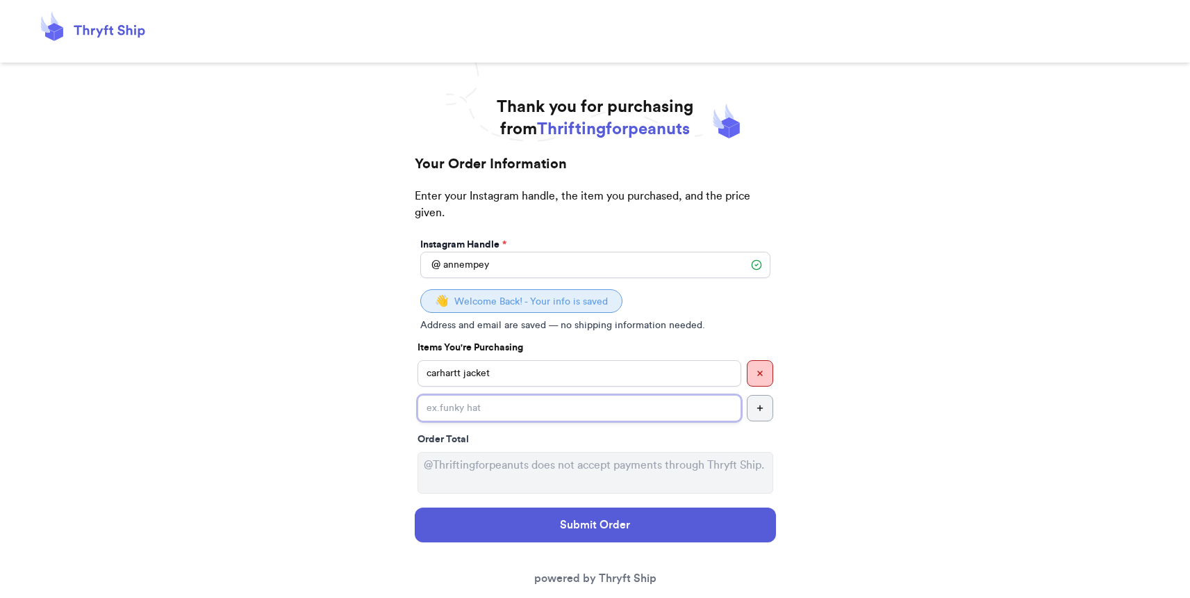
click at [655, 418] on input "Instagram Handle *" at bounding box center [580, 408] width 324 height 26
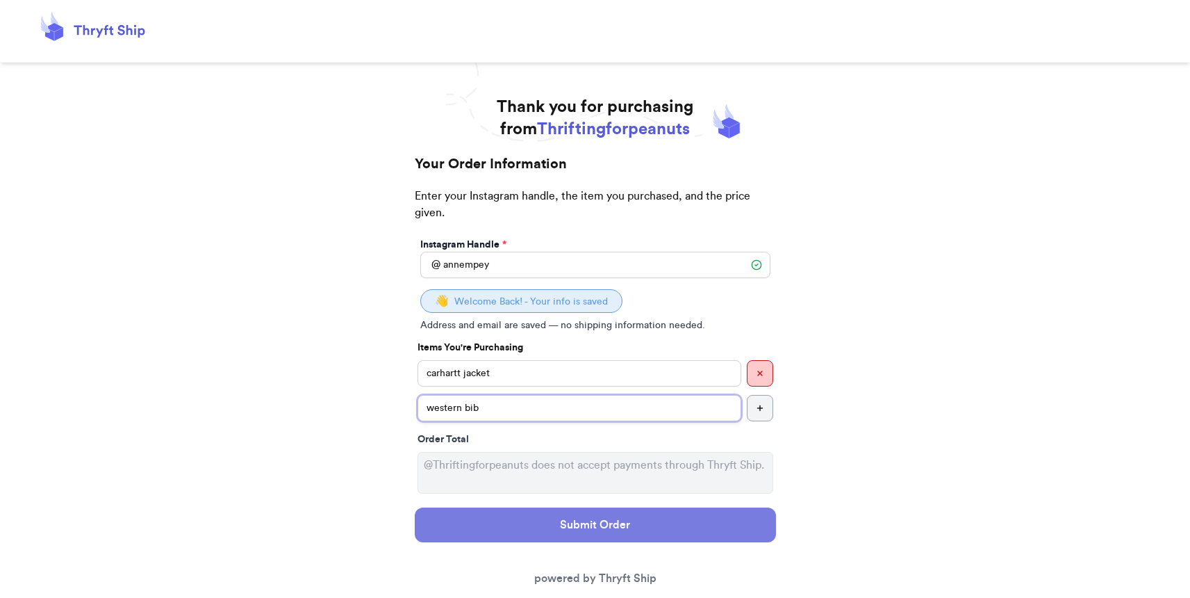
type input "western bib"
click at [627, 529] on button "Submit Order" at bounding box center [595, 524] width 361 height 35
select select "UT"
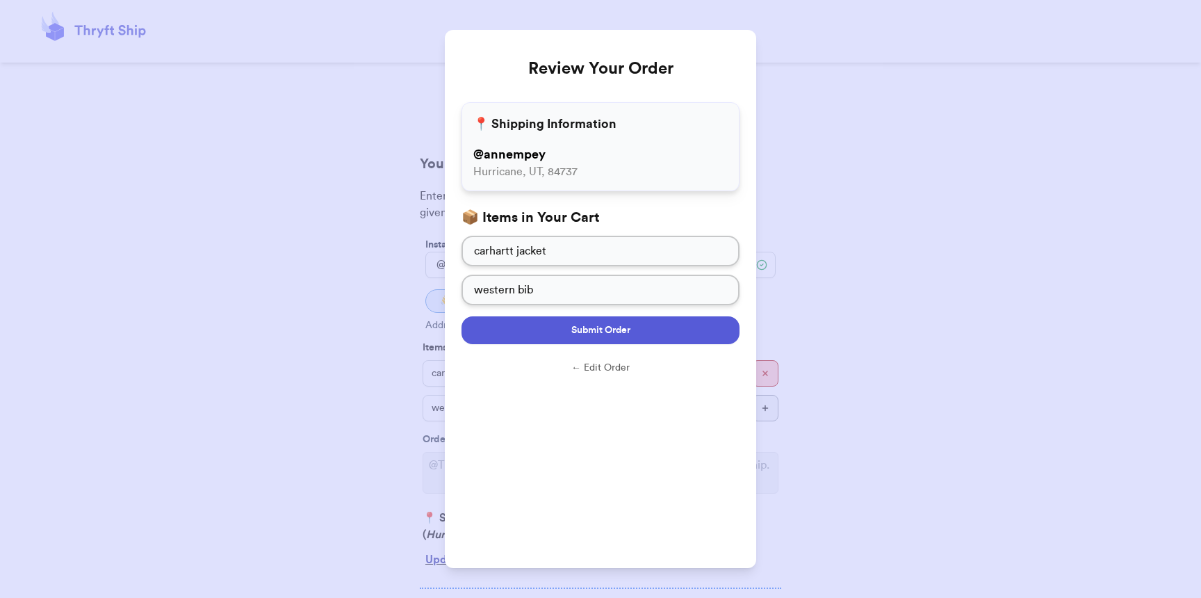
click at [632, 331] on button "Submit Order" at bounding box center [600, 330] width 278 height 28
